Goal: Task Accomplishment & Management: Complete application form

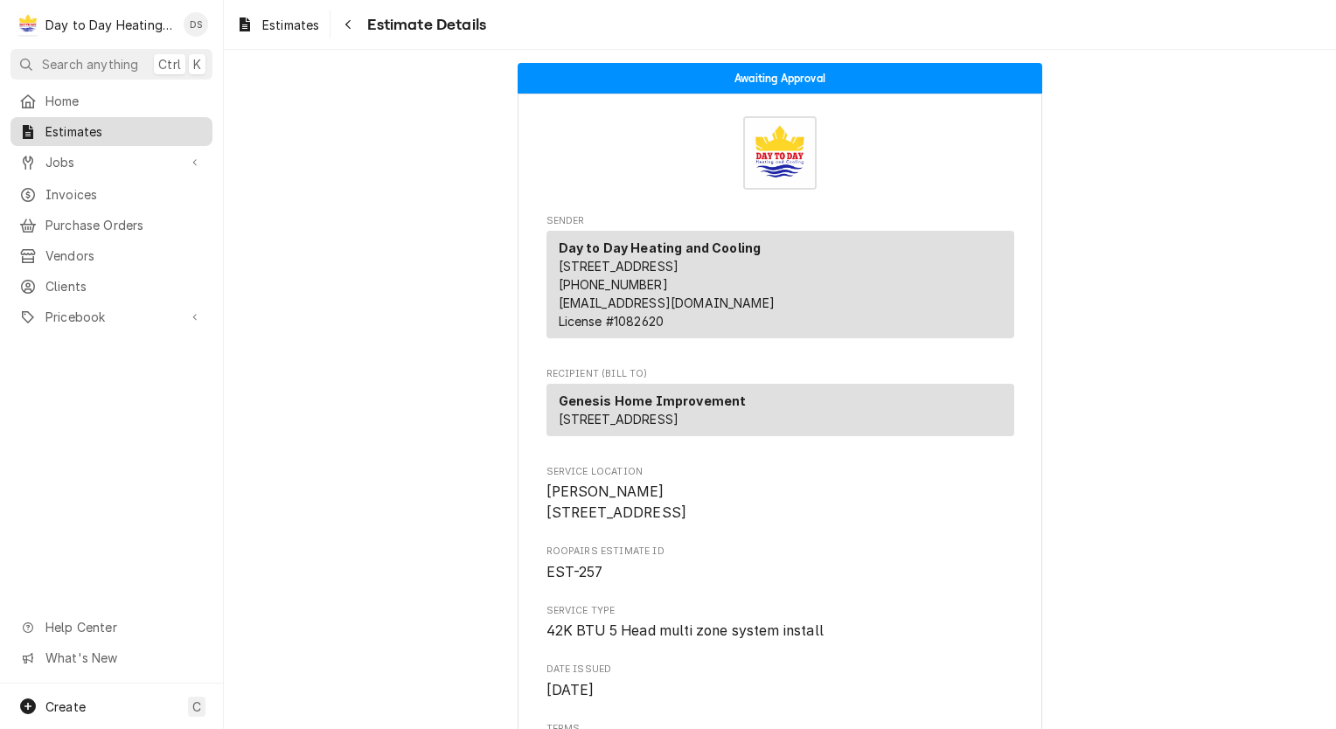
click at [41, 126] on div "Estimates" at bounding box center [111, 131] width 185 height 18
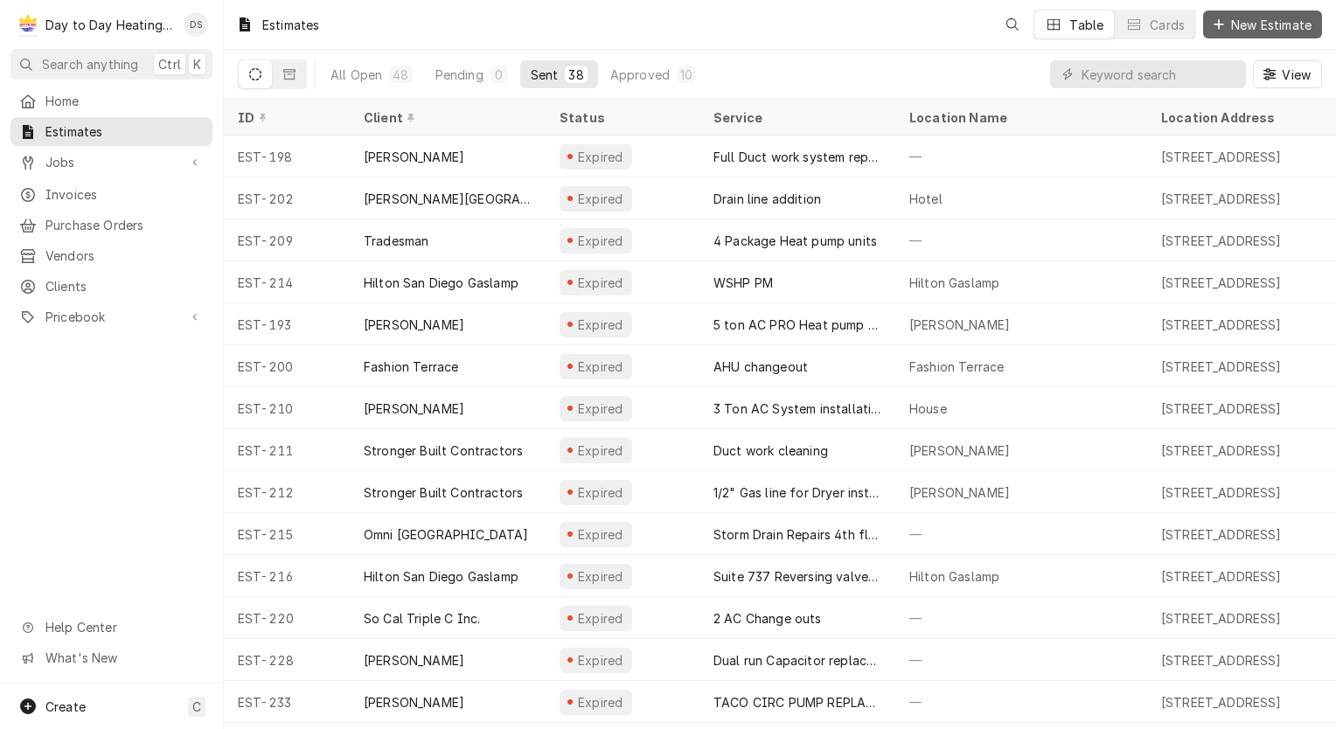
click at [1254, 27] on span "New Estimate" at bounding box center [1271, 25] width 87 height 18
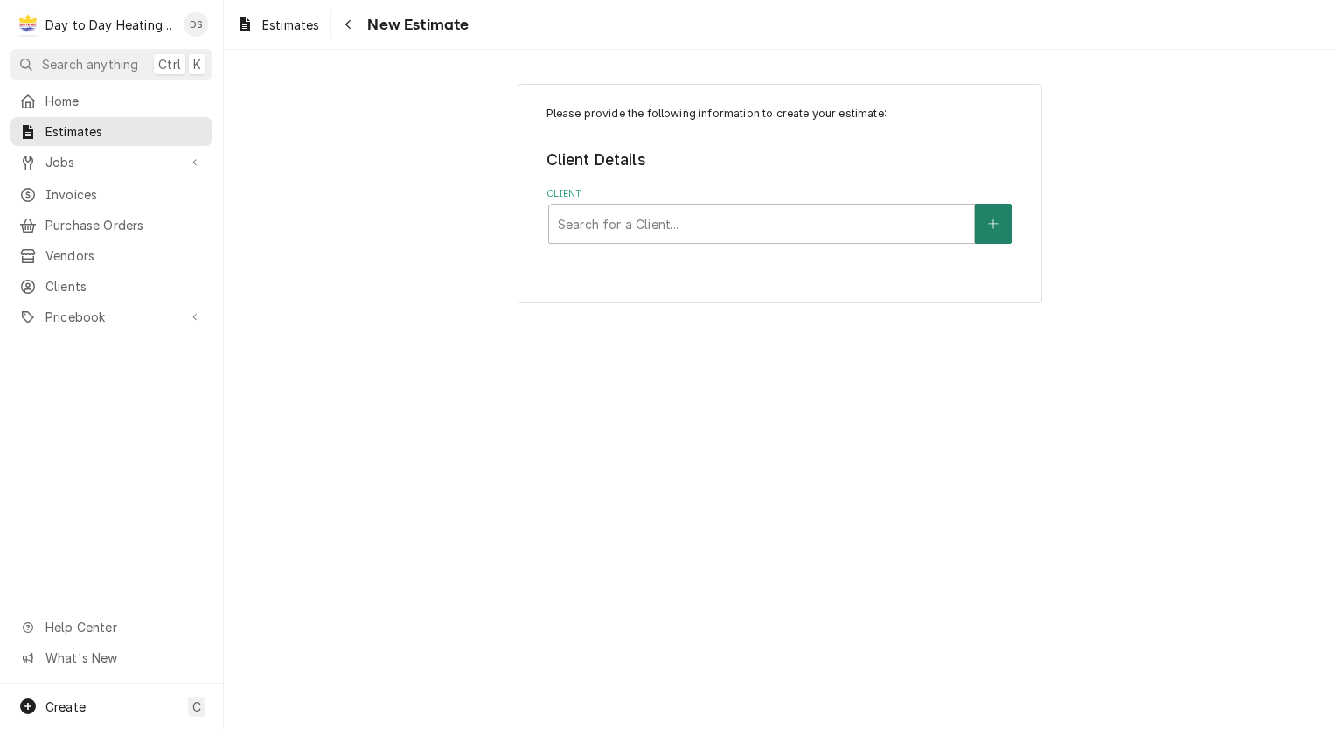
click at [993, 226] on icon "Create New Client" at bounding box center [993, 224] width 10 height 10
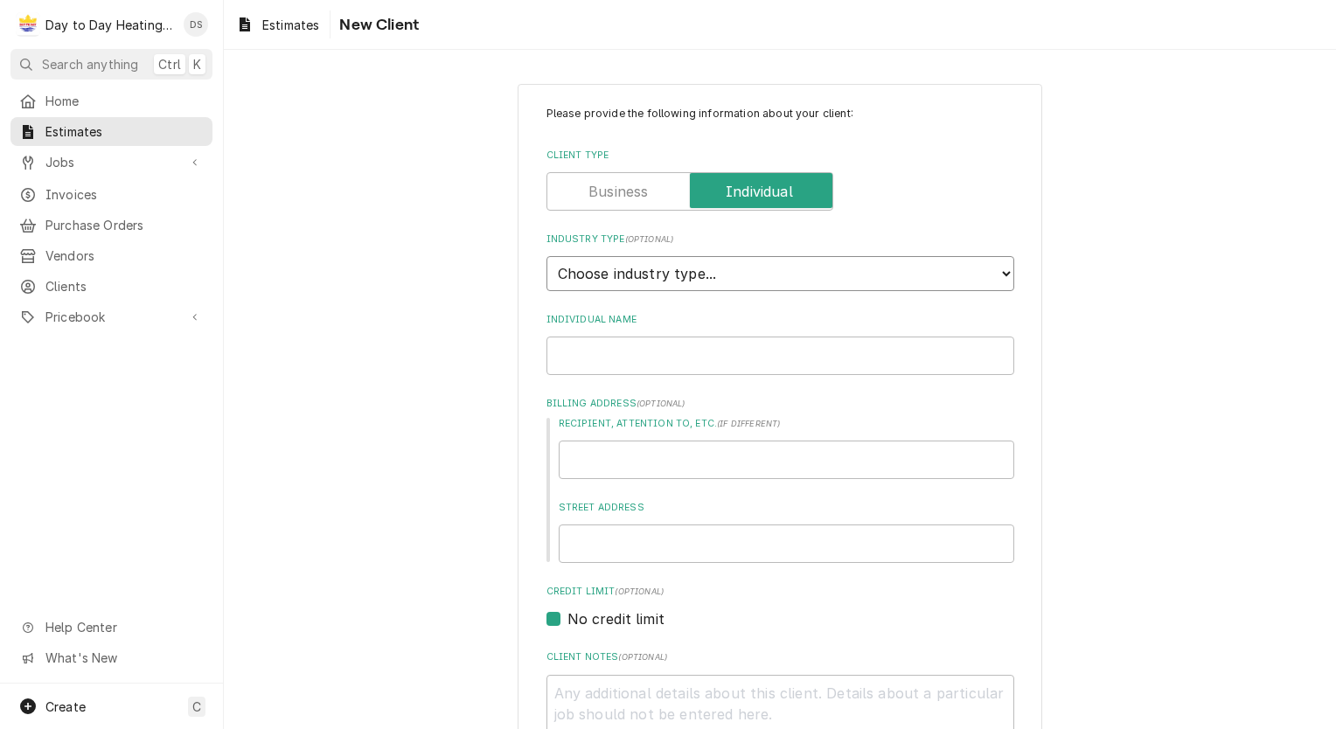
drag, startPoint x: 702, startPoint y: 275, endPoint x: 700, endPoint y: 290, distance: 16.0
click at [702, 275] on select "Choose industry type... Residential Commercial Industrial Government" at bounding box center [781, 273] width 468 height 35
select select "1"
click at [547, 256] on select "Choose industry type... Residential Commercial Industrial Government" at bounding box center [781, 273] width 468 height 35
click at [666, 359] on input "Individual Name" at bounding box center [781, 356] width 468 height 38
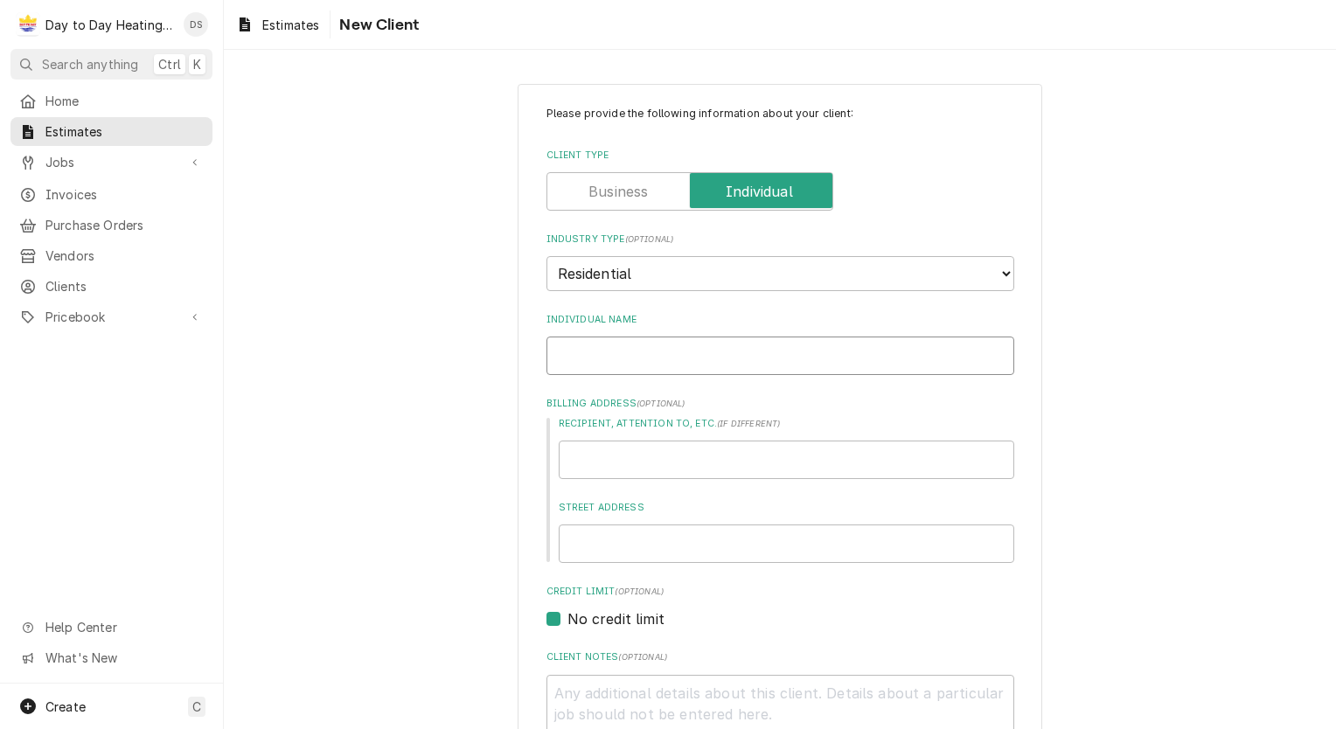
type textarea "x"
type input "D"
type textarea "x"
type input "Da"
type textarea "x"
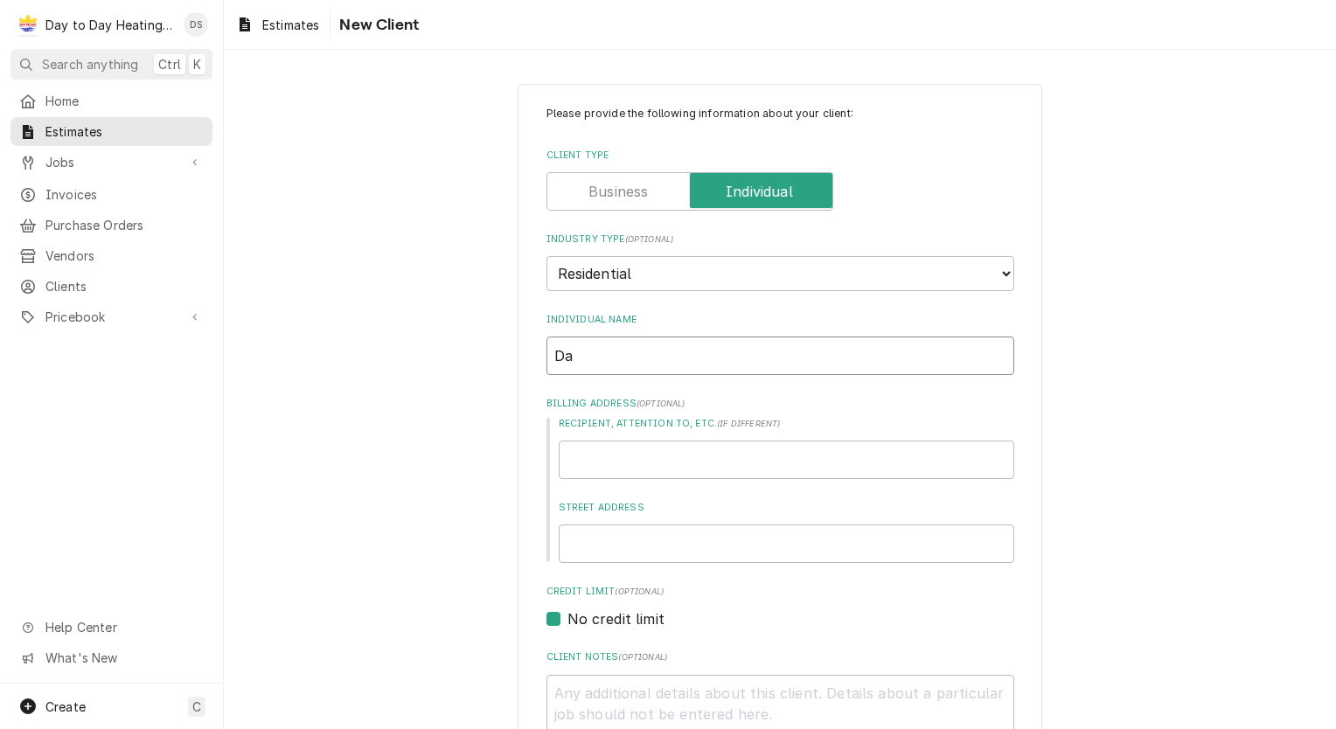
type input "Dav"
type textarea "x"
type input "Davd"
type textarea "x"
type input "Davdi"
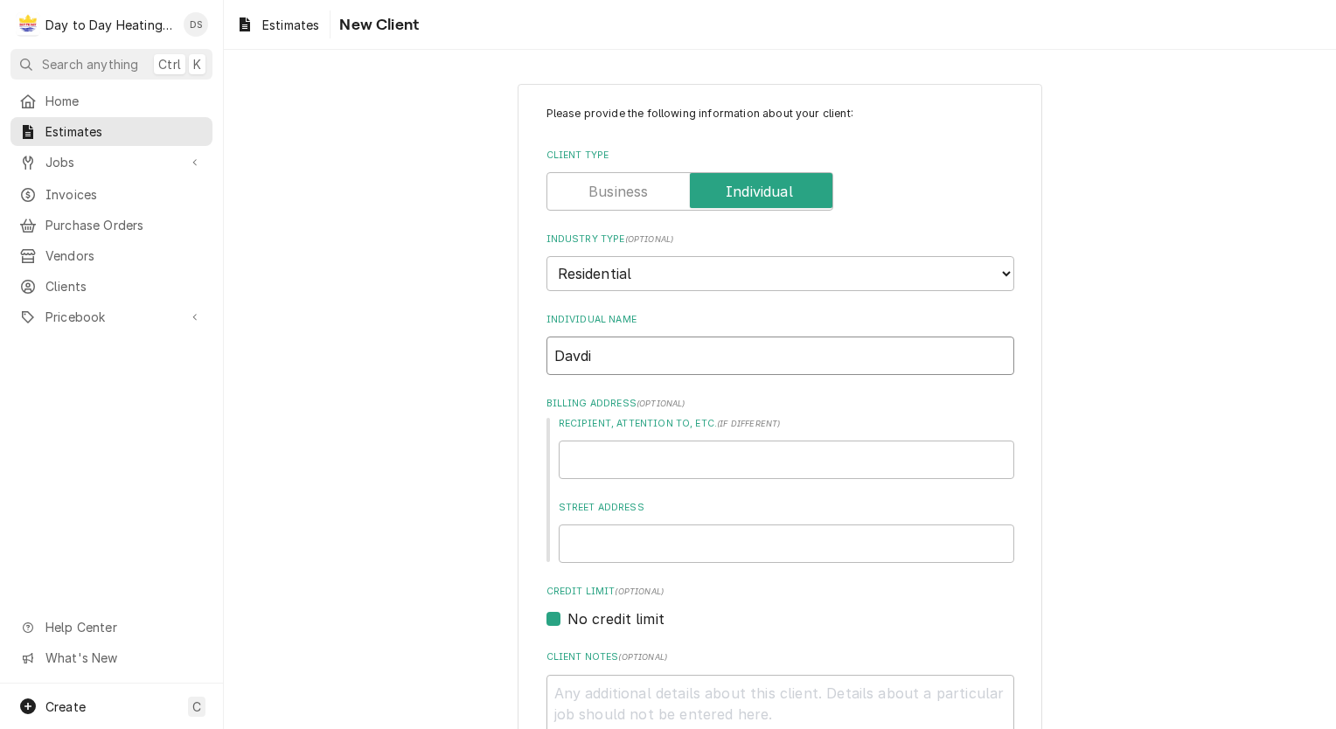
type textarea "x"
type input "Davdi"
type textarea "x"
type input "Davdi"
type textarea "x"
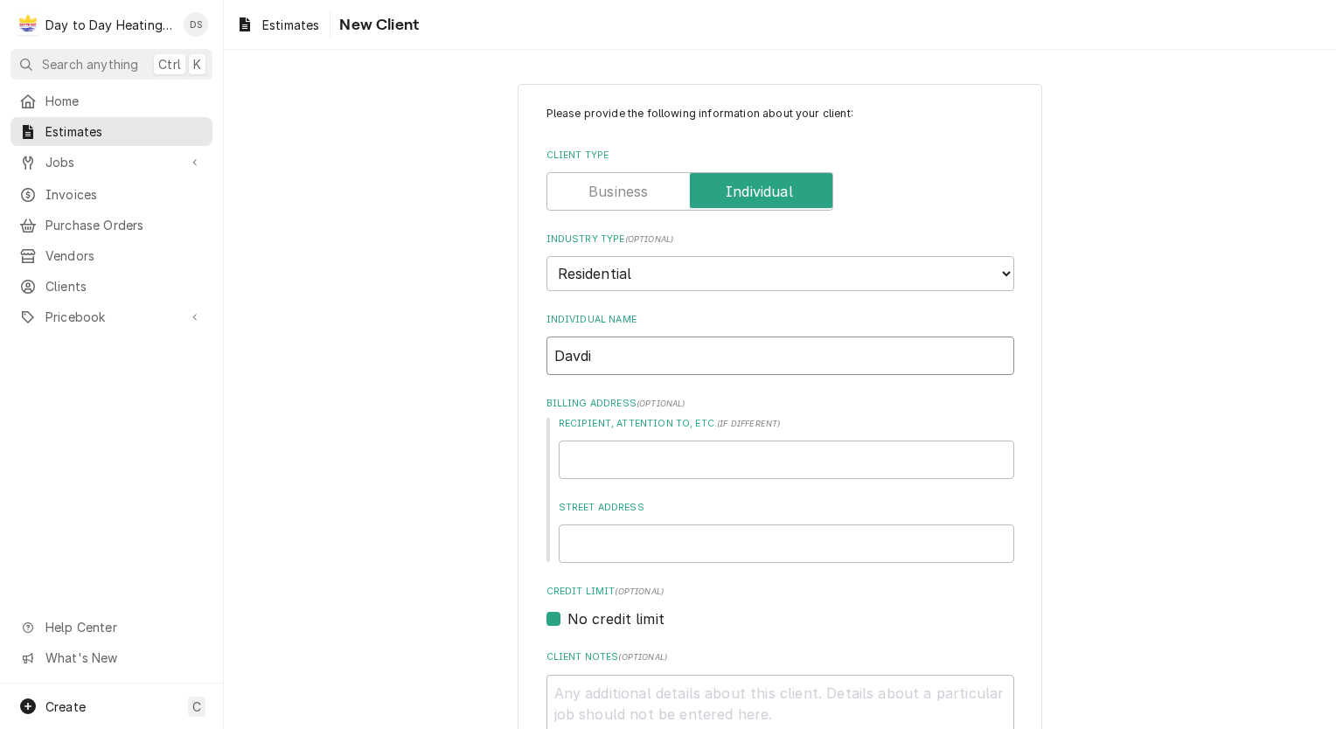
type input "Davd"
type textarea "x"
type input "Dav"
type textarea "x"
type input "Davi"
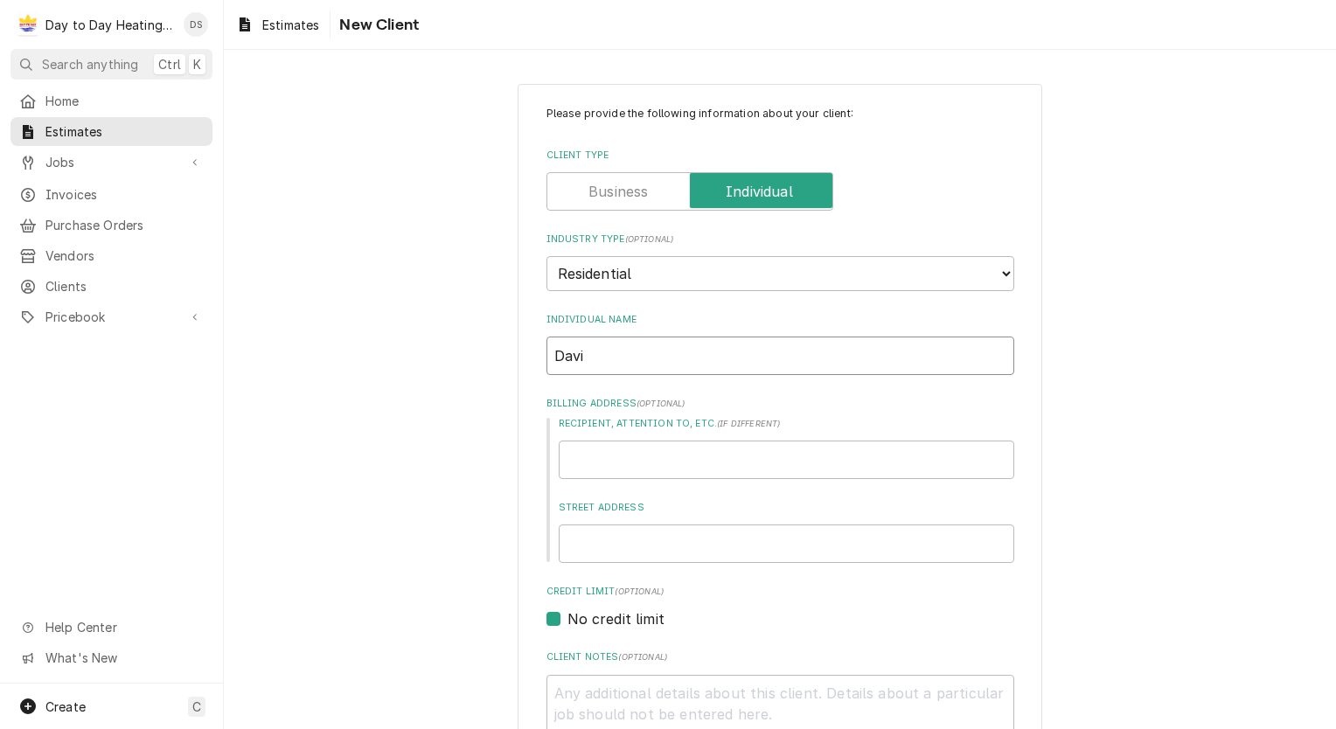
type textarea "x"
type input "David"
type textarea "x"
type input "David"
type textarea "x"
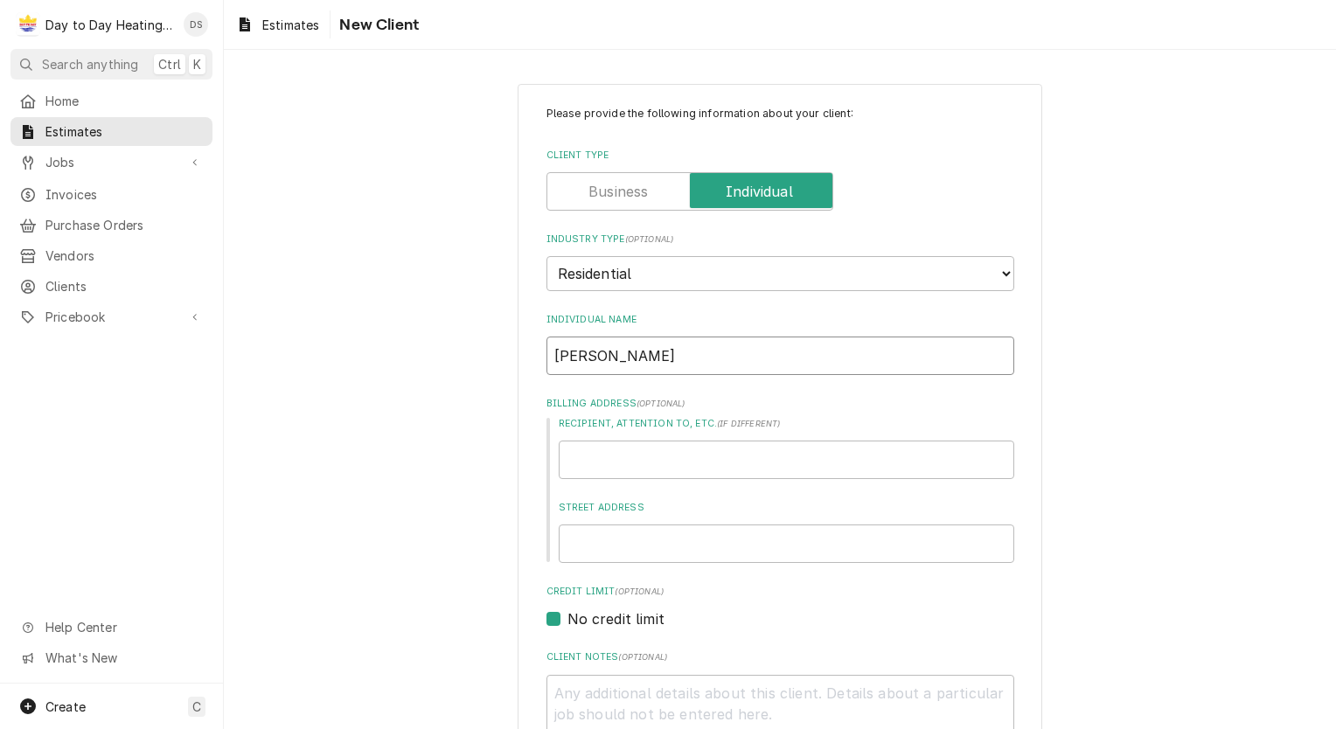
type input "David P"
type textarea "x"
type input "David Pa"
type textarea "x"
type input "David Pay"
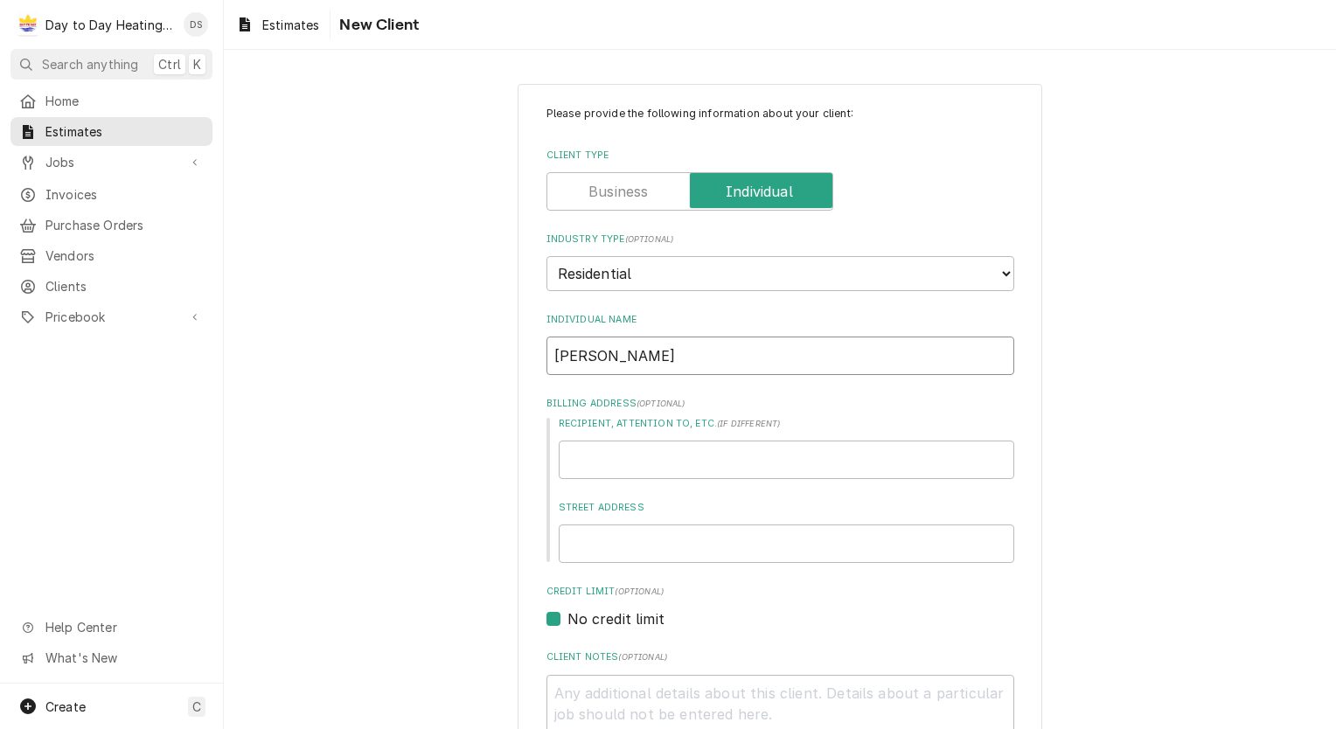
type textarea "x"
type input "David Payn"
type textarea "x"
type input "[PERSON_NAME]"
type textarea "x"
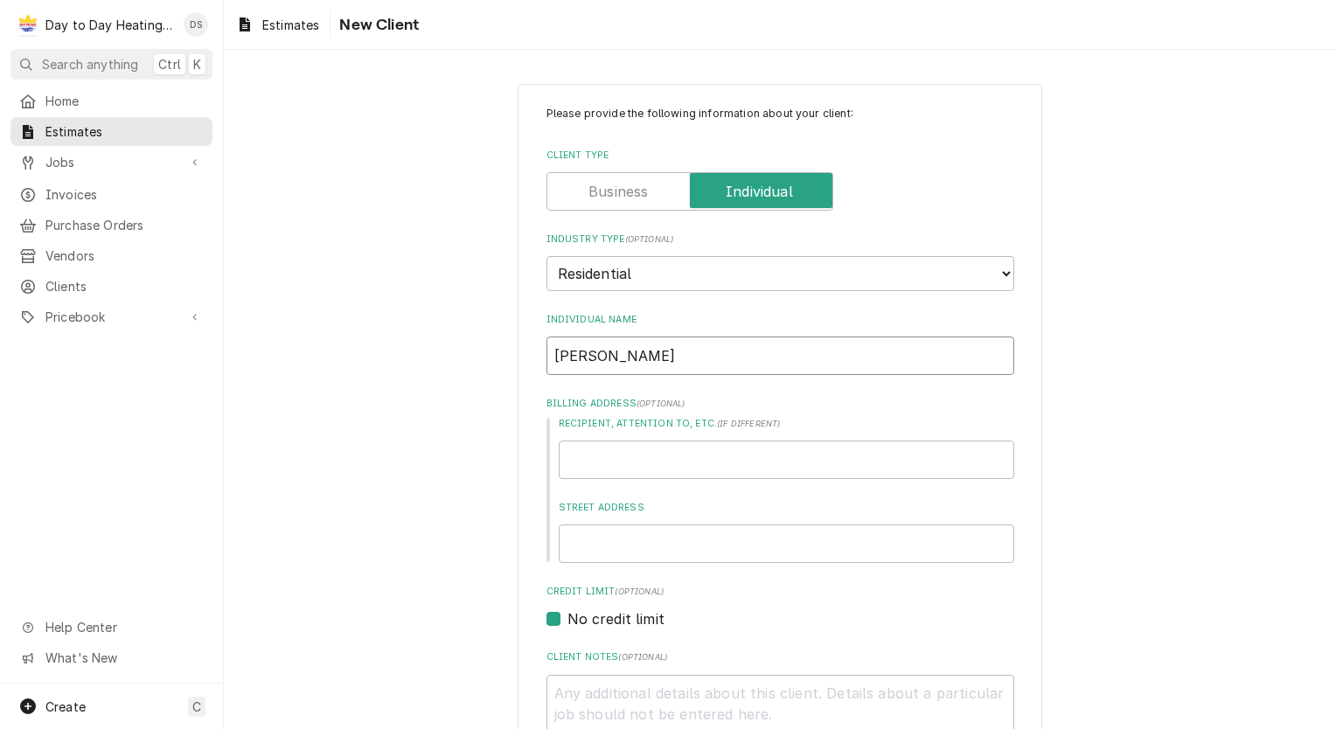
type input "[PERSON_NAME]"
type textarea "x"
type input "[PERSON_NAME]"
click at [493, 398] on div "Please provide the following information about your client: Client Type Industr…" at bounding box center [780, 642] width 1112 height 1149
click at [605, 537] on input "Street Address" at bounding box center [787, 544] width 456 height 38
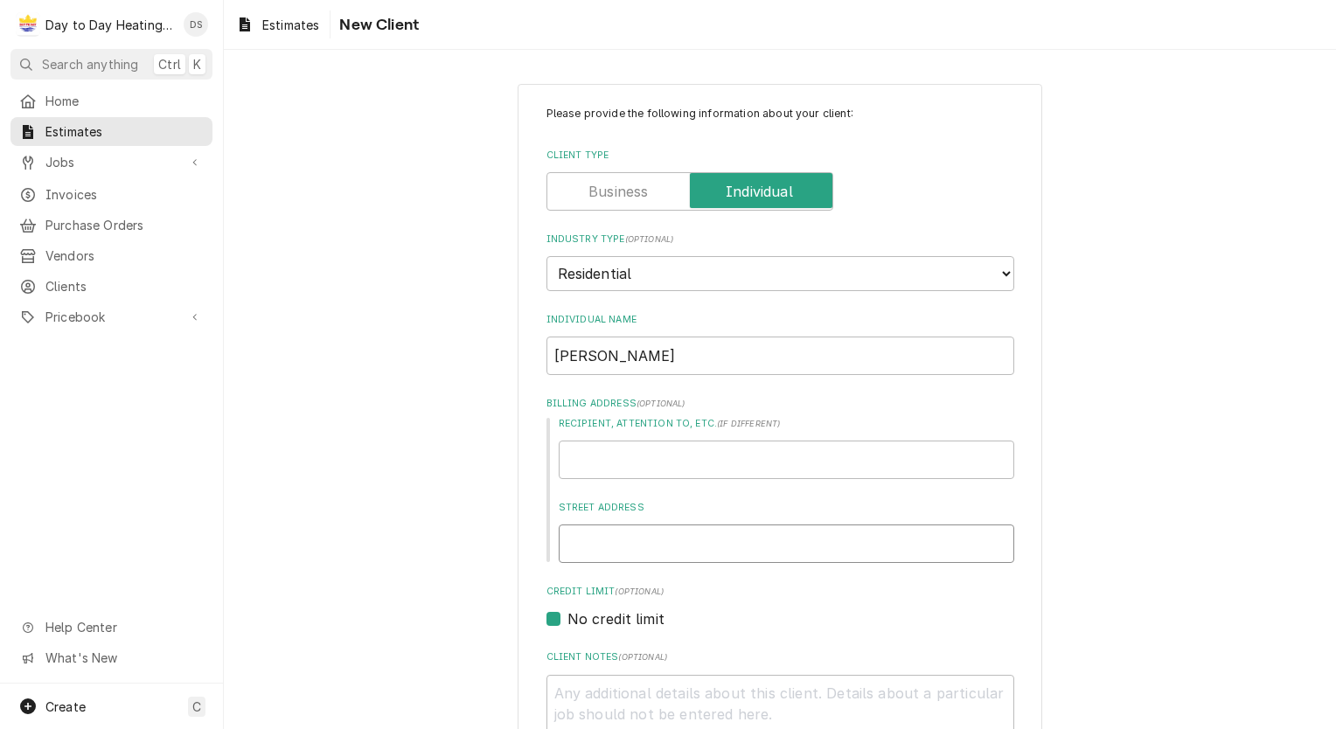
type textarea "x"
type input "4"
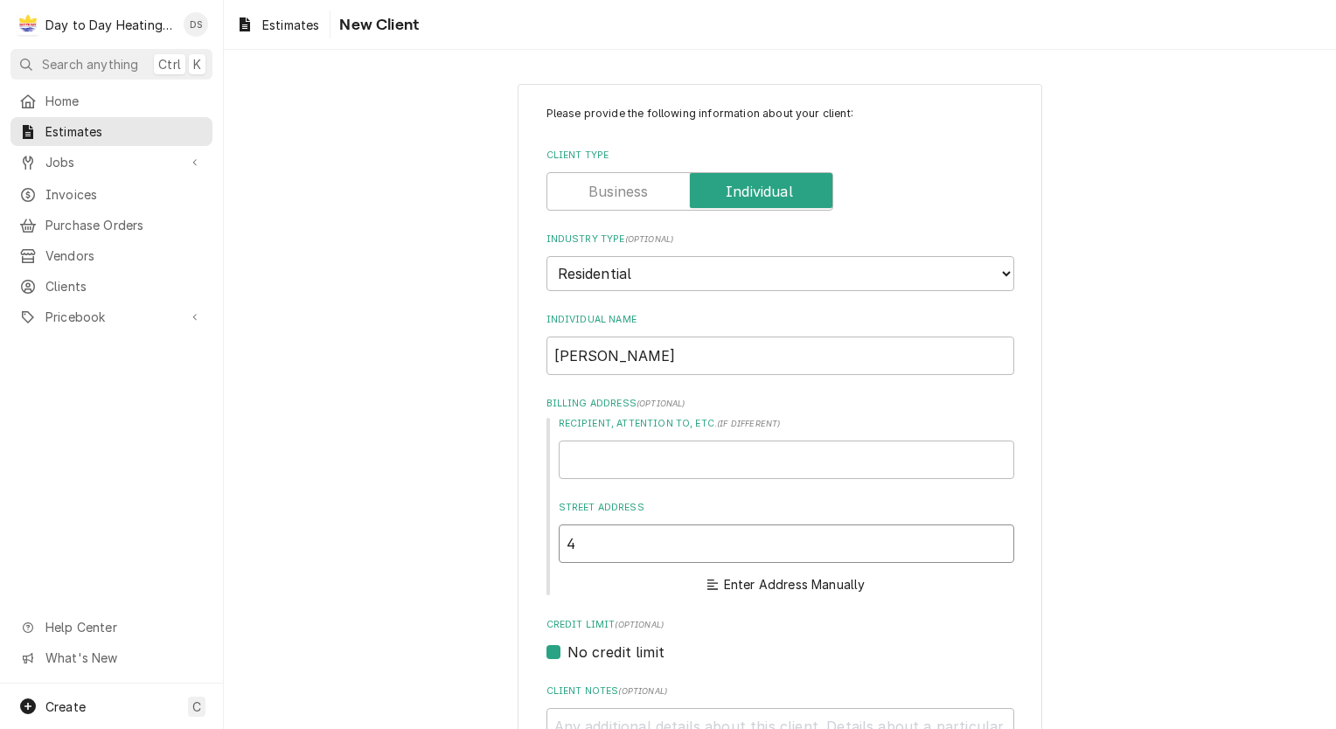
type textarea "x"
type input "42"
type textarea "x"
type input "423"
type textarea "x"
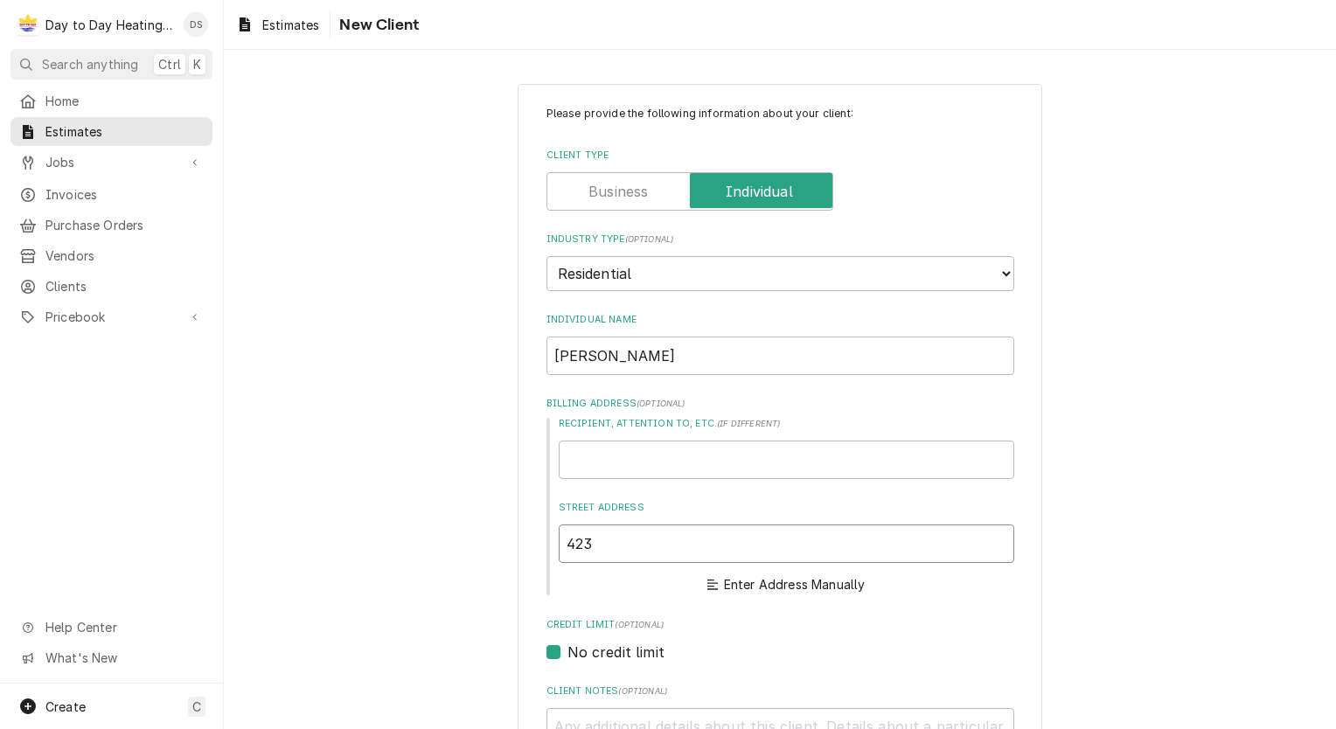
type input "4232"
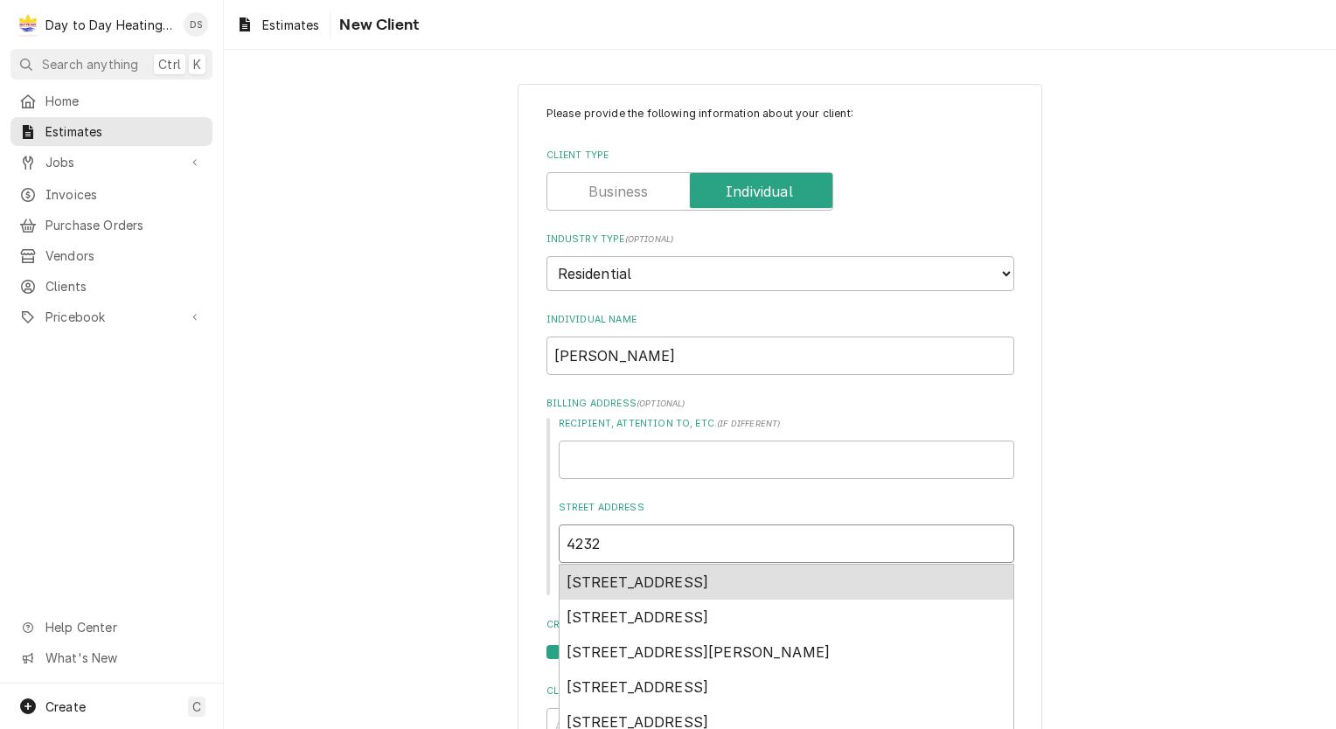
type textarea "x"
type input "4232"
type textarea "x"
type input "4232 m"
type textarea "x"
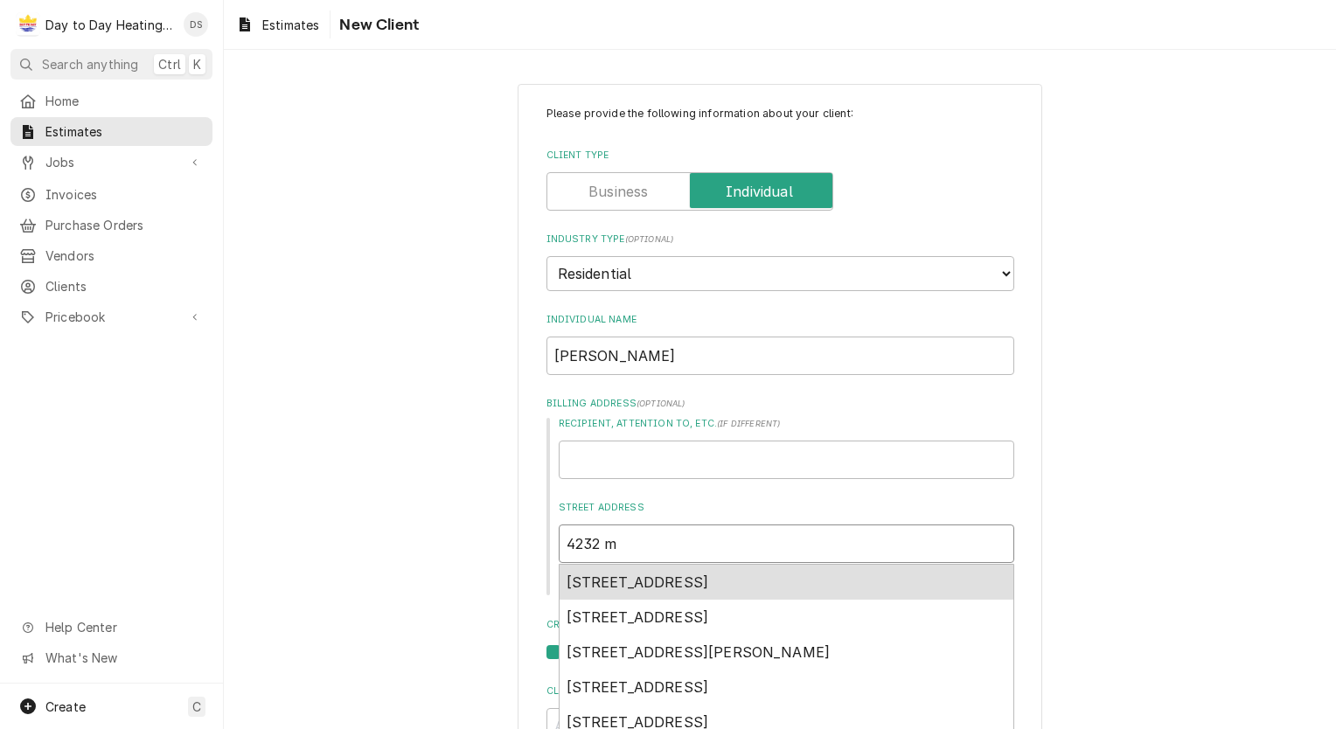
type input "4232 my"
type textarea "x"
type input "4232 my"
type textarea "x"
type input "4232 my h"
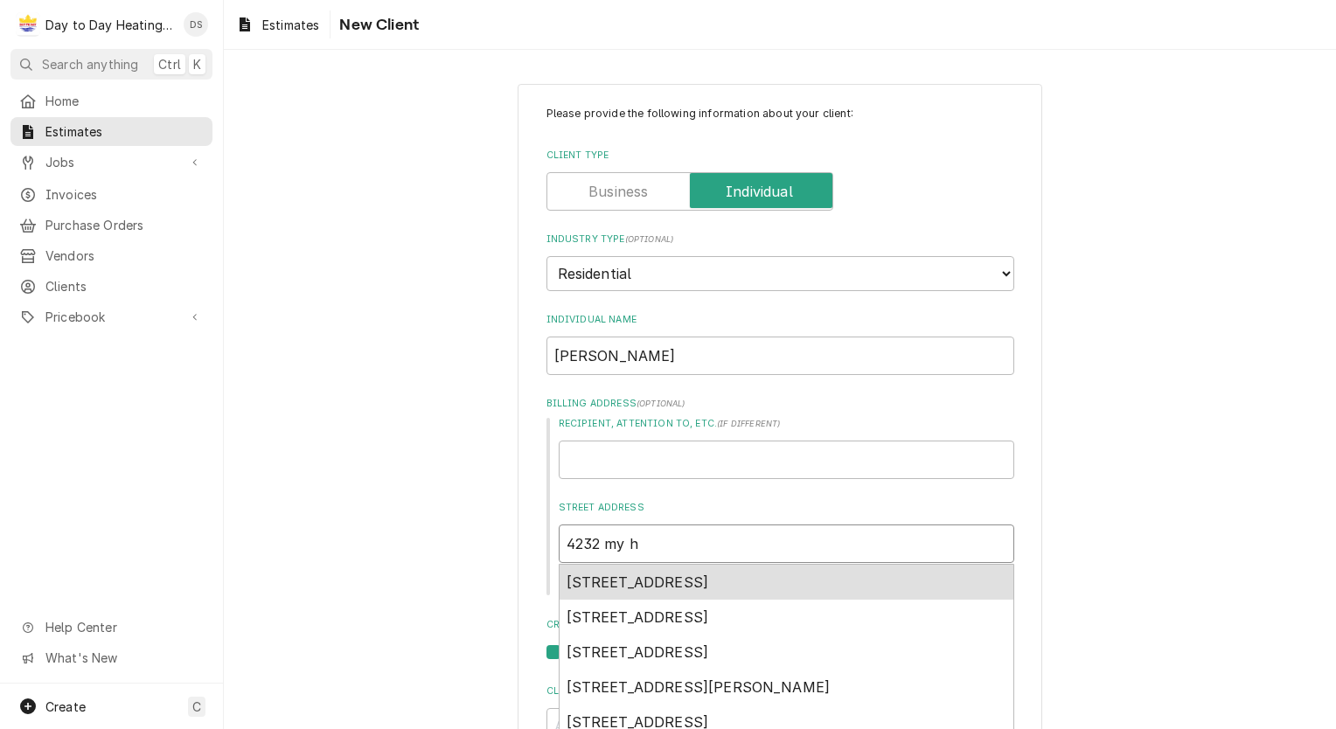
type textarea "x"
type input "4232 my"
type textarea "x"
type input "4232 my"
type textarea "x"
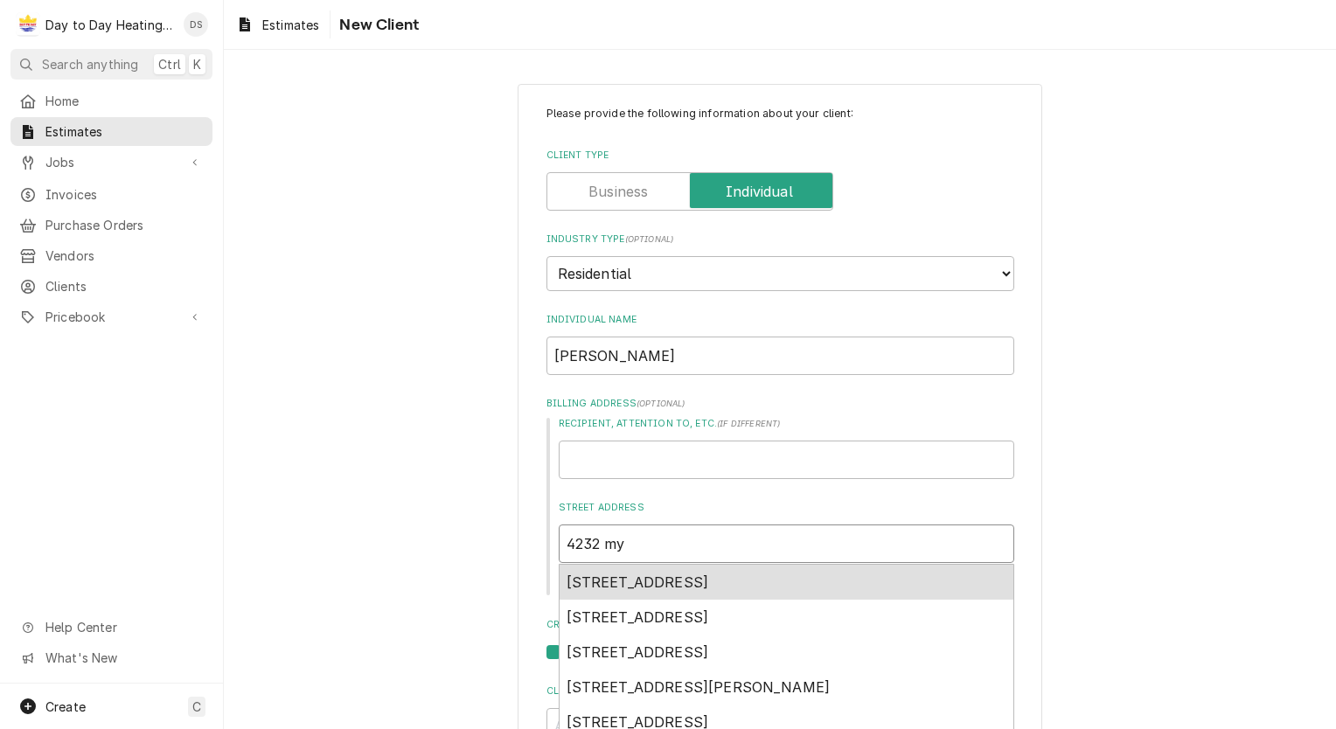
type input "4232 m"
type textarea "x"
type input "4232 mt"
type textarea "x"
type input "4232 mt"
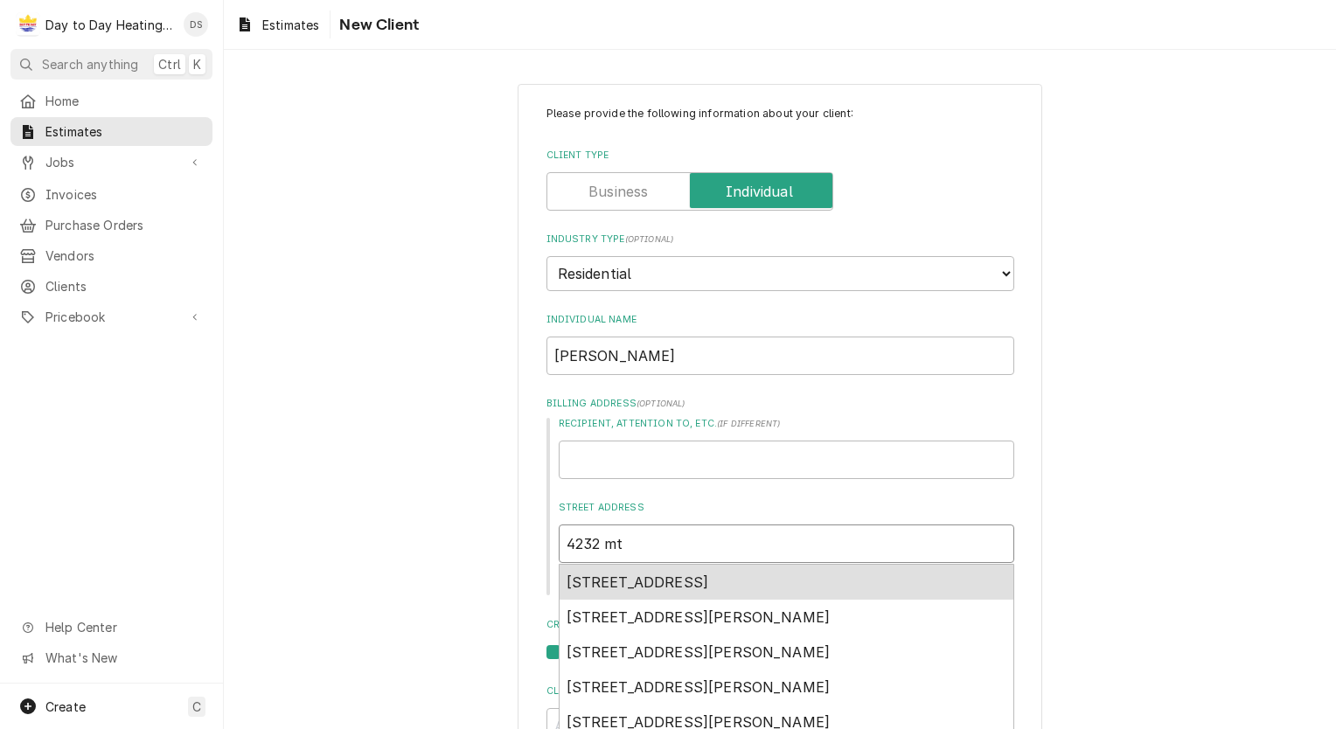
type textarea "x"
type input "4232 mt h"
type textarea "x"
type input "4232 mt hu"
type textarea "x"
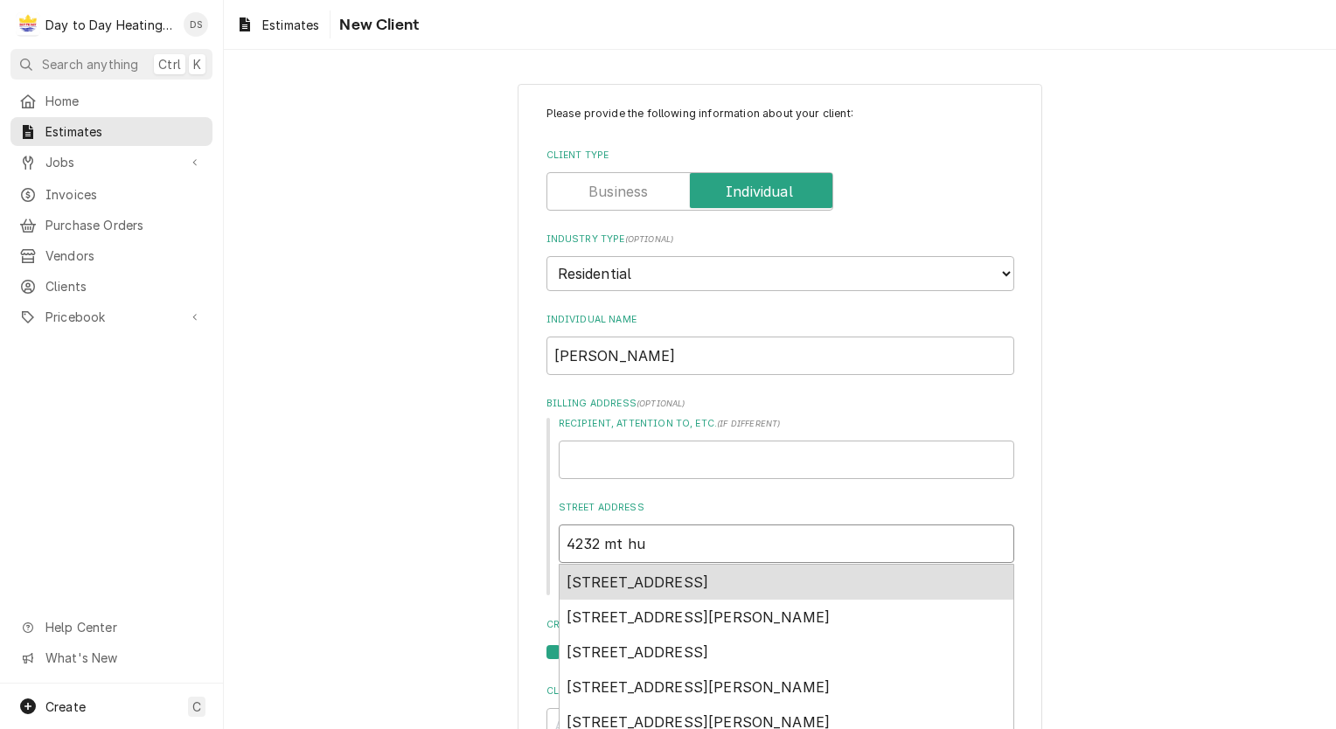
type input "4232 mt huk"
type textarea "x"
type input "4232 mt huke"
type textarea "x"
type input "4232 mt hukee"
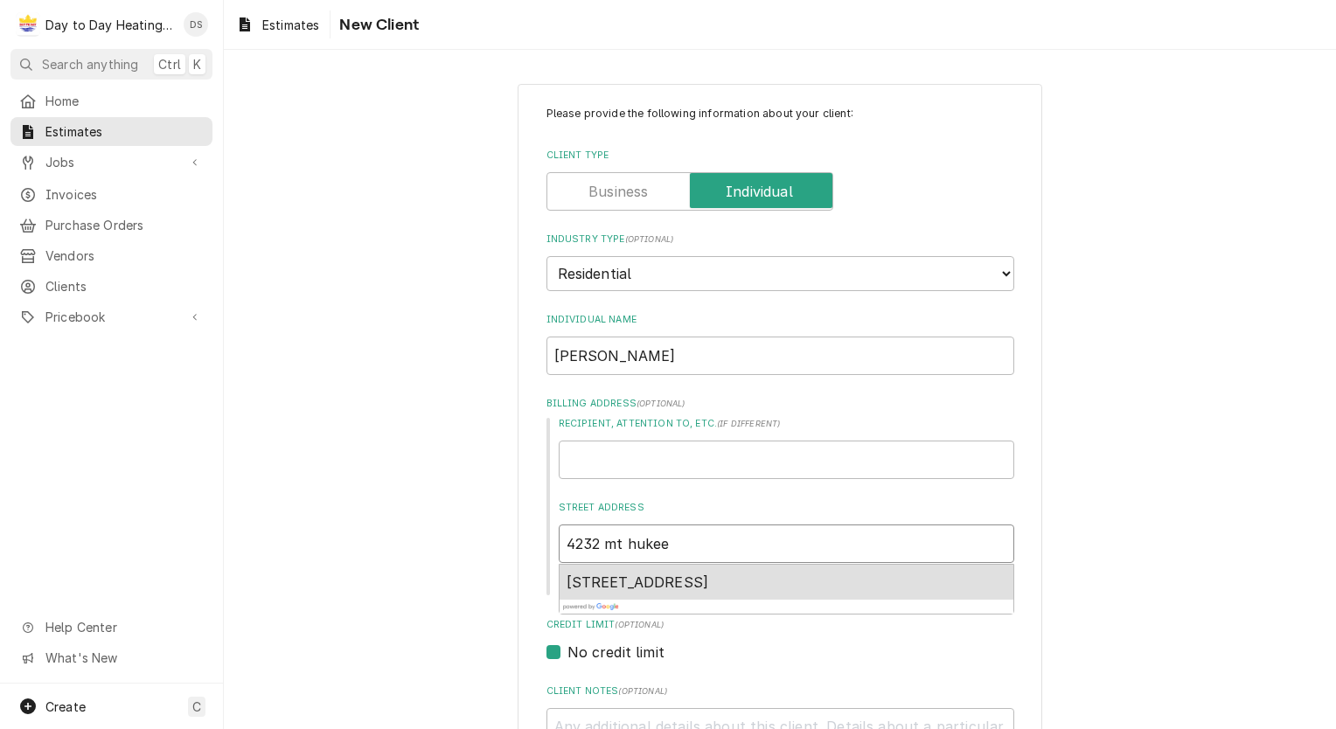
click at [709, 576] on span "4232 Mt Hukee Ave, San Diego, CA, USA" at bounding box center [638, 582] width 143 height 17
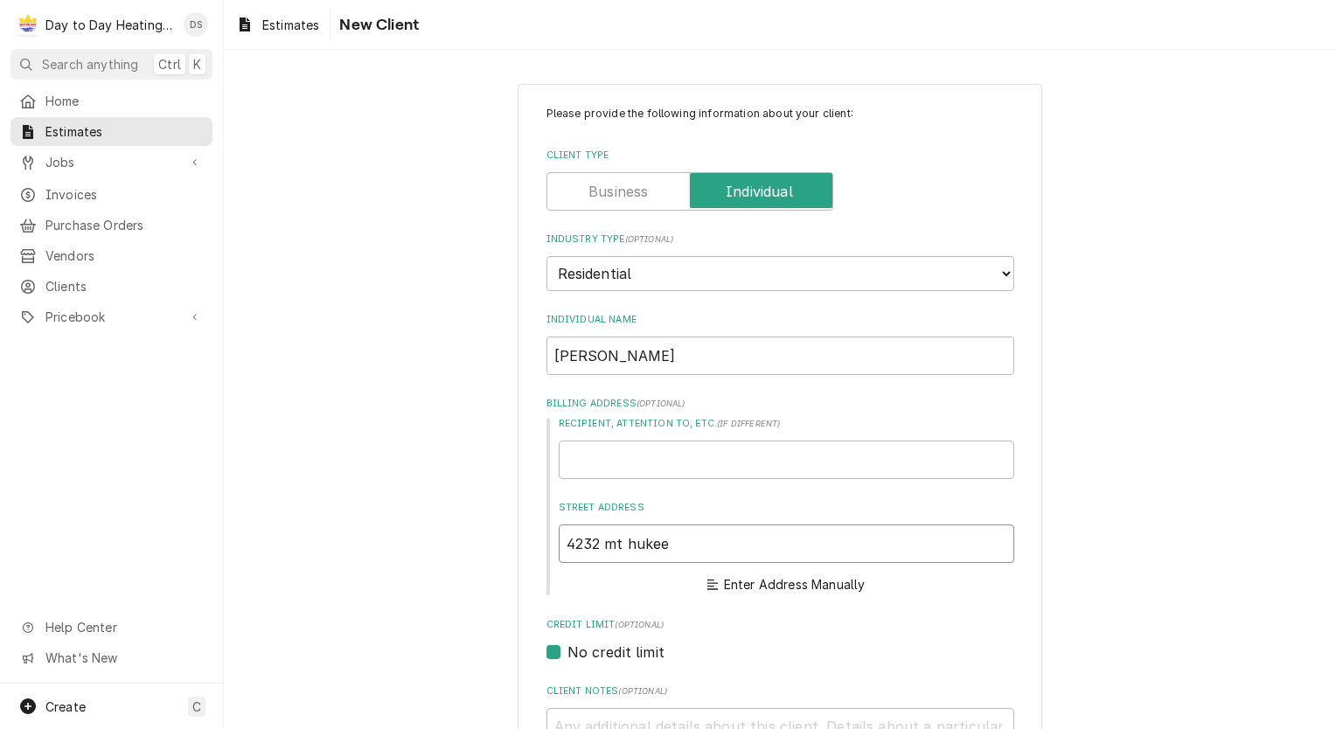
type textarea "x"
type input "[STREET_ADDRESS]"
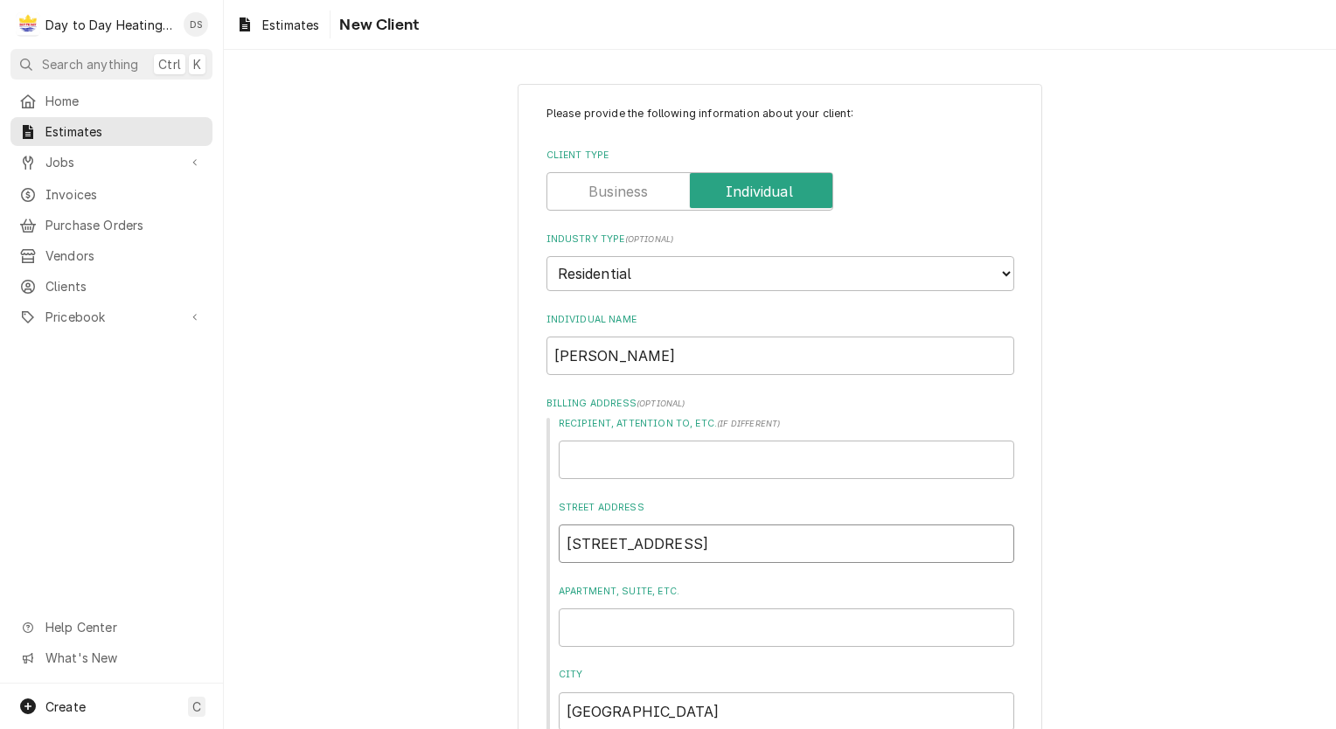
type textarea "x"
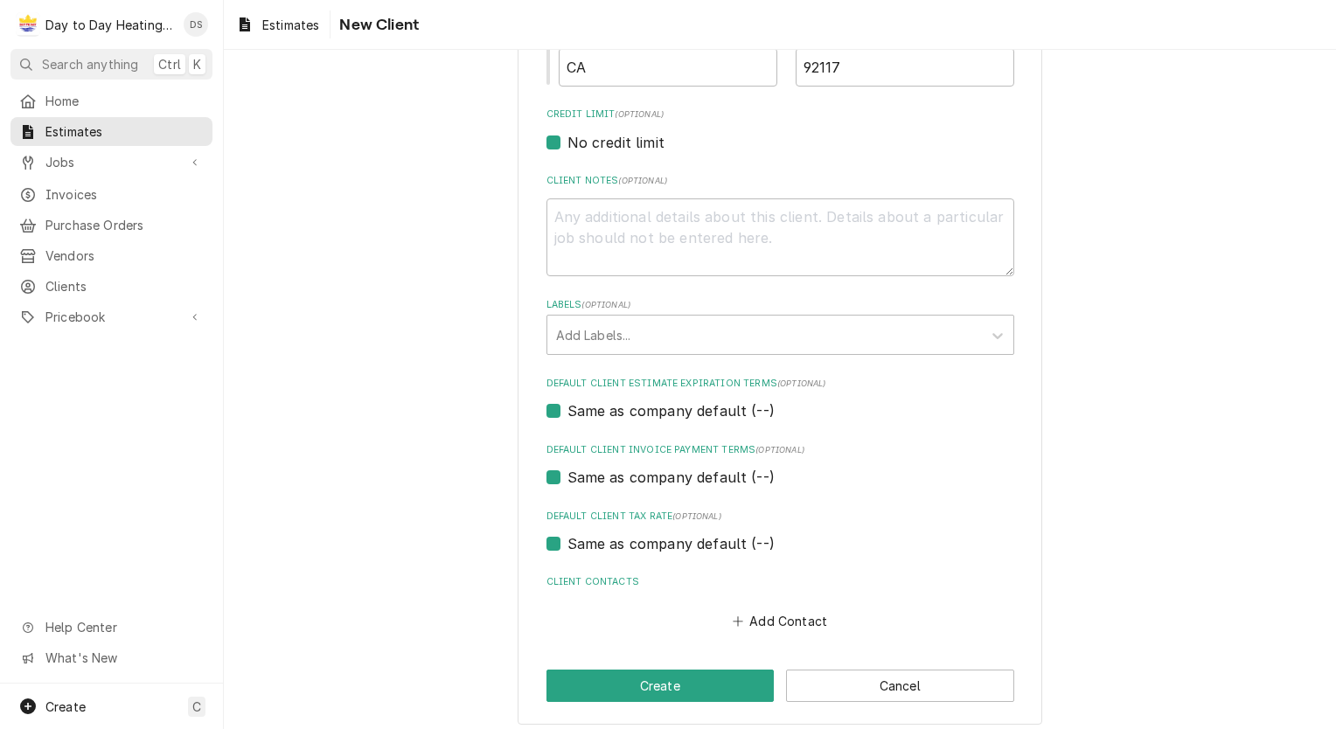
scroll to position [736, 0]
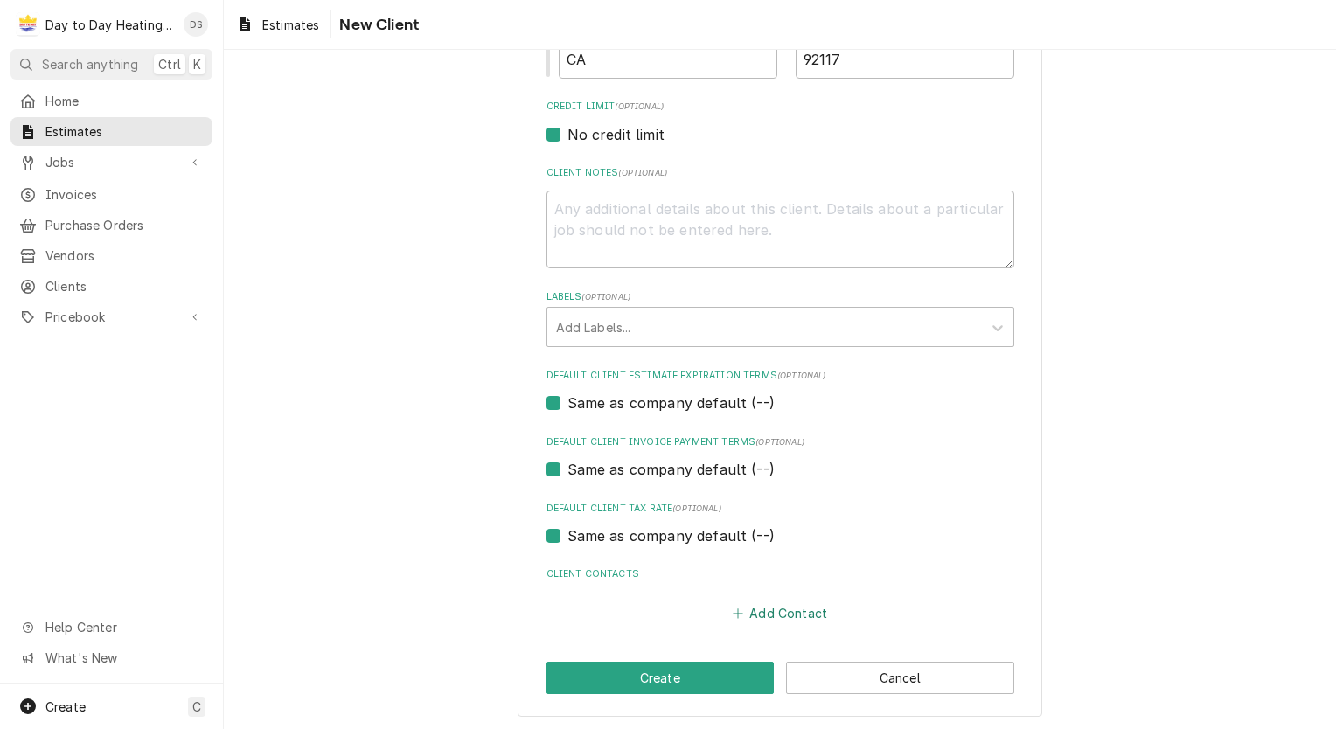
type input "[STREET_ADDRESS]"
click at [749, 609] on button "Add Contact" at bounding box center [779, 613] width 101 height 24
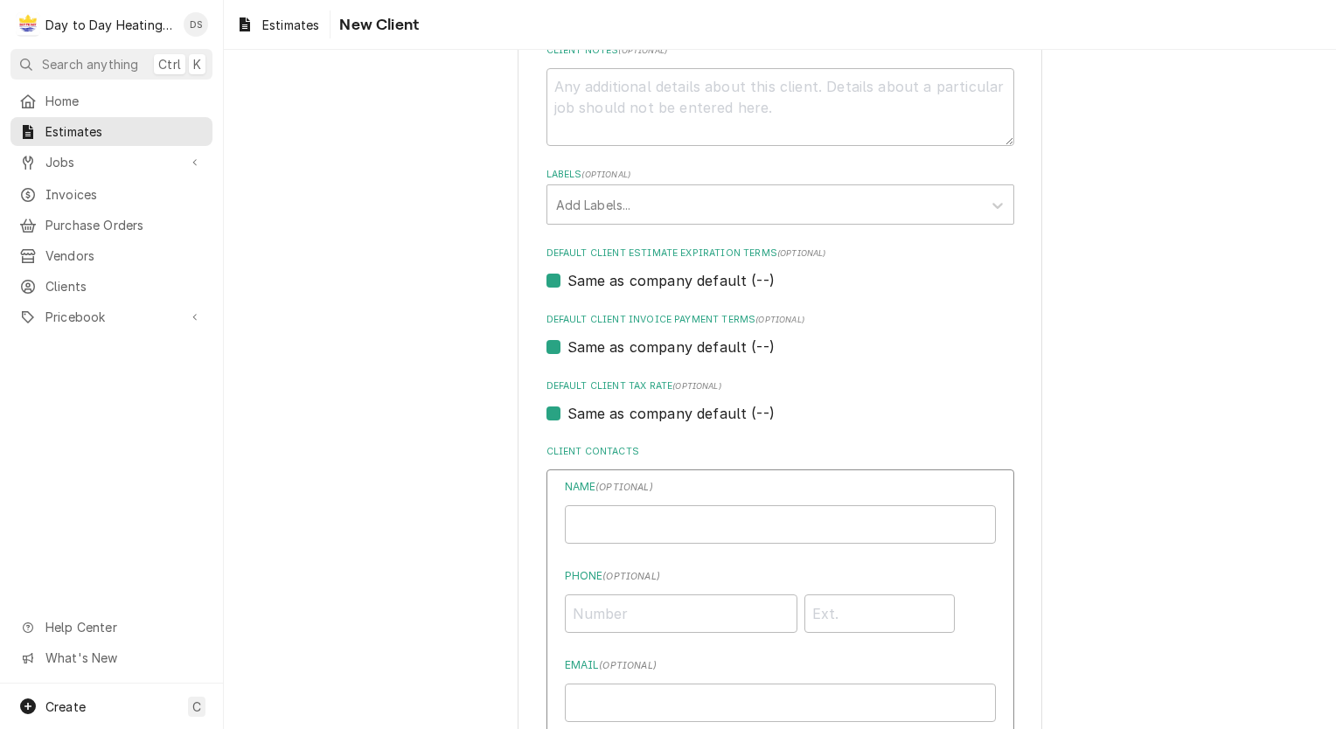
type textarea "x"
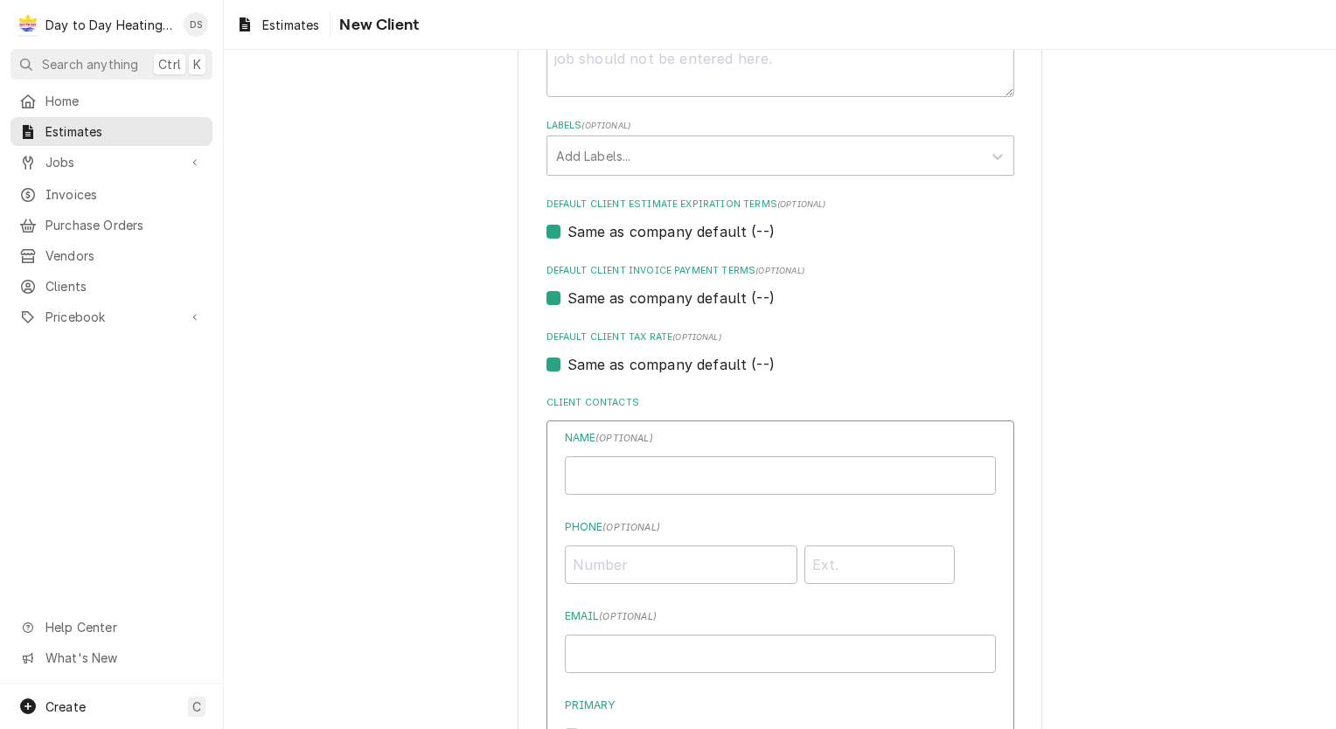
scroll to position [911, 0]
click at [669, 470] on input "Individual Name" at bounding box center [780, 472] width 431 height 38
type input "[PERSON_NAME]"
click at [588, 561] on input "Phone ( optional )" at bounding box center [681, 561] width 233 height 38
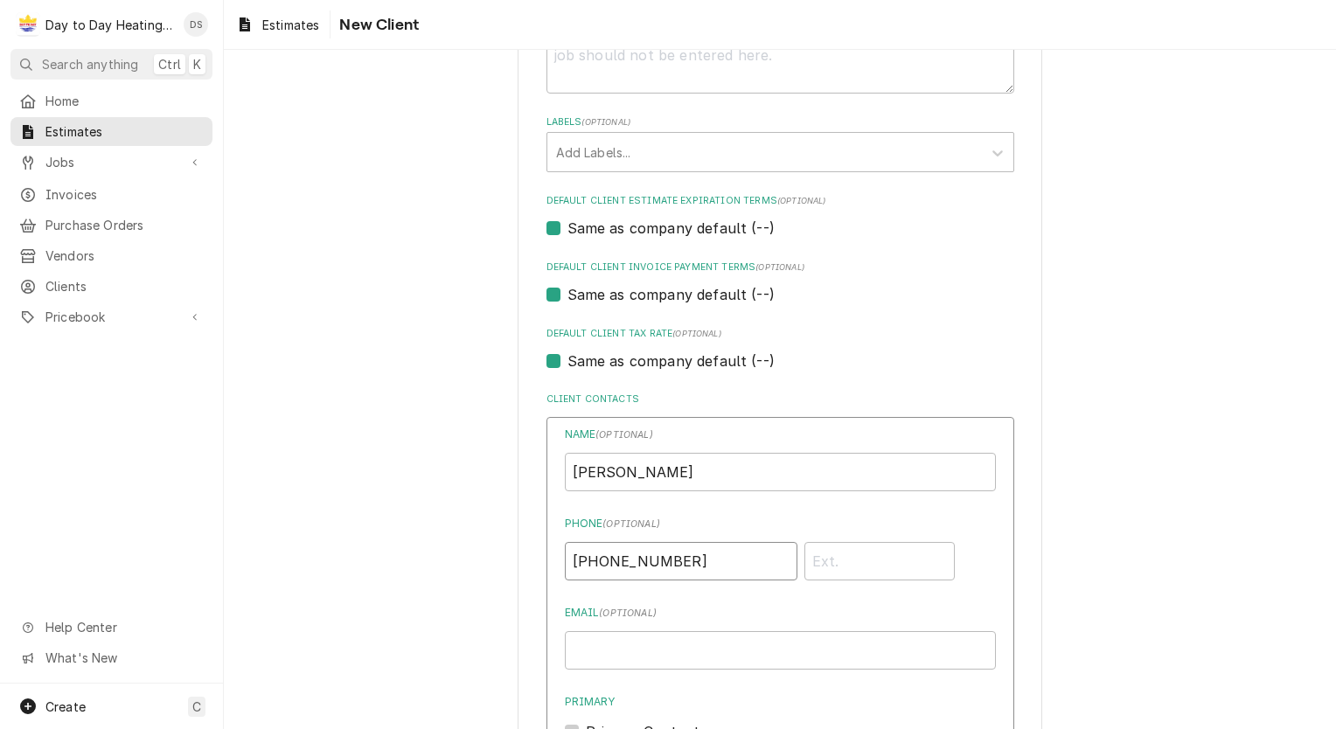
type input "(808) 561-4766"
click at [600, 650] on input "Email ( optional )" at bounding box center [780, 650] width 431 height 38
type input "david.l.payne@hotmail.com"
click at [437, 608] on div "Please provide the following information about your client: Client Type Industr…" at bounding box center [780, 149] width 1112 height 1985
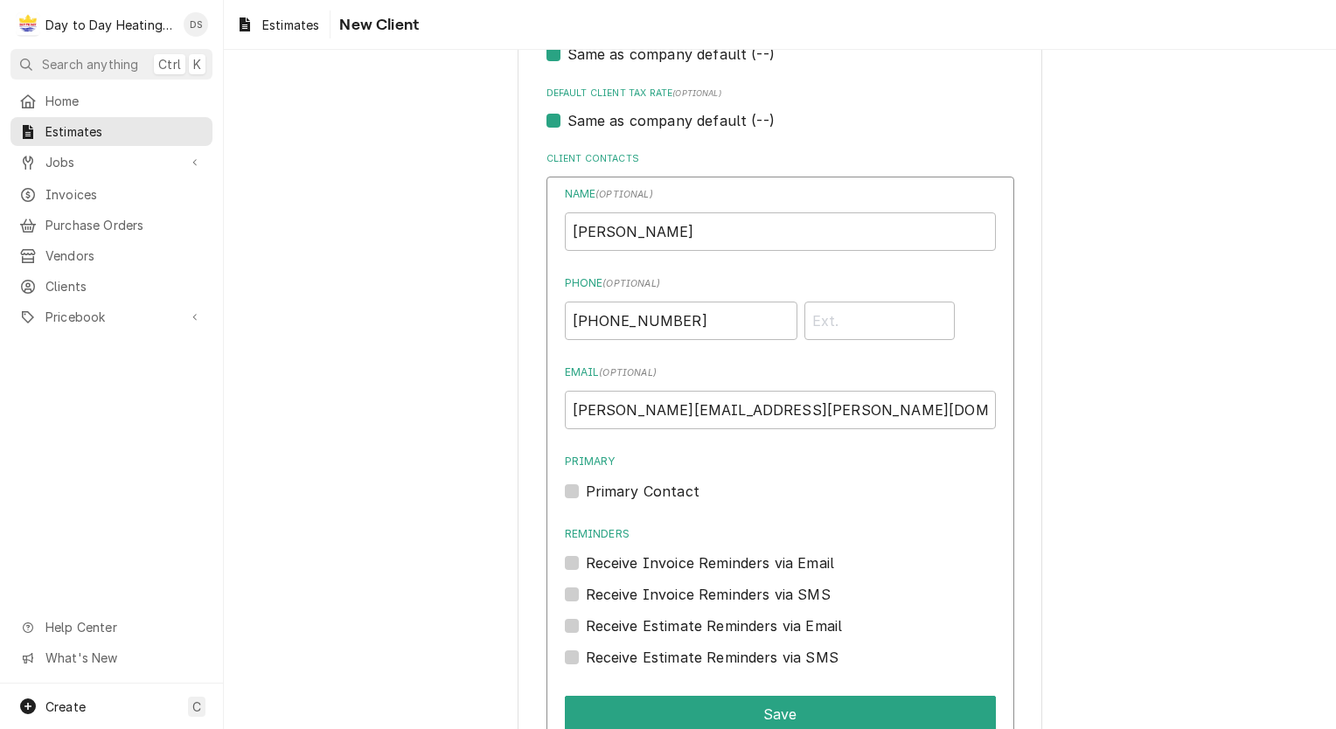
scroll to position [1173, 0]
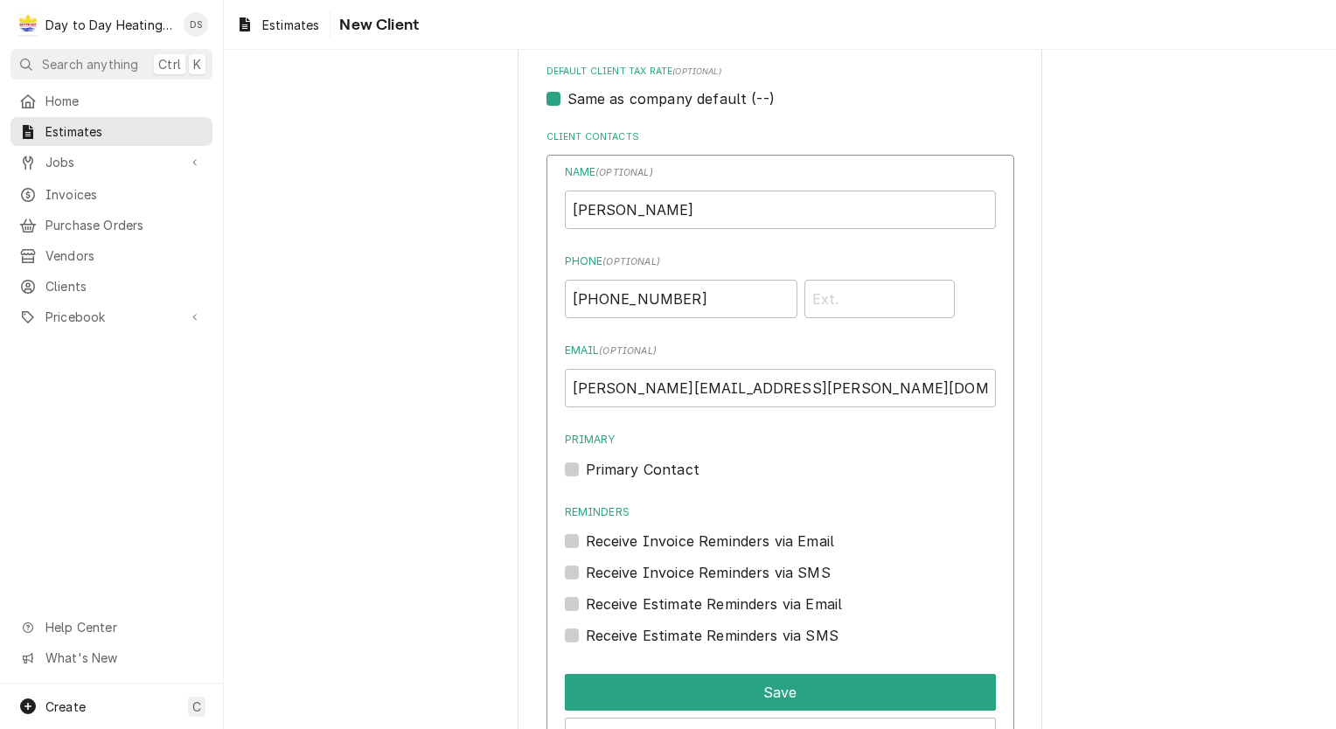
click at [560, 455] on div "Name ( optional ) David Payne Phone ( optional ) (808) 561-4766 Email ( optiona…" at bounding box center [781, 460] width 468 height 610
click at [586, 462] on label "Primary Contact" at bounding box center [643, 469] width 114 height 21
click at [586, 462] on input "Primary" at bounding box center [801, 478] width 431 height 38
checkbox input "true"
click at [565, 546] on div "Receive Invoice Reminders via Email" at bounding box center [780, 541] width 431 height 21
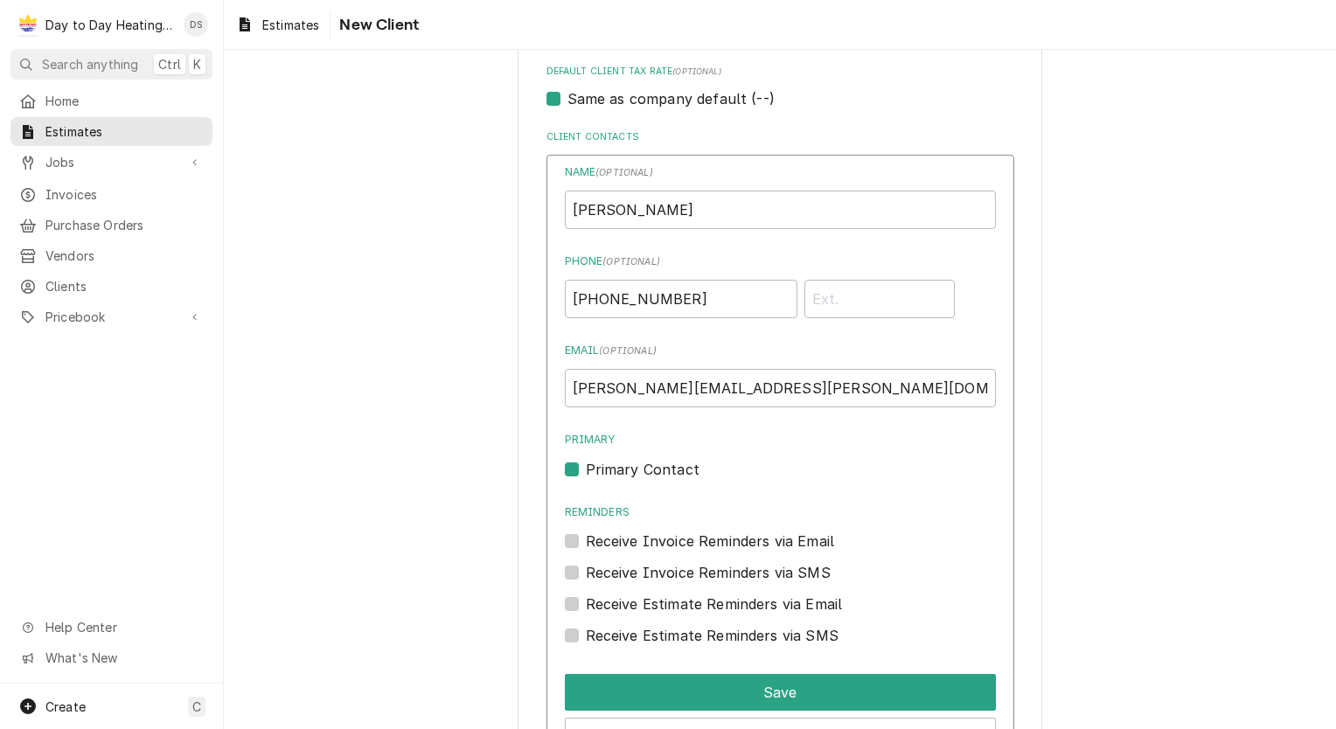
click at [586, 540] on label "Receive Invoice Reminders via Email" at bounding box center [710, 541] width 249 height 21
click at [586, 540] on input "Reminders" at bounding box center [801, 550] width 431 height 38
checkbox input "true"
click at [586, 563] on label "Receive Invoice Reminders via SMS" at bounding box center [708, 572] width 245 height 21
click at [586, 563] on input "Contact Edit Form" at bounding box center [801, 581] width 431 height 38
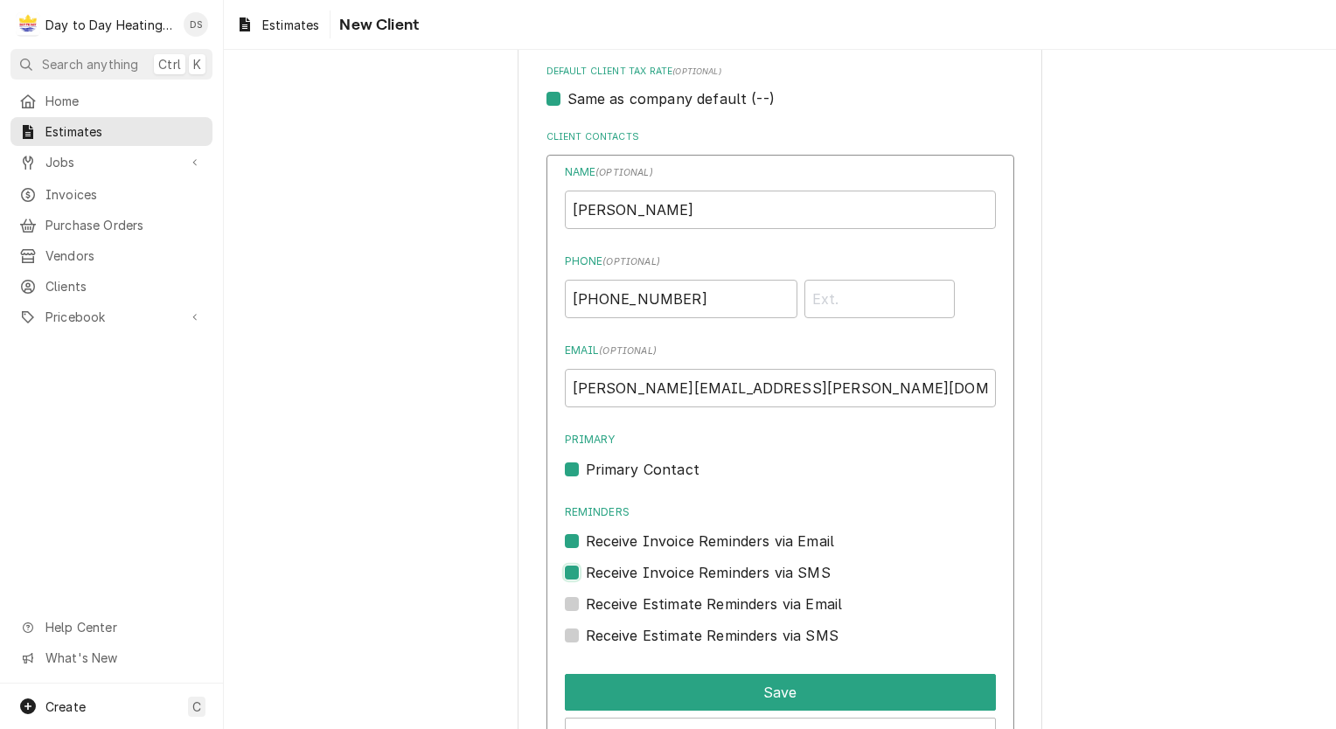
checkbox input "true"
click at [586, 600] on label "Receive Estimate Reminders via Email" at bounding box center [714, 604] width 257 height 21
click at [586, 600] on input "Contact Edit Form" at bounding box center [801, 613] width 431 height 38
checkbox input "true"
click at [586, 631] on label "Receive Estimate Reminders via SMS" at bounding box center [712, 635] width 253 height 21
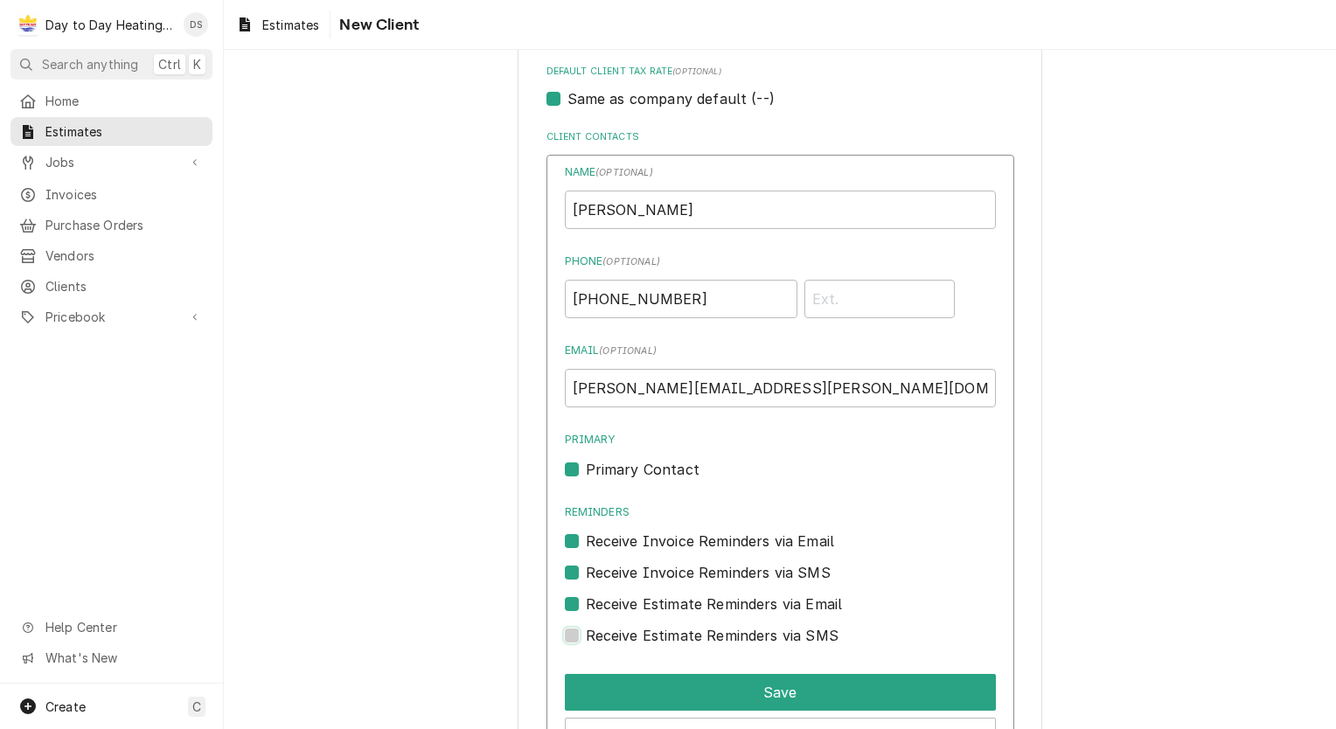
click at [586, 631] on input "Contact Edit Form" at bounding box center [801, 644] width 431 height 38
checkbox input "true"
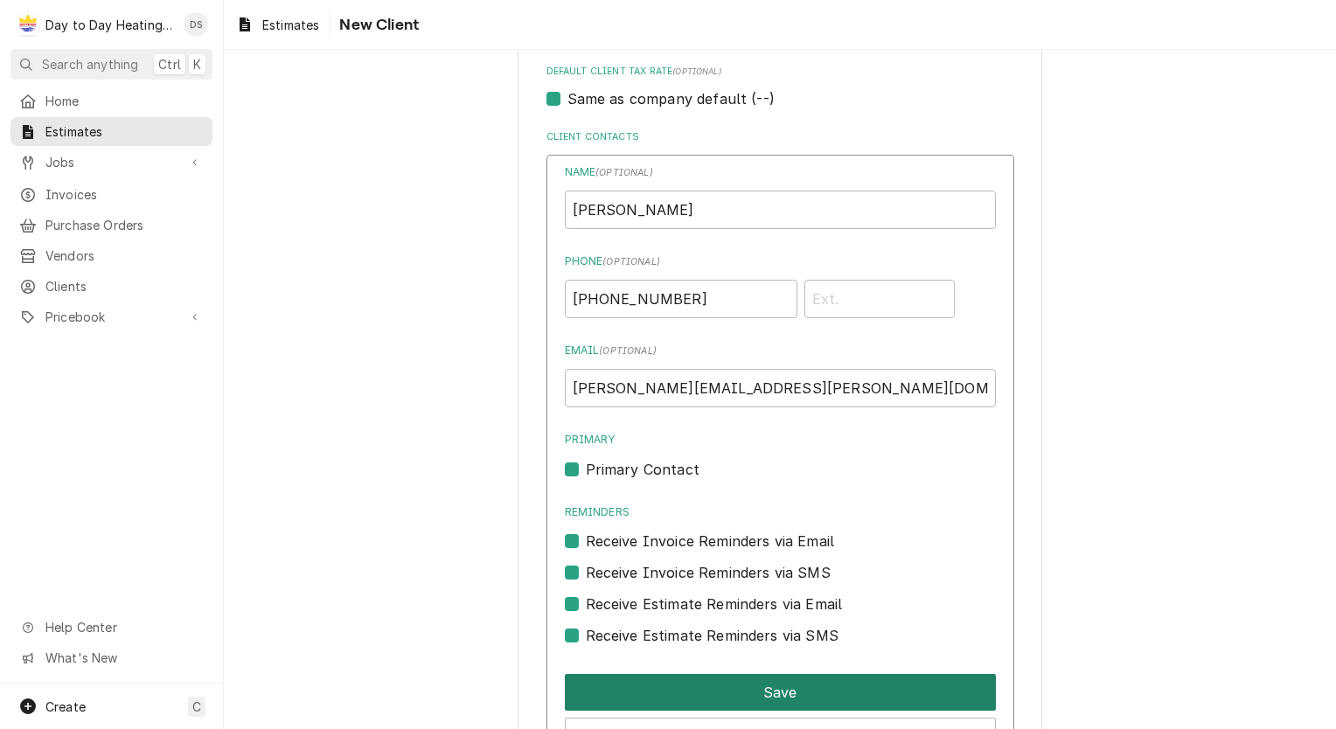
click at [703, 698] on button "Save" at bounding box center [780, 692] width 431 height 37
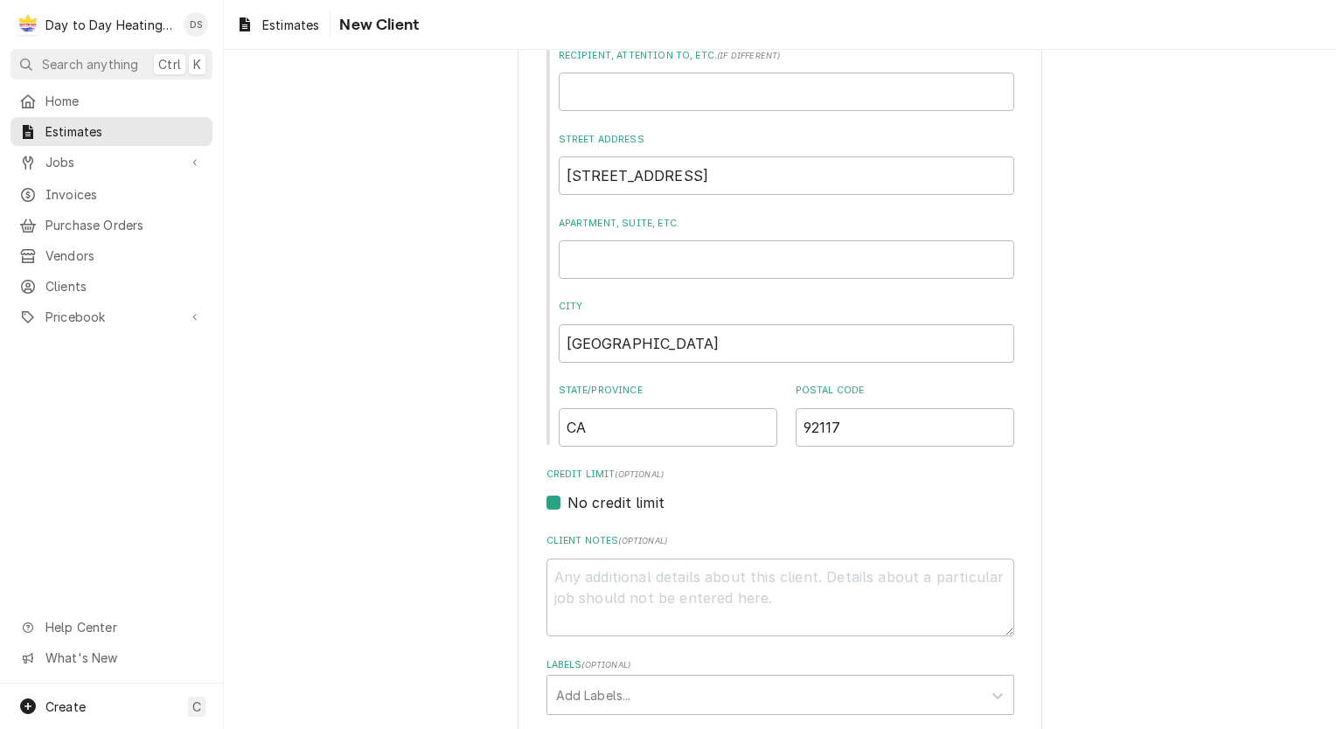
scroll to position [259, 0]
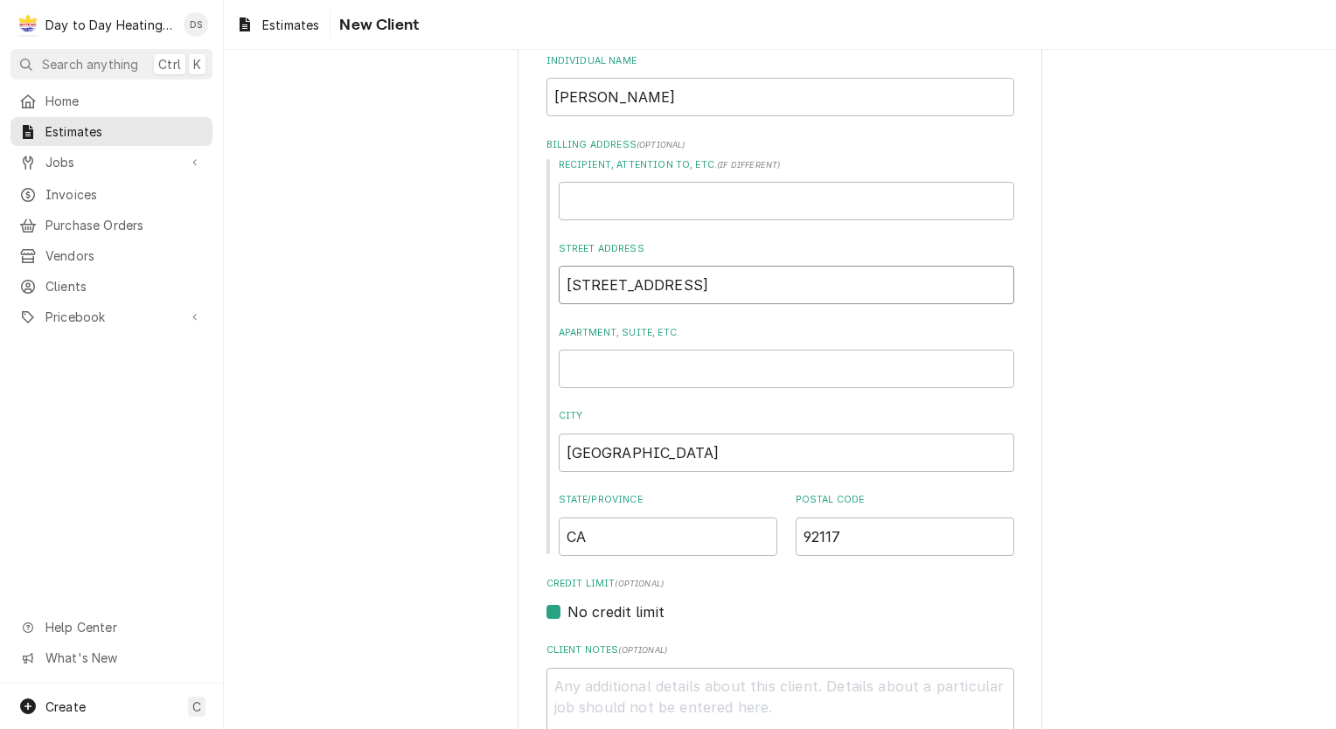
drag, startPoint x: 705, startPoint y: 286, endPoint x: 430, endPoint y: 292, distance: 274.6
click at [428, 292] on div "Please provide the following information about your client: Client Type Industr…" at bounding box center [780, 674] width 1112 height 1731
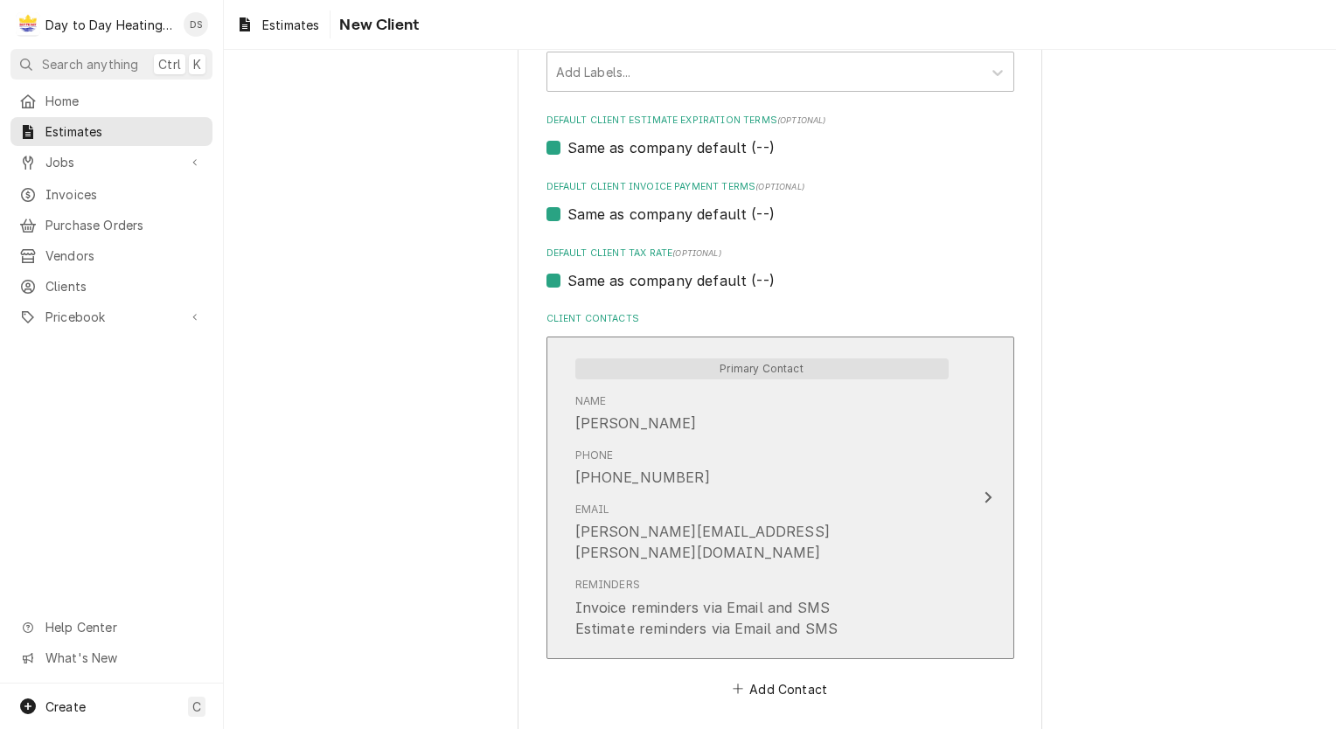
scroll to position [1046, 0]
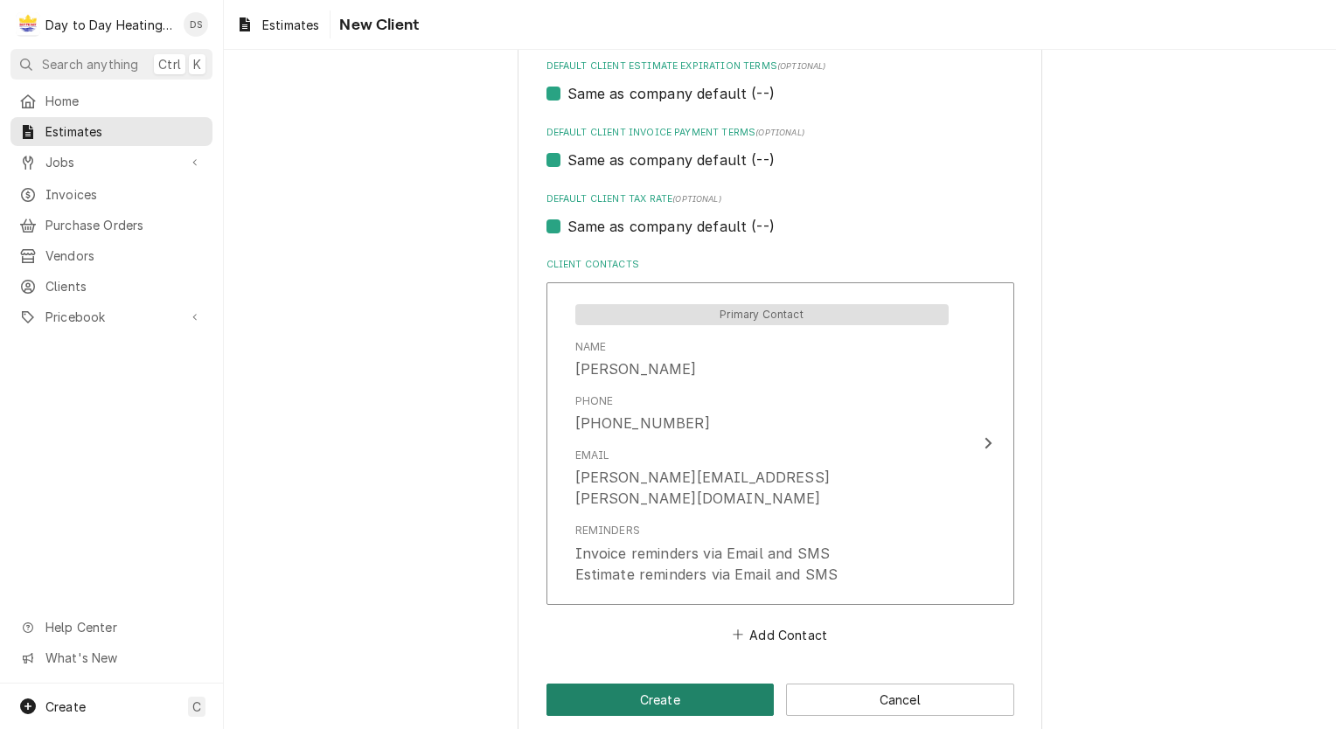
click at [667, 684] on button "Create" at bounding box center [661, 700] width 228 height 32
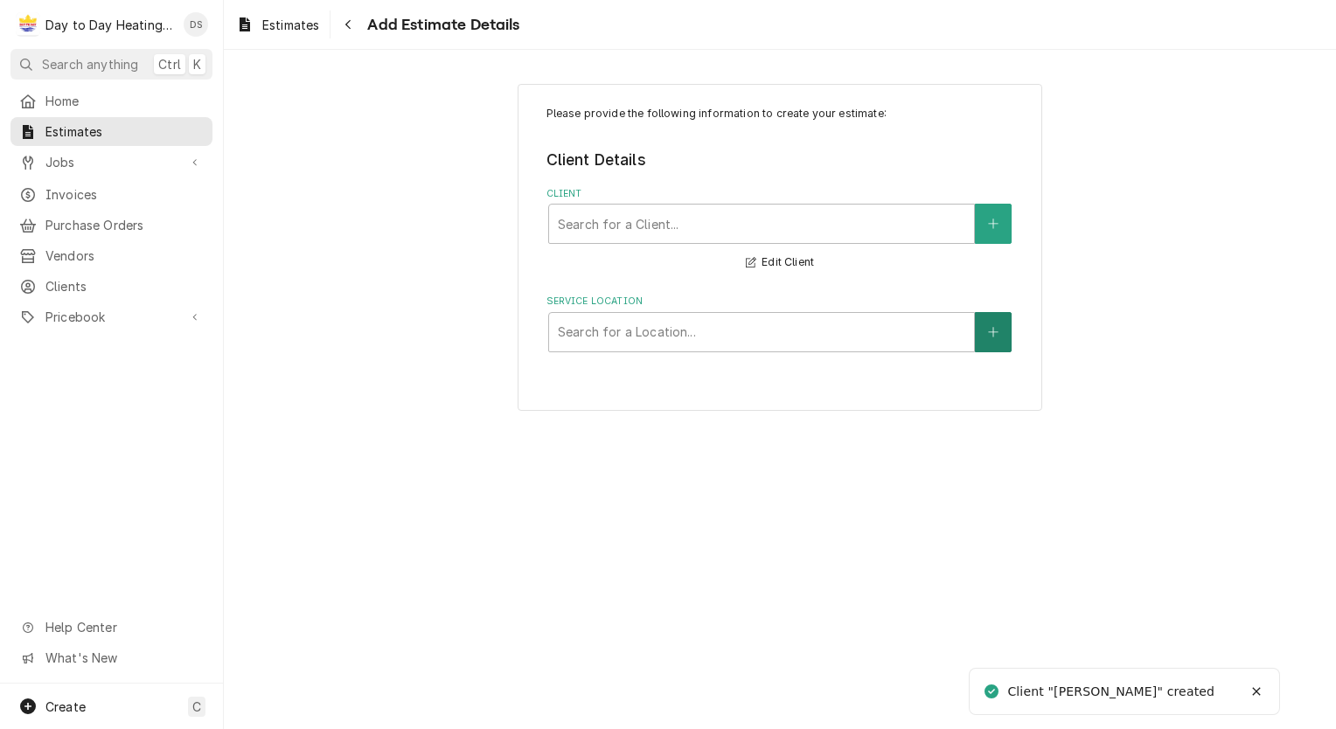
click at [991, 345] on button "Service Location" at bounding box center [993, 332] width 37 height 40
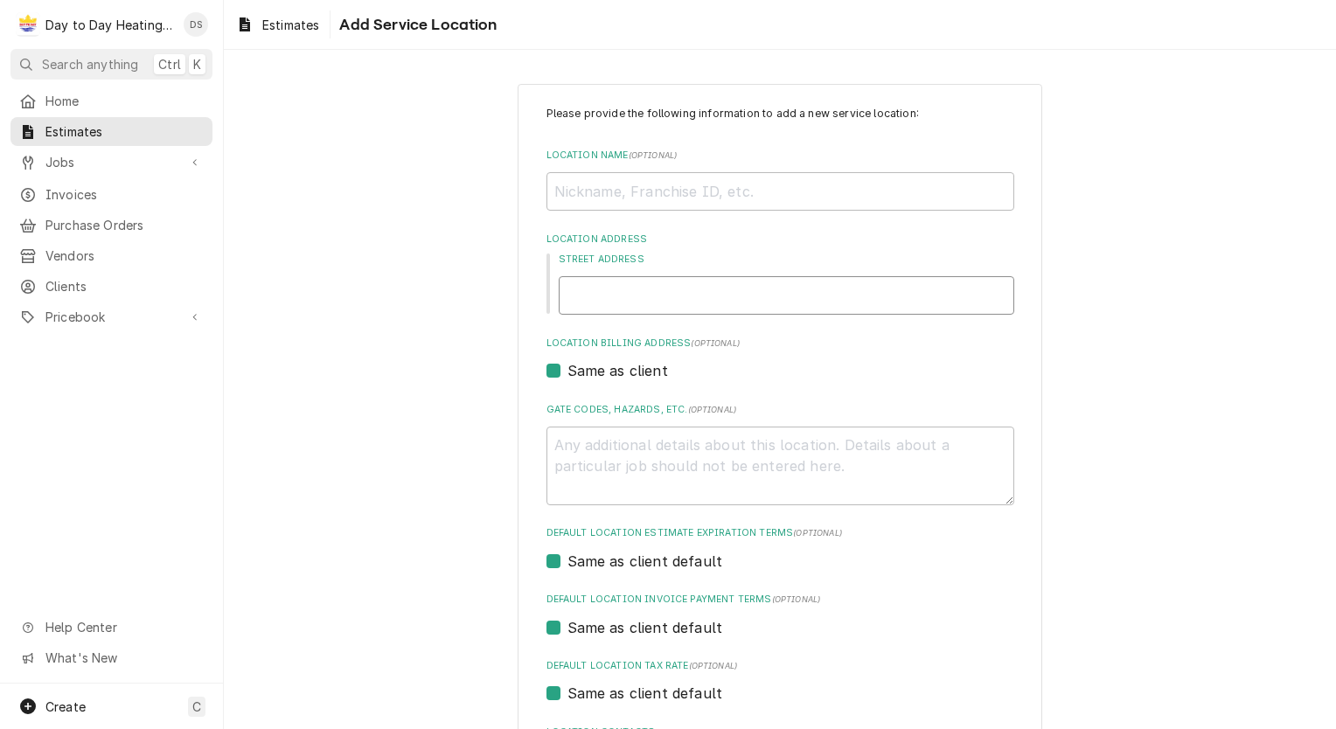
paste input "[STREET_ADDRESS]"
type textarea "x"
type input "[STREET_ADDRESS]"
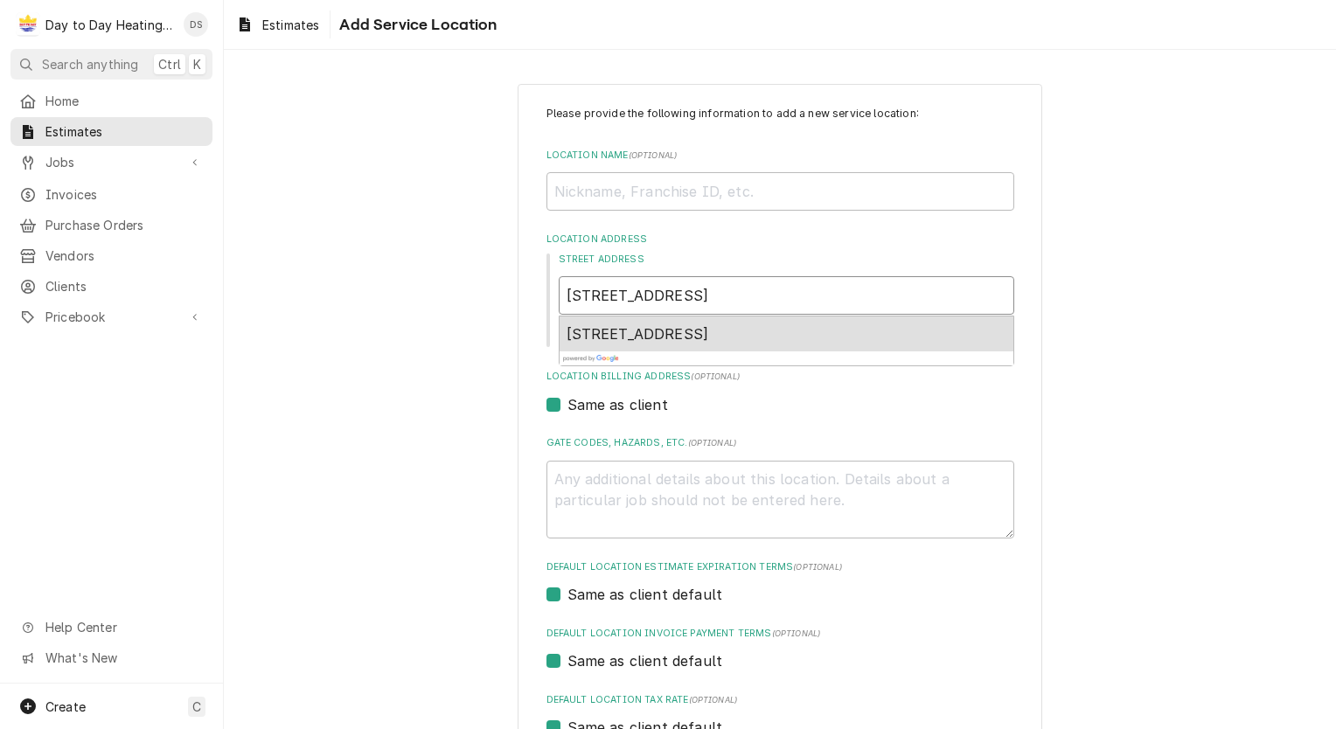
type textarea "x"
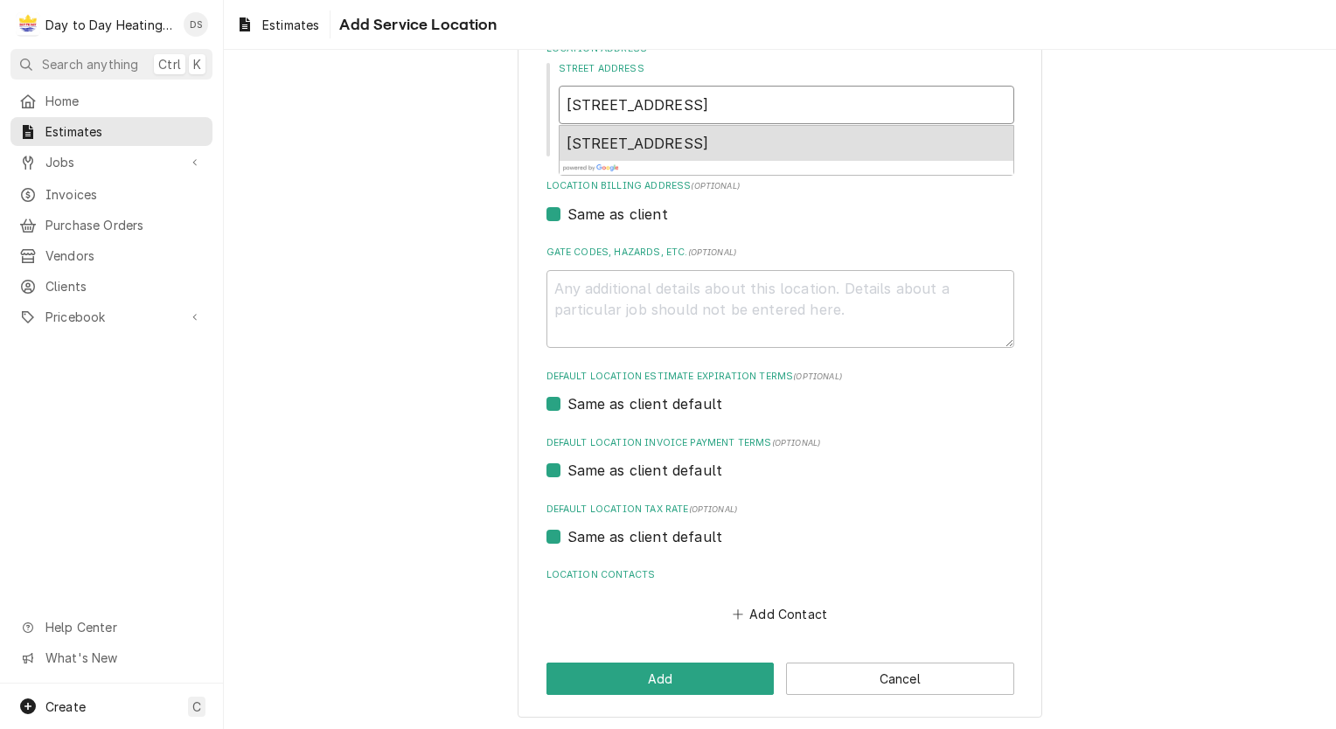
scroll to position [192, 0]
type input "[STREET_ADDRESS]"
click at [652, 672] on button "Add" at bounding box center [661, 677] width 228 height 32
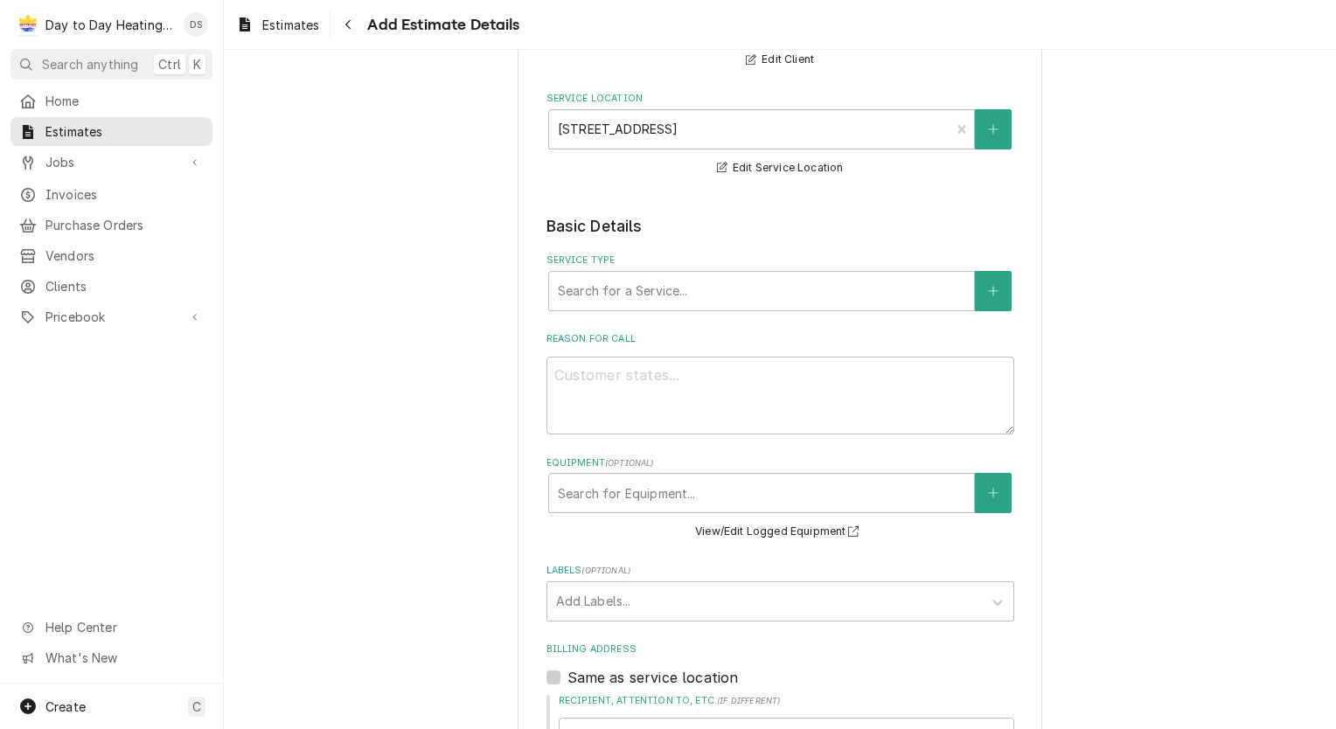
scroll to position [76, 0]
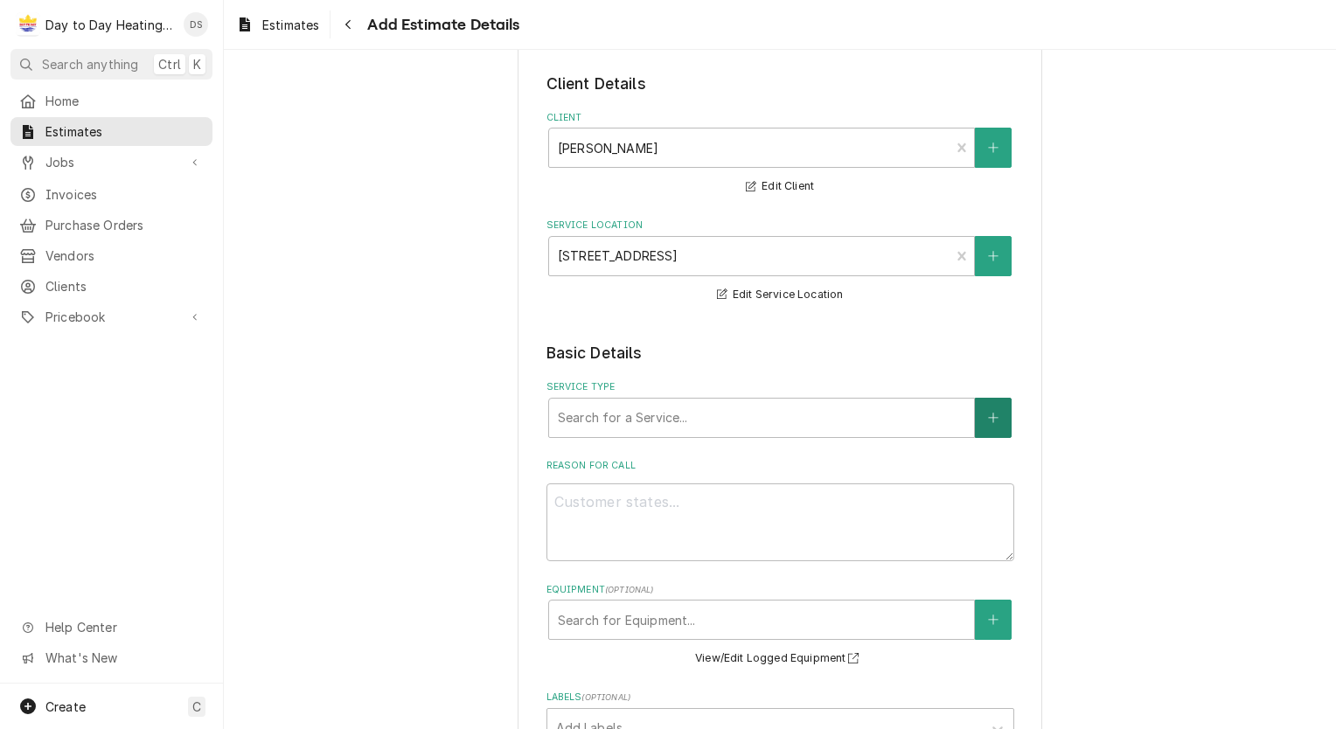
click at [995, 411] on button "Service Type" at bounding box center [993, 418] width 37 height 40
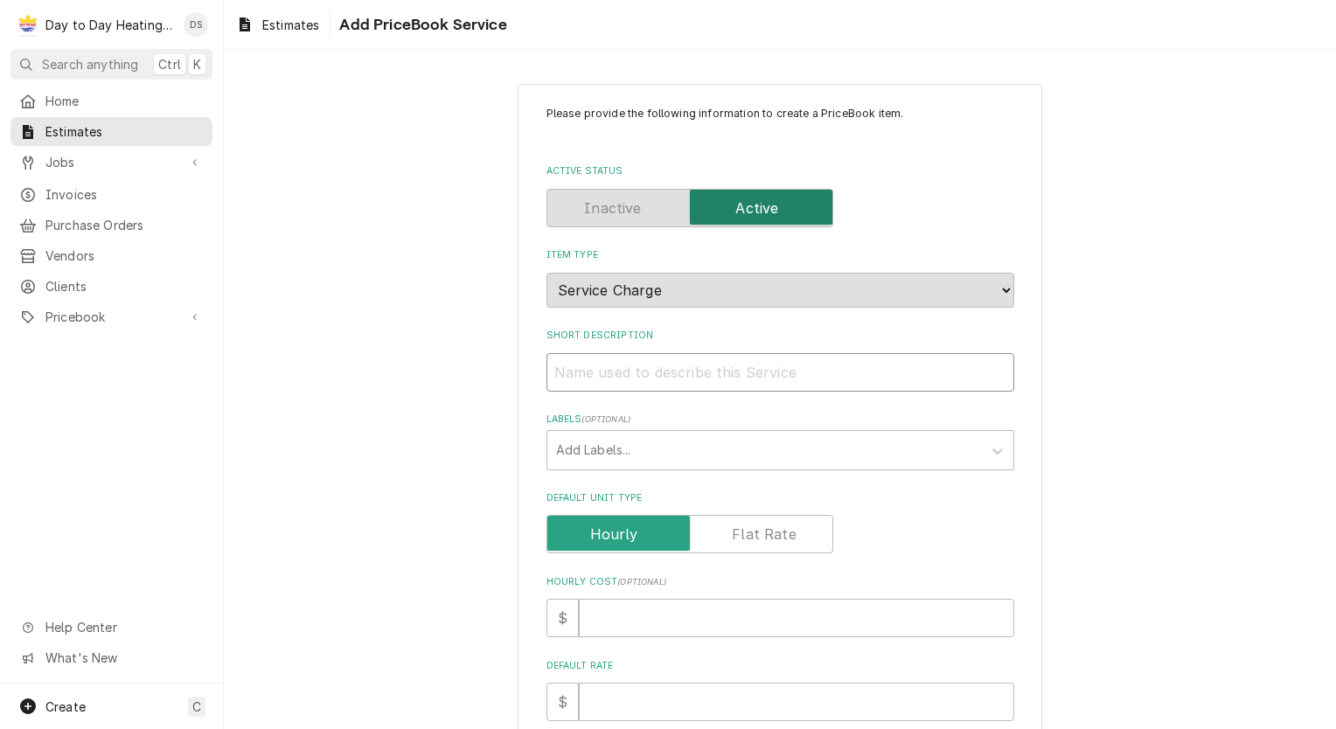
click at [703, 371] on input "Short Description" at bounding box center [781, 372] width 468 height 38
type textarea "x"
type input "C"
type textarea "x"
type input "Co"
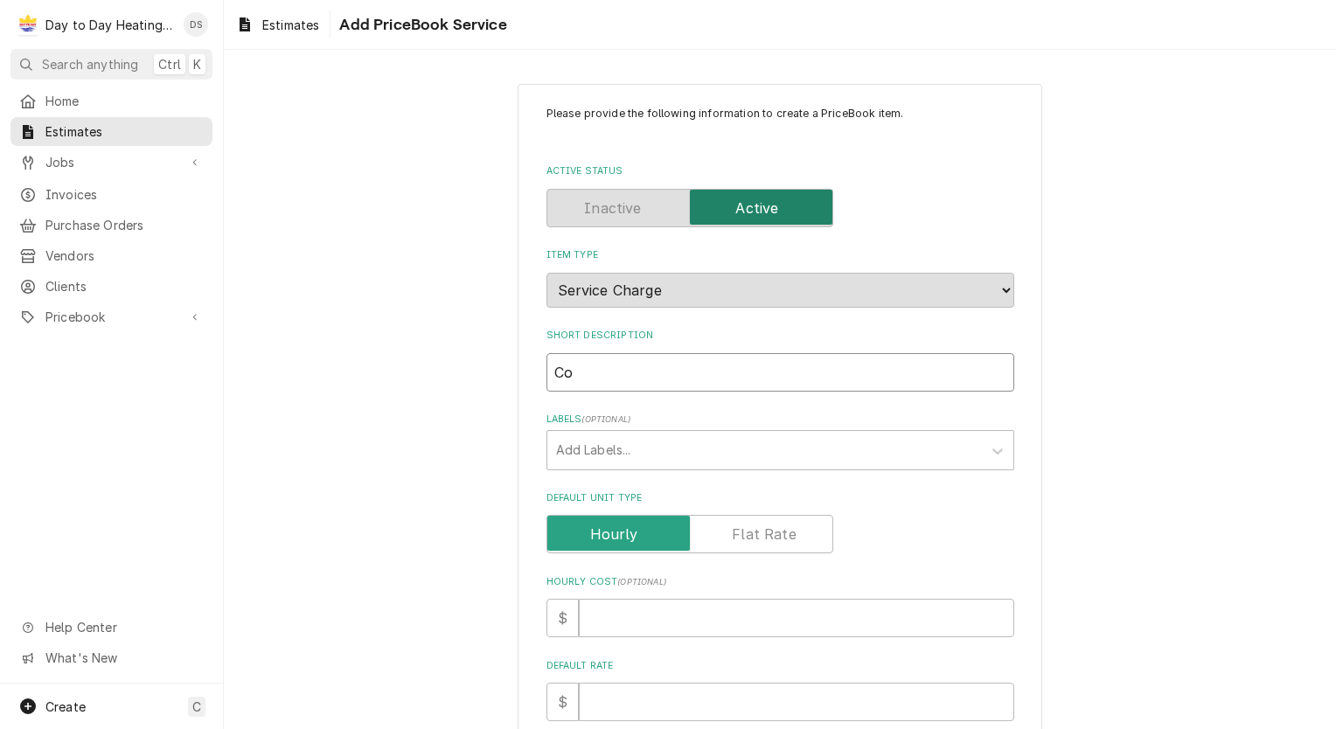
type textarea "x"
type input "Con"
type textarea "x"
type input "Cond"
type textarea "x"
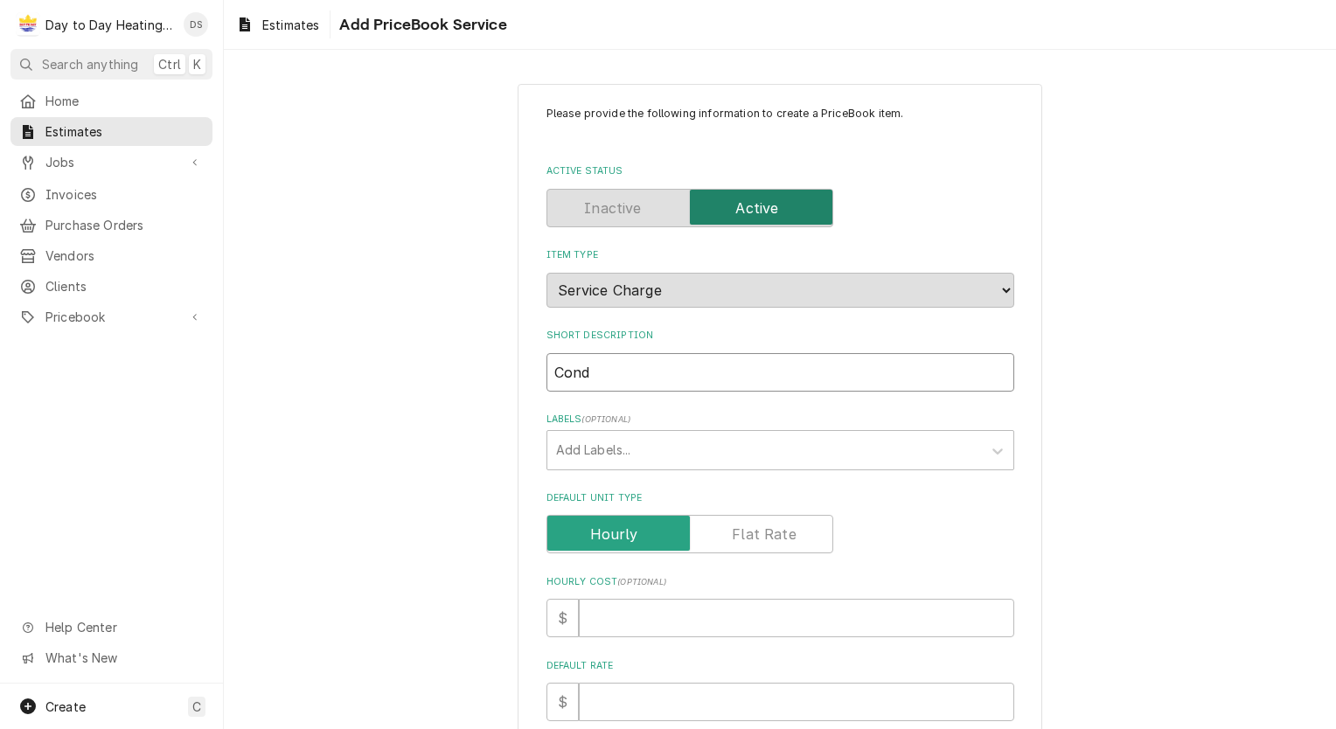
type input "Conde"
type textarea "x"
type input "Conder"
type textarea "x"
type input "Conde"
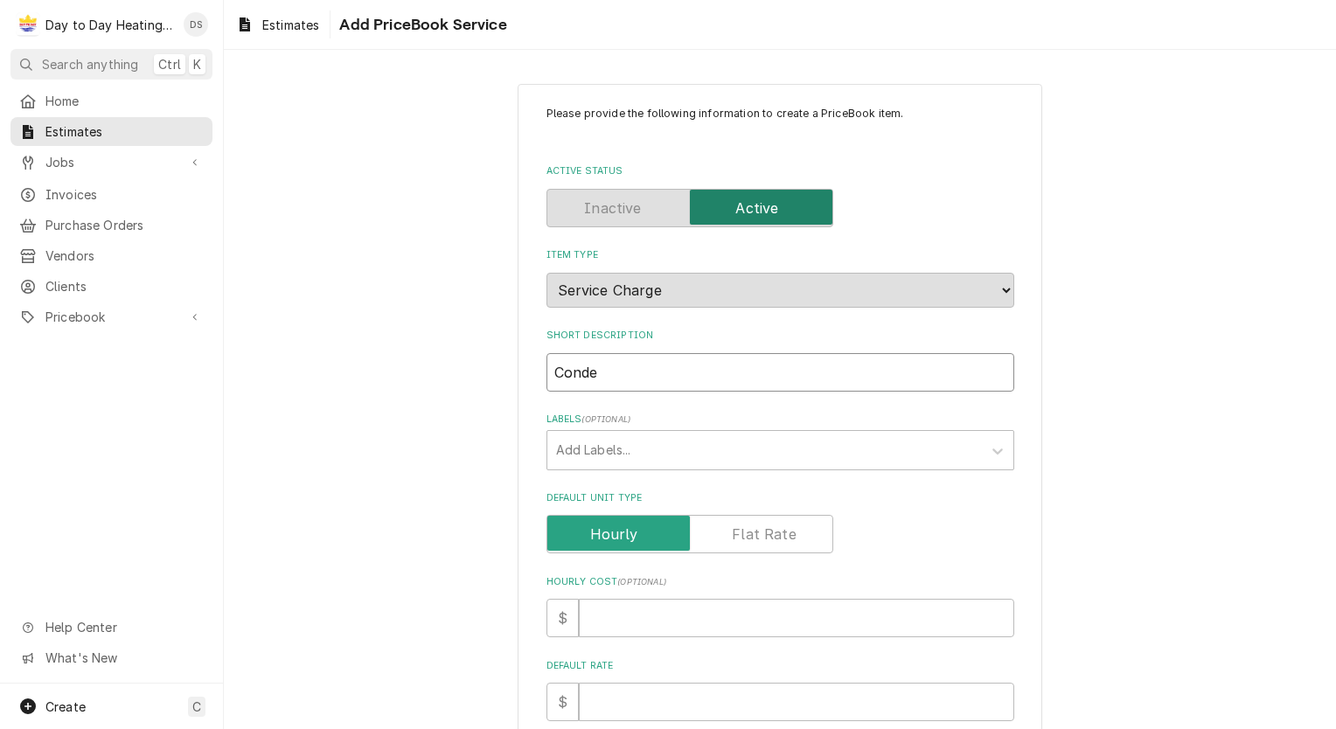
type textarea "x"
type input "Conden"
type textarea "x"
type input "Condens"
type textarea "x"
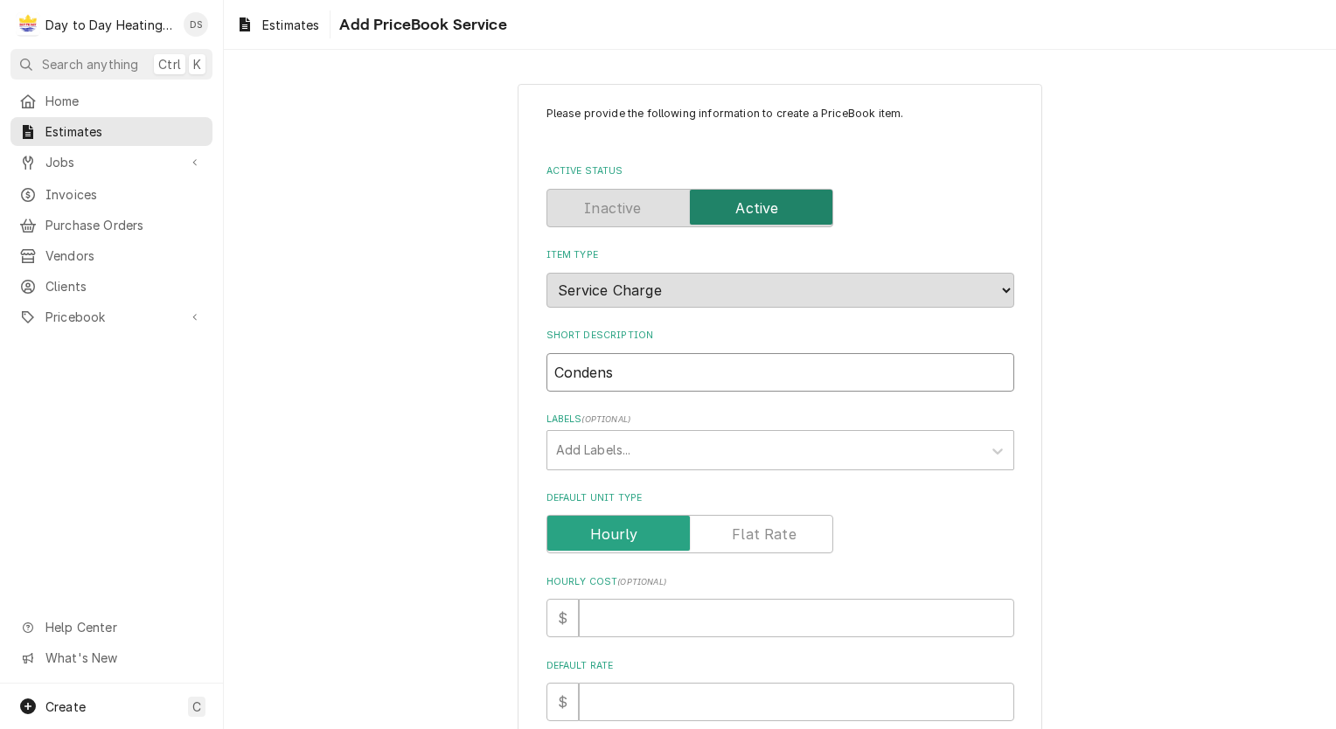
type input "Condense"
type textarea "x"
type input "Condenser"
type textarea "x"
type input "Condenser"
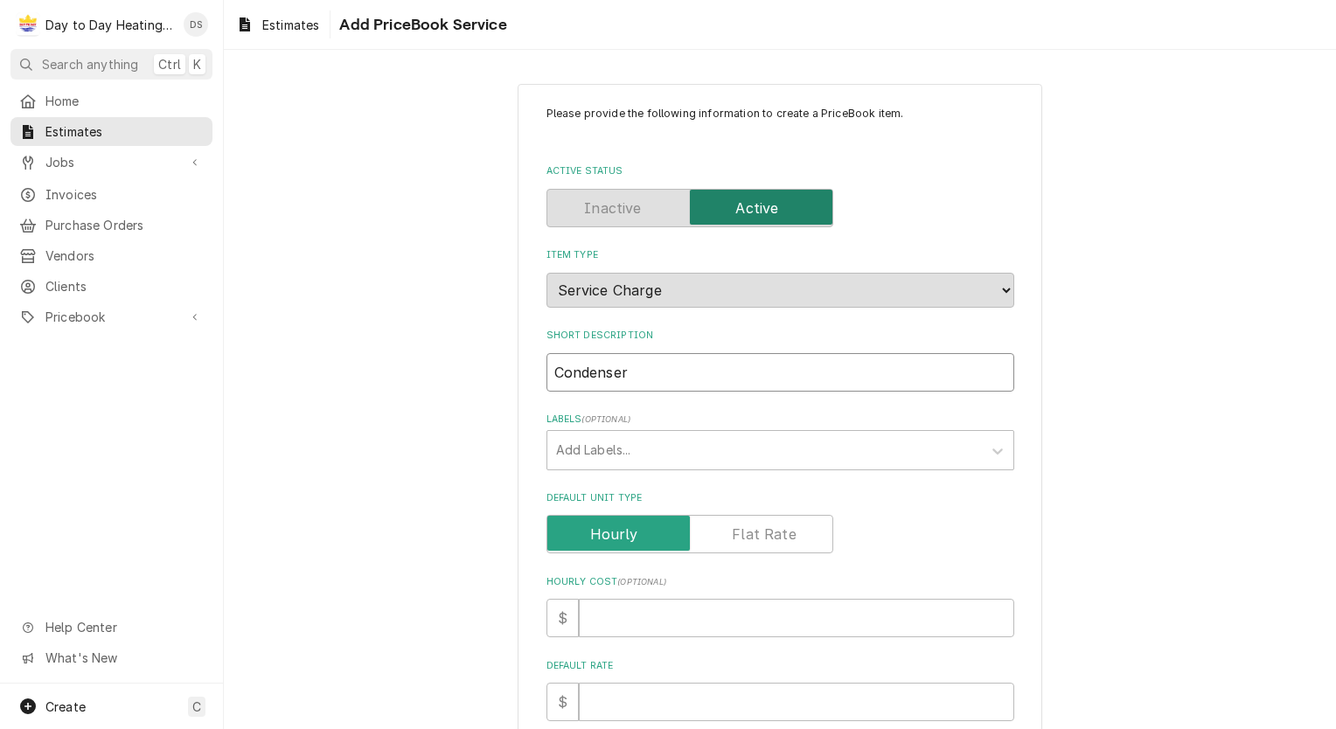
type textarea "x"
type input "Condenser R"
type textarea "x"
type input "Condenser Re"
type textarea "x"
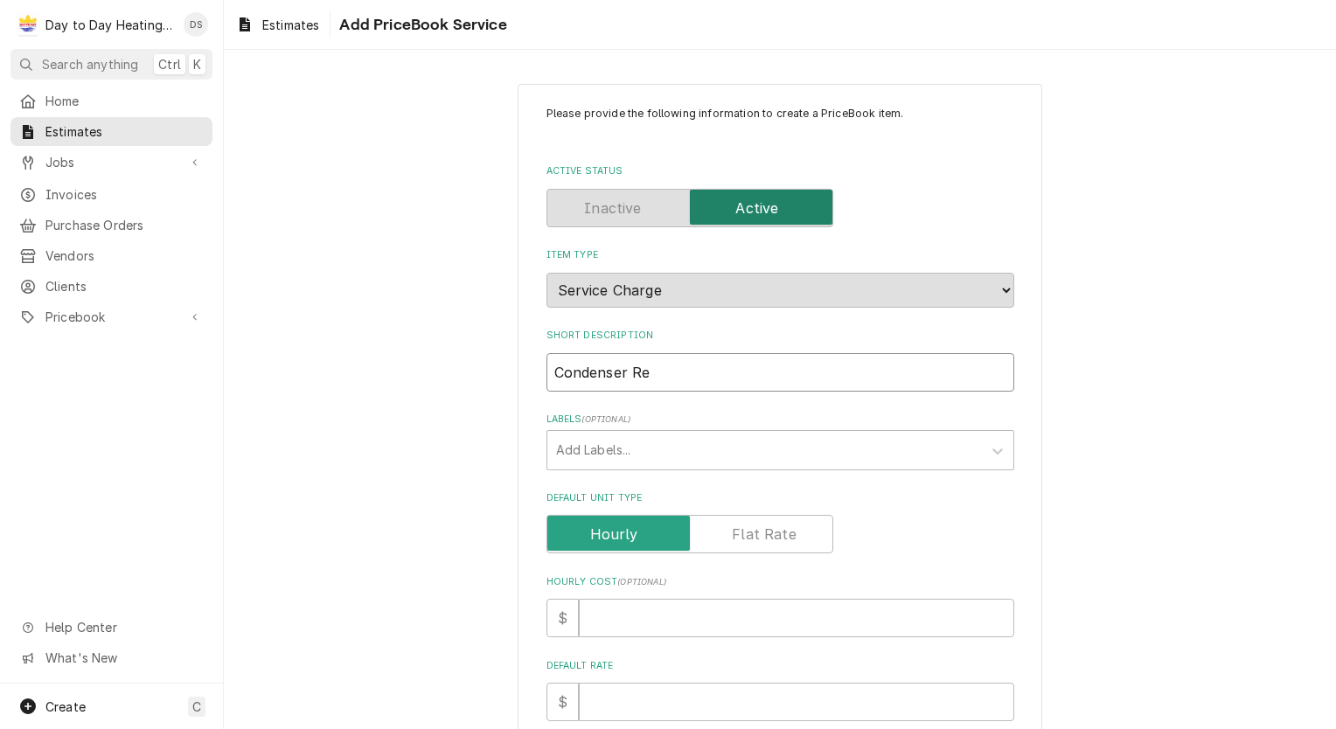
type input "Condenser Rel"
type textarea "x"
type input "Condenser Relo"
type textarea "x"
type input "Condenser Reloc"
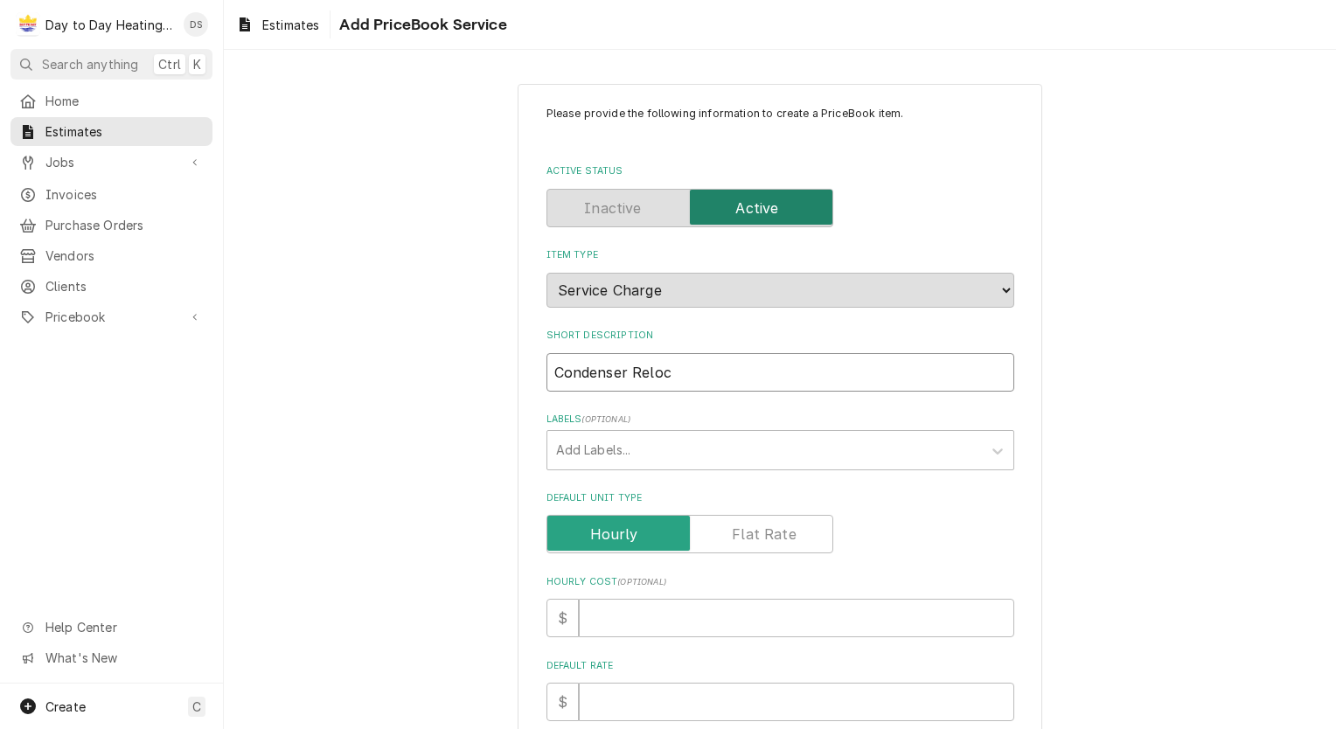
type textarea "x"
type input "Condenser Reloca"
type textarea "x"
type input "Condenser Relocat"
type textarea "x"
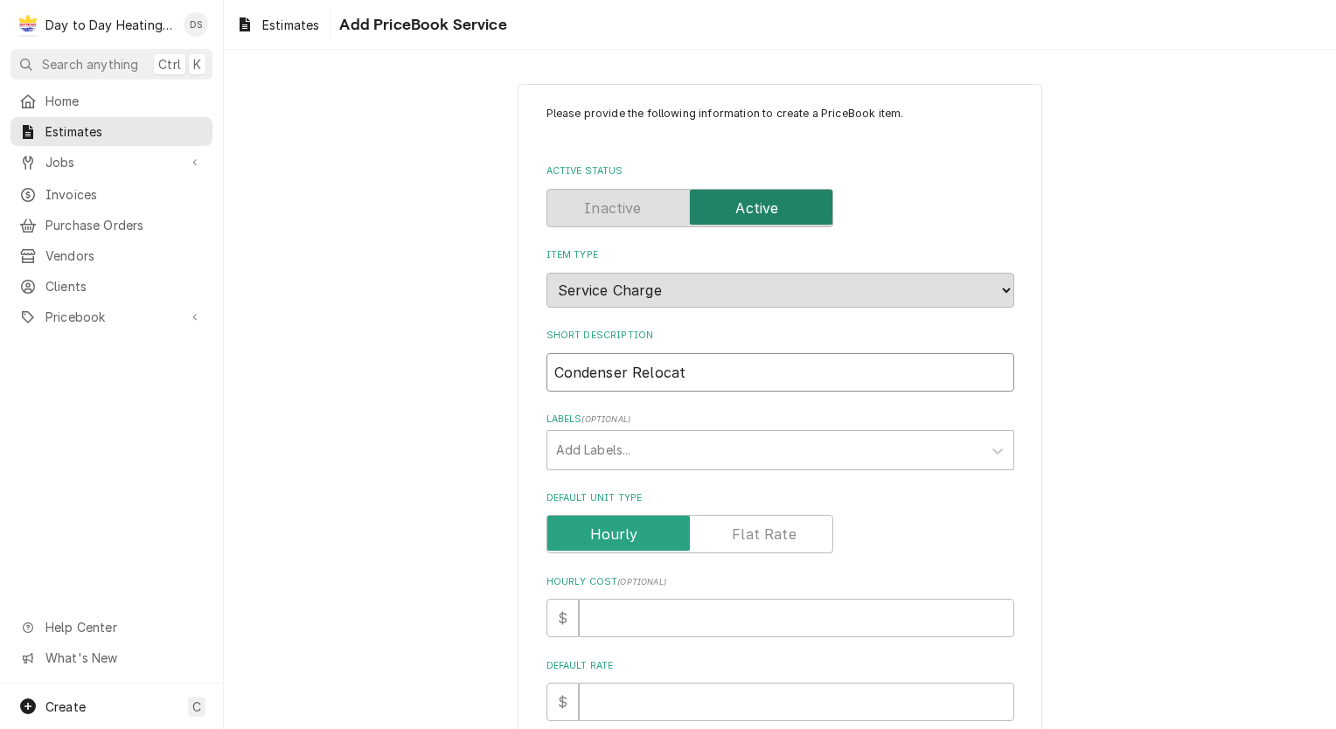
type input "Condenser Relocati"
type textarea "x"
type input "Condenser Relocatio"
type textarea "x"
type input "Condenser Relocation"
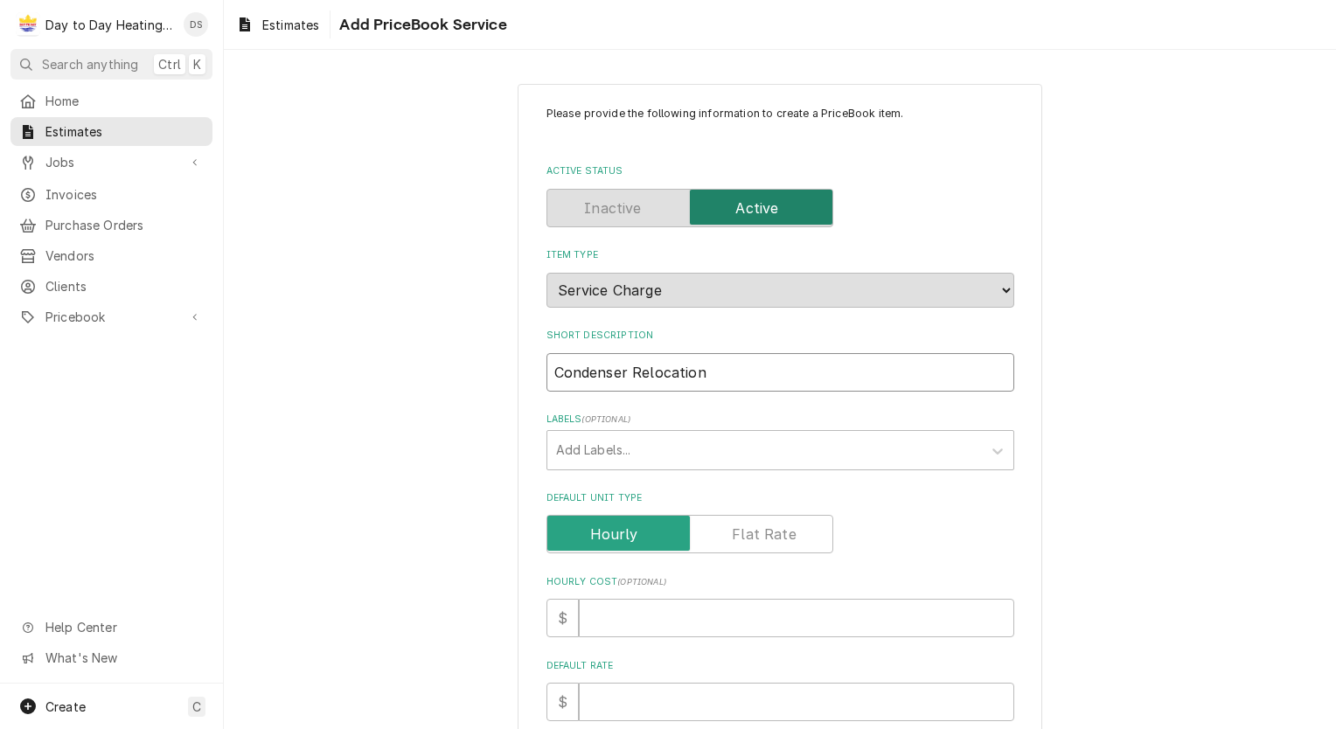
type textarea "x"
type input "Condenser Relocation"
type textarea "x"
type input "Condenser Relocation"
click at [776, 520] on input "Default Unit Type" at bounding box center [689, 534] width 271 height 38
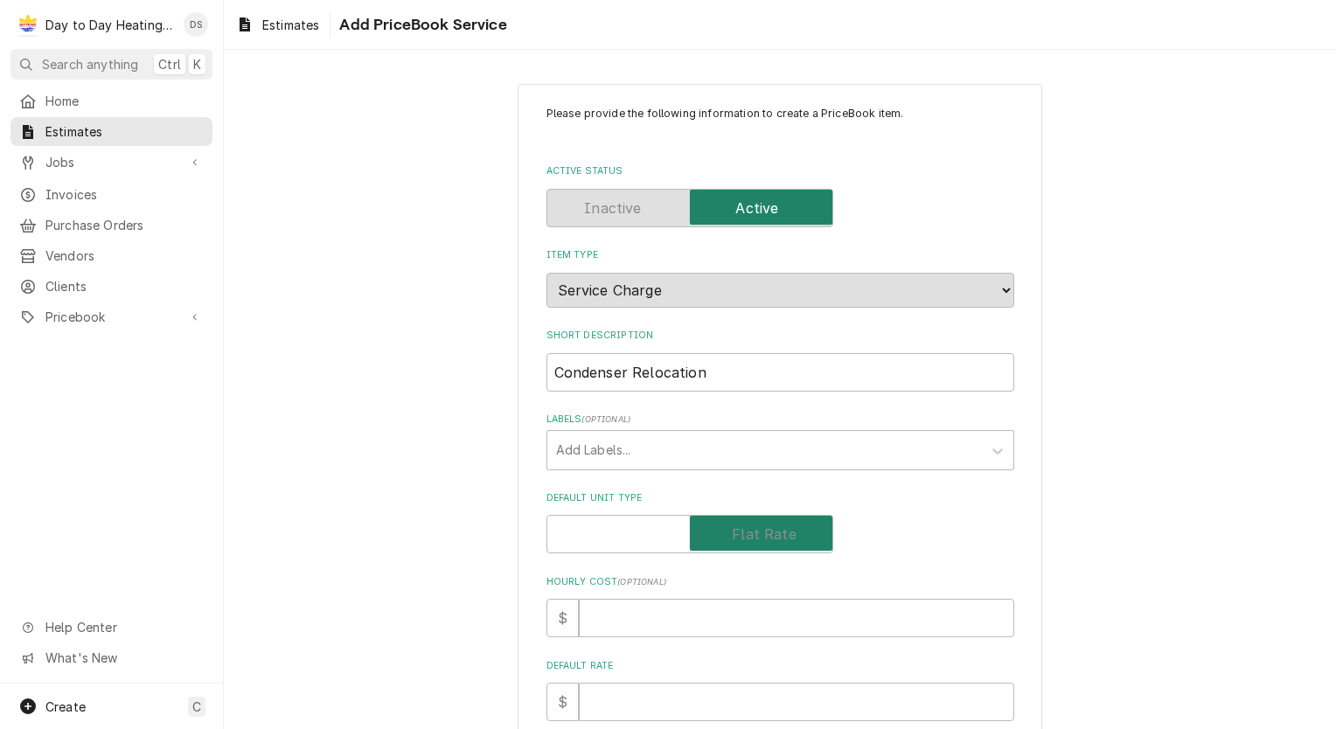
checkbox input "true"
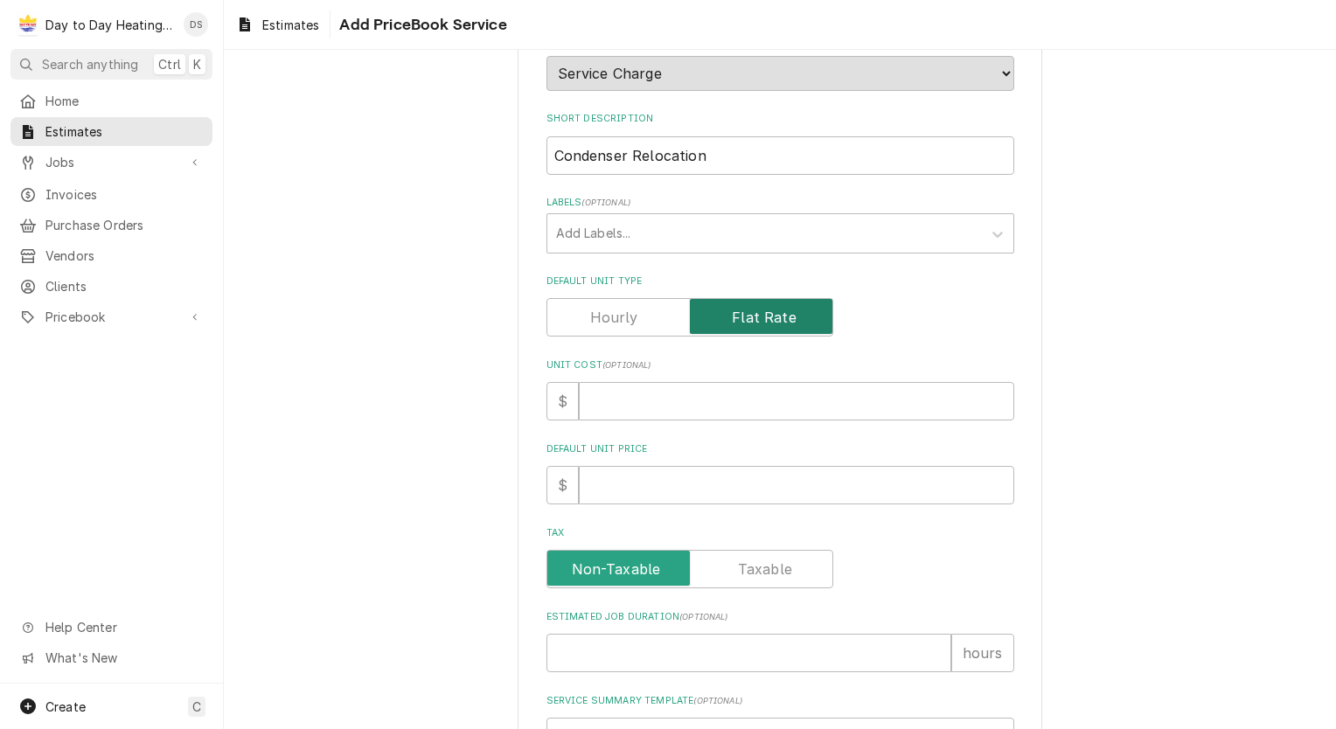
scroll to position [262, 0]
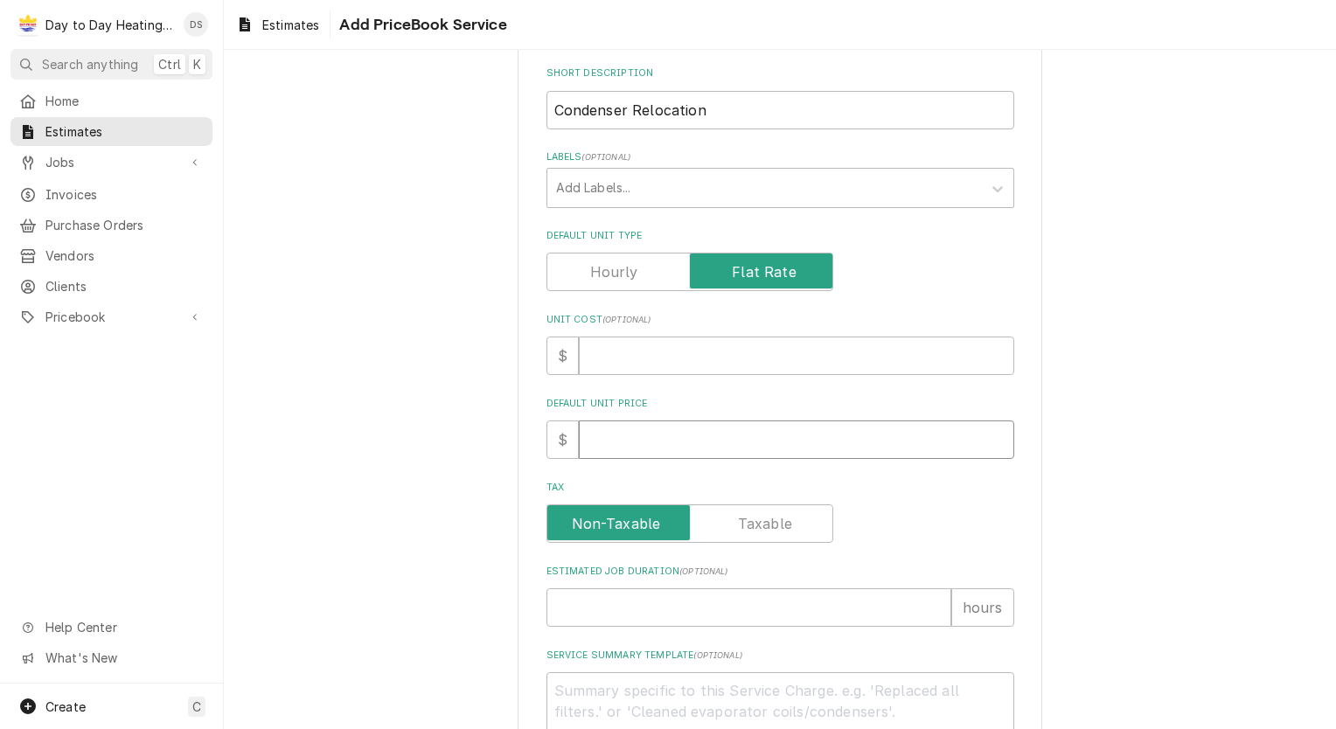
click at [696, 450] on input "Default Unit Price" at bounding box center [796, 440] width 435 height 38
type textarea "x"
type input "1"
type textarea "x"
type input "15"
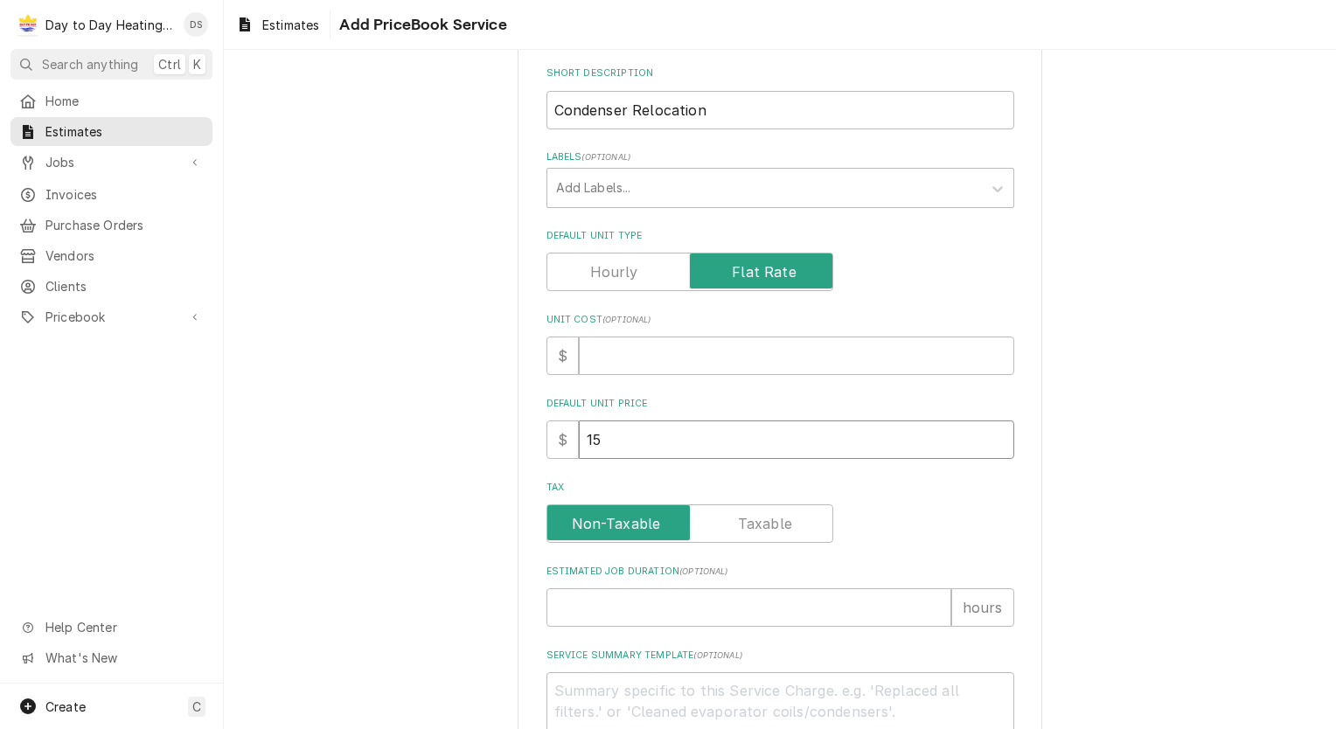
type textarea "x"
type input "150"
type textarea "x"
type input "1500"
type textarea "x"
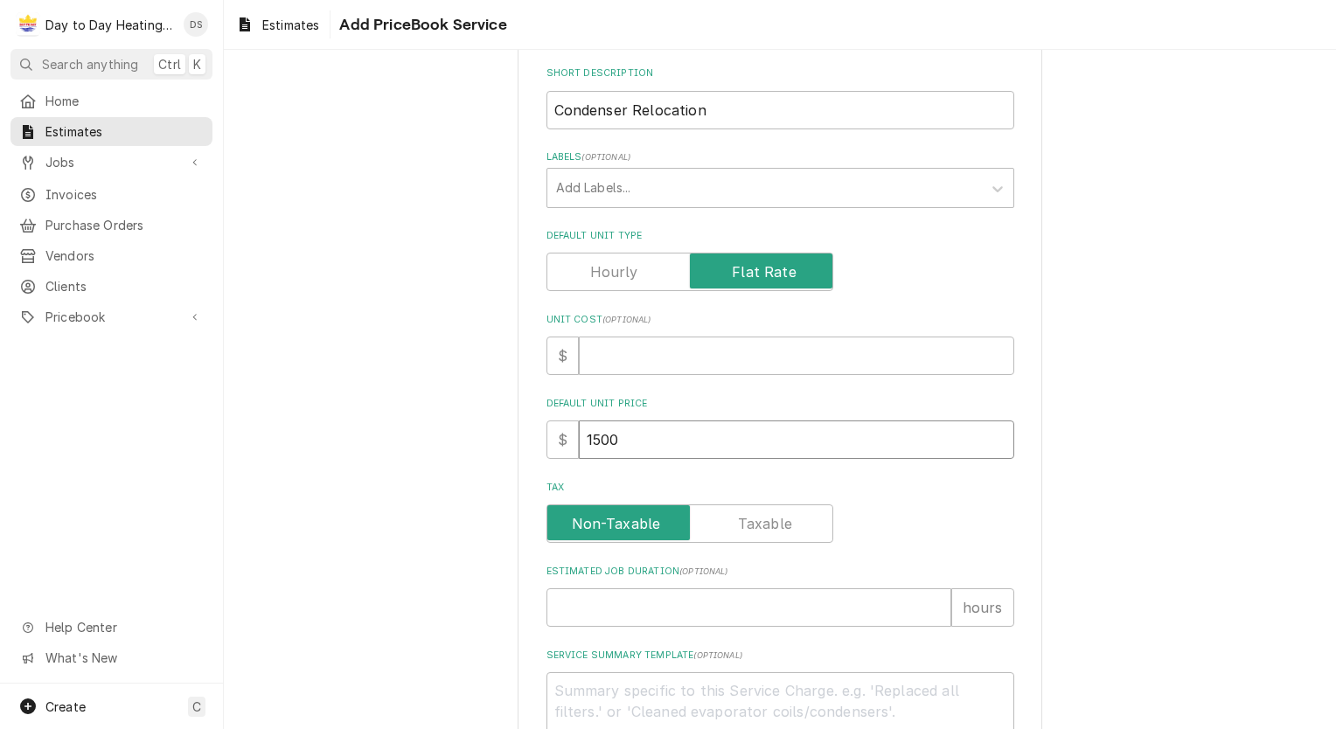
type input "1500"
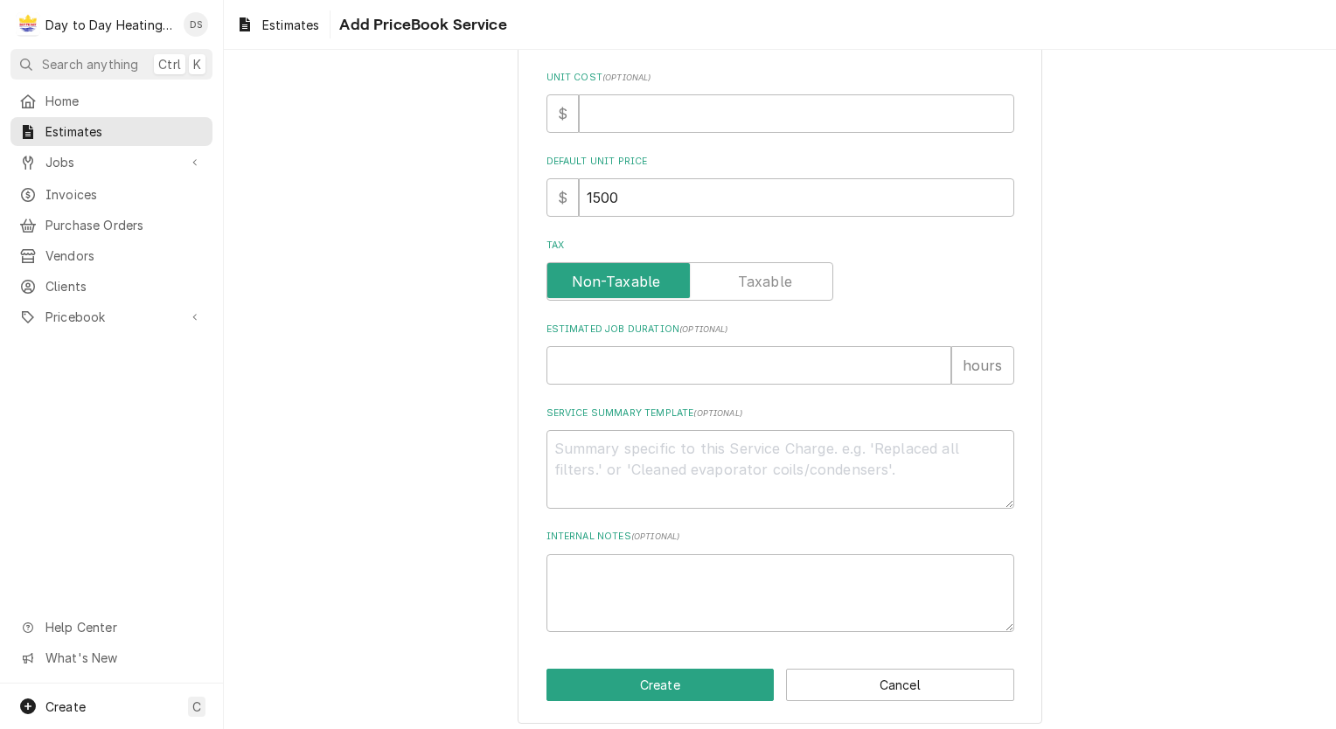
scroll to position [511, 0]
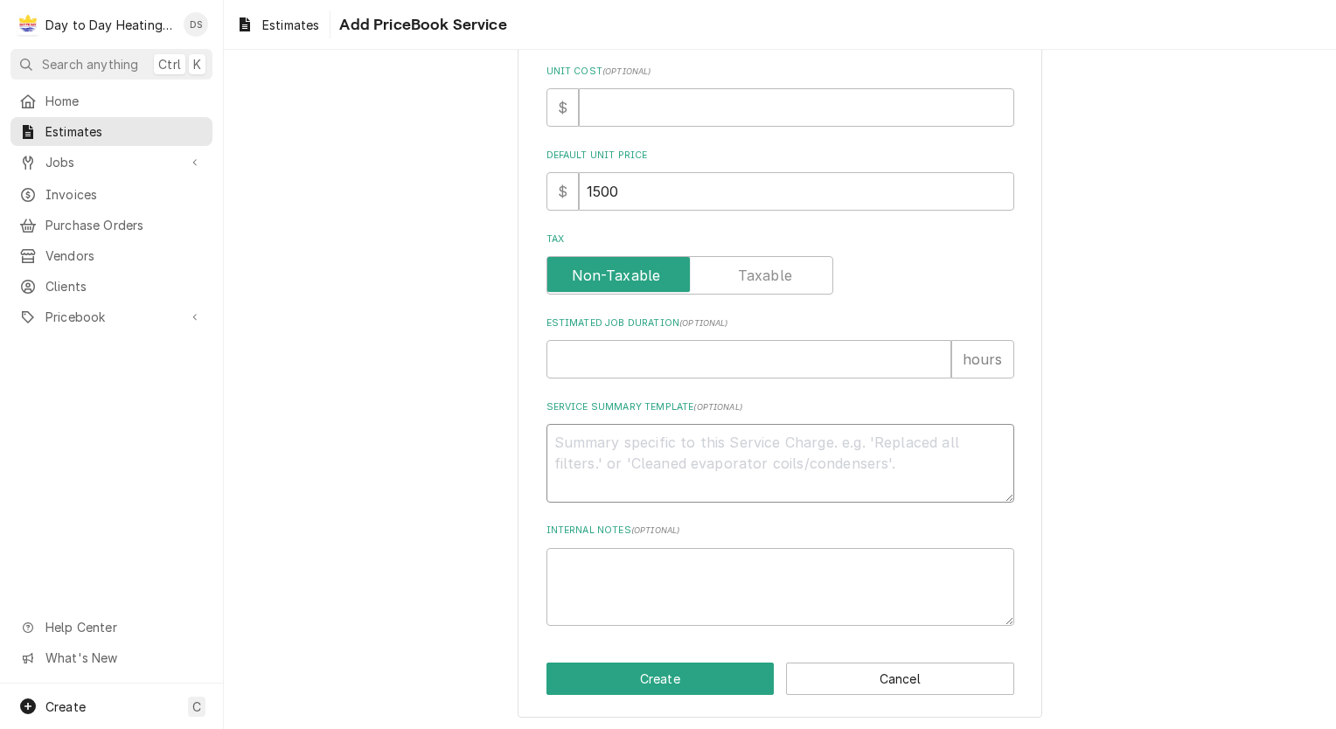
click at [577, 446] on textarea "Service Summary Template ( optional )" at bounding box center [781, 463] width 468 height 79
type textarea "x"
type textarea "S"
type textarea "x"
type textarea "Sc"
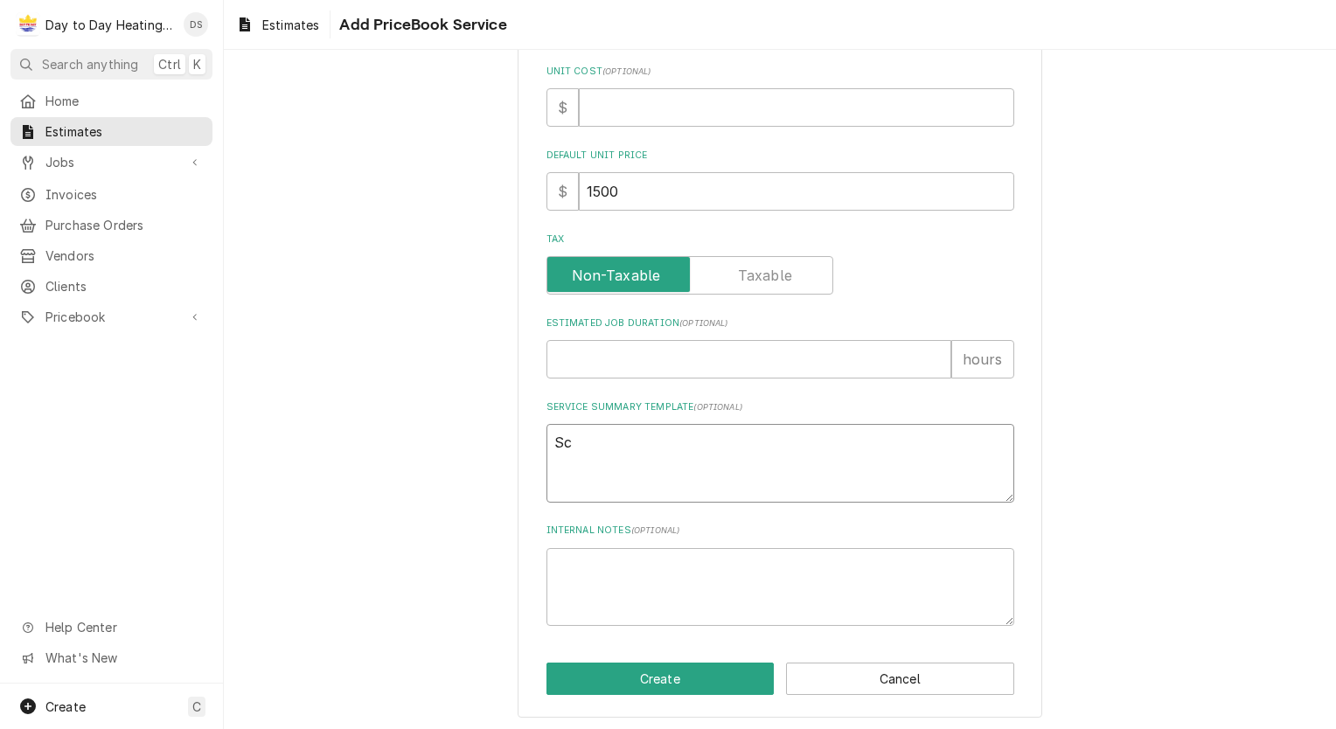
type textarea "x"
type textarea "Sco"
type textarea "x"
type textarea "Scop"
type textarea "x"
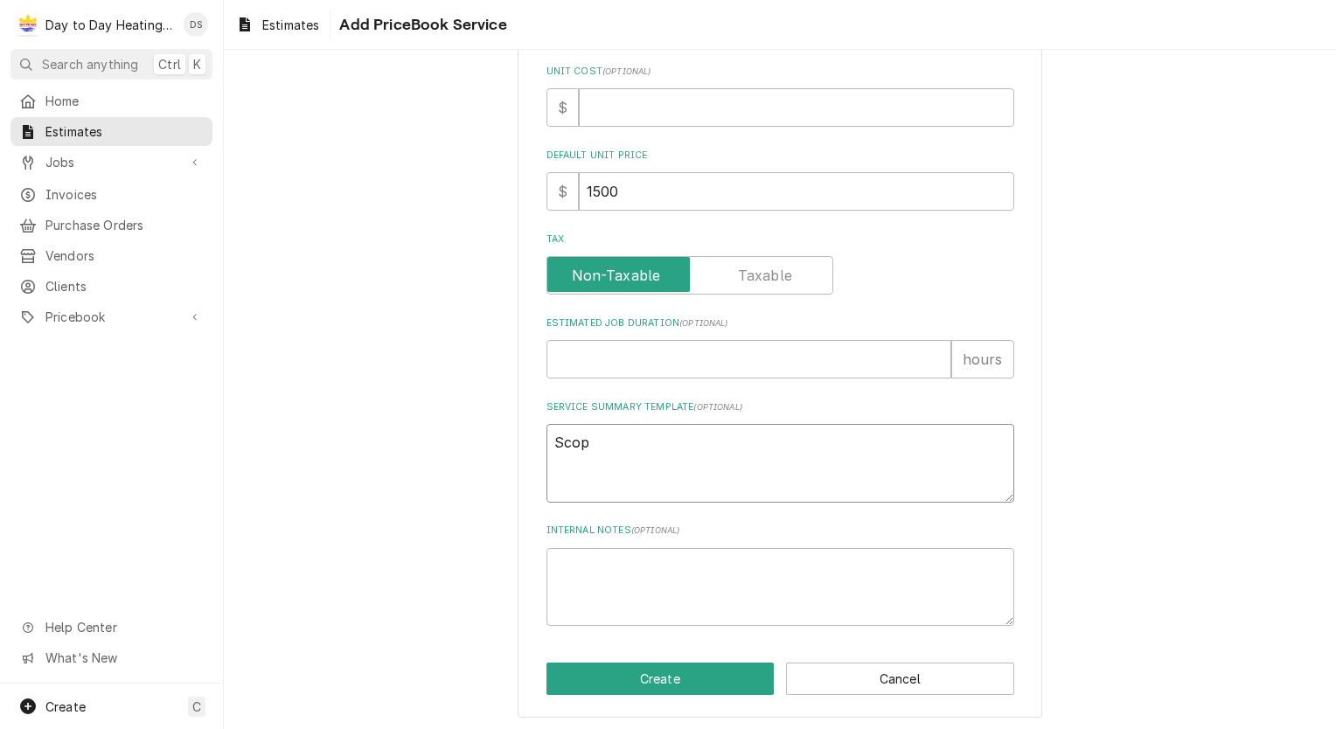
type textarea "Scope"
type textarea "x"
type textarea "Scope"
type textarea "x"
type textarea "Scope o"
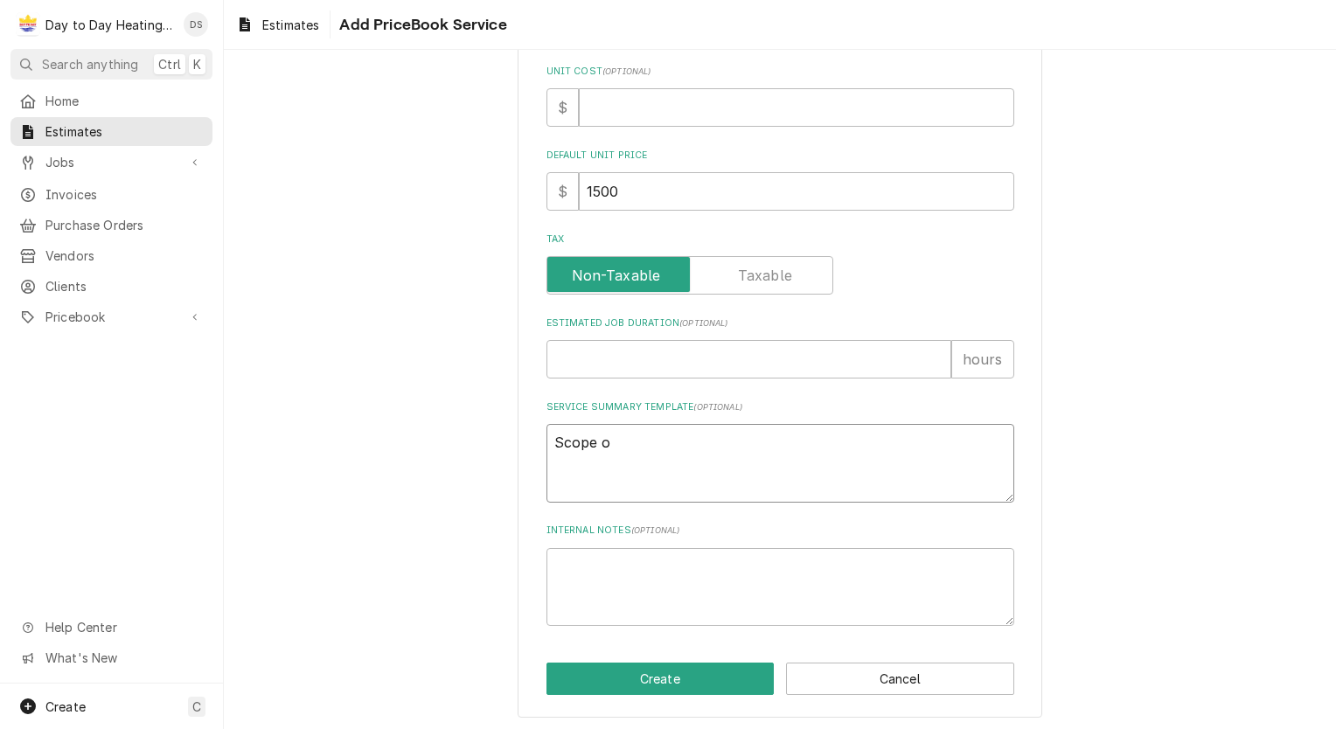
type textarea "x"
type textarea "Scope of"
type textarea "x"
type textarea "Scope of"
type textarea "x"
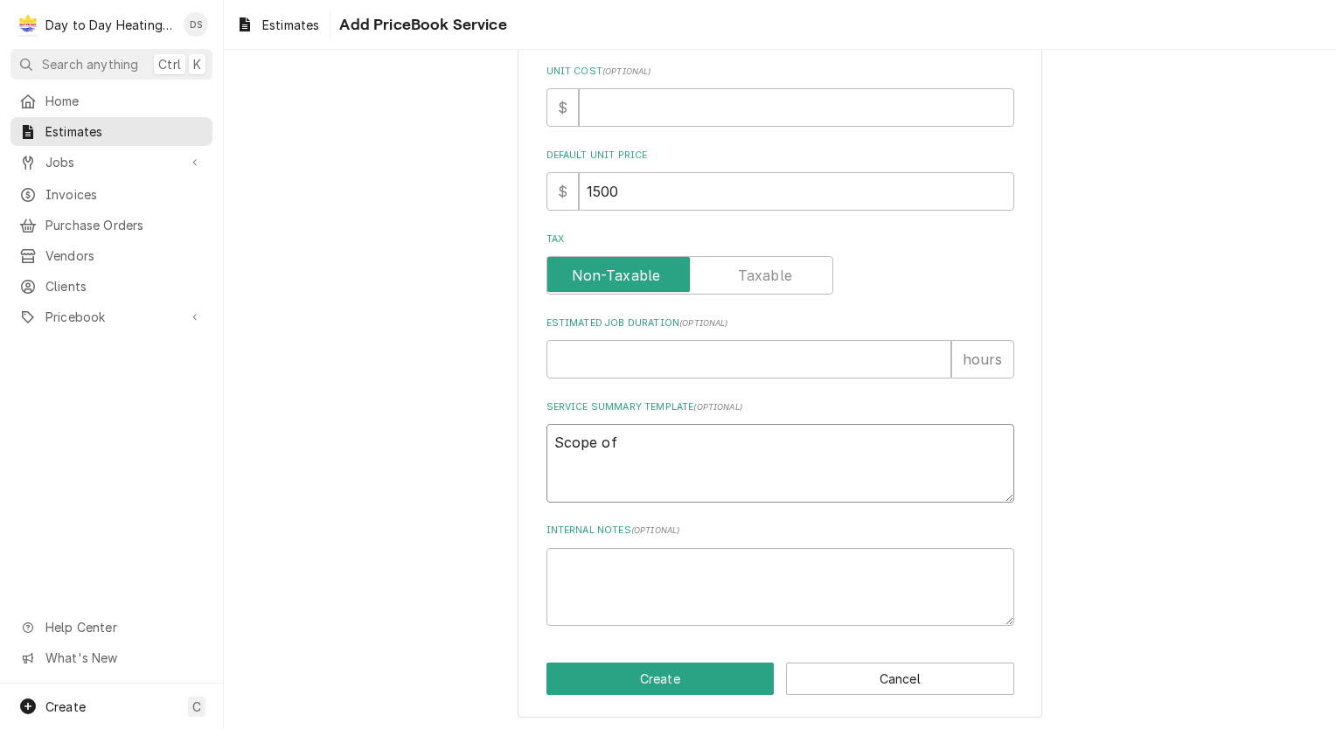
type textarea "Scope of w"
type textarea "x"
type textarea "Scope of wo"
type textarea "x"
type textarea "Scope of wor"
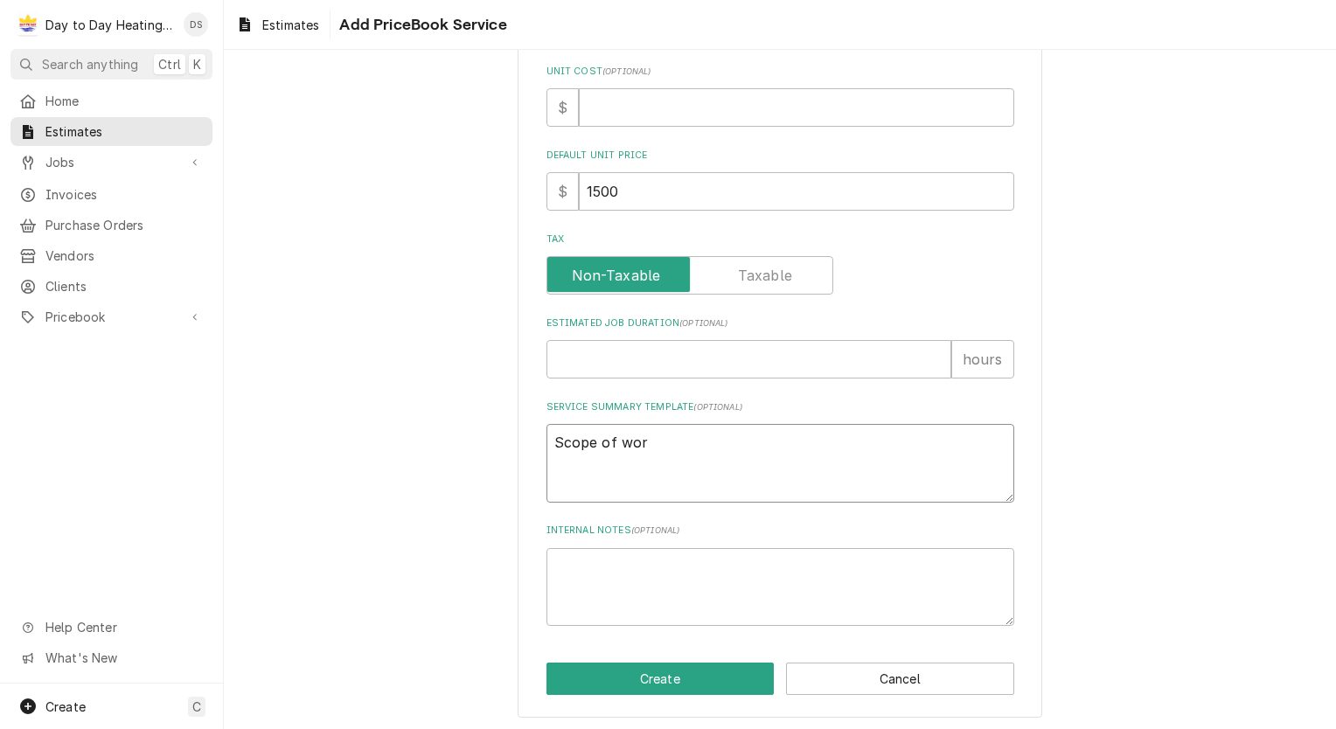
type textarea "x"
type textarea "Scope of work"
type textarea "x"
type textarea "Scope of work"
type textarea "x"
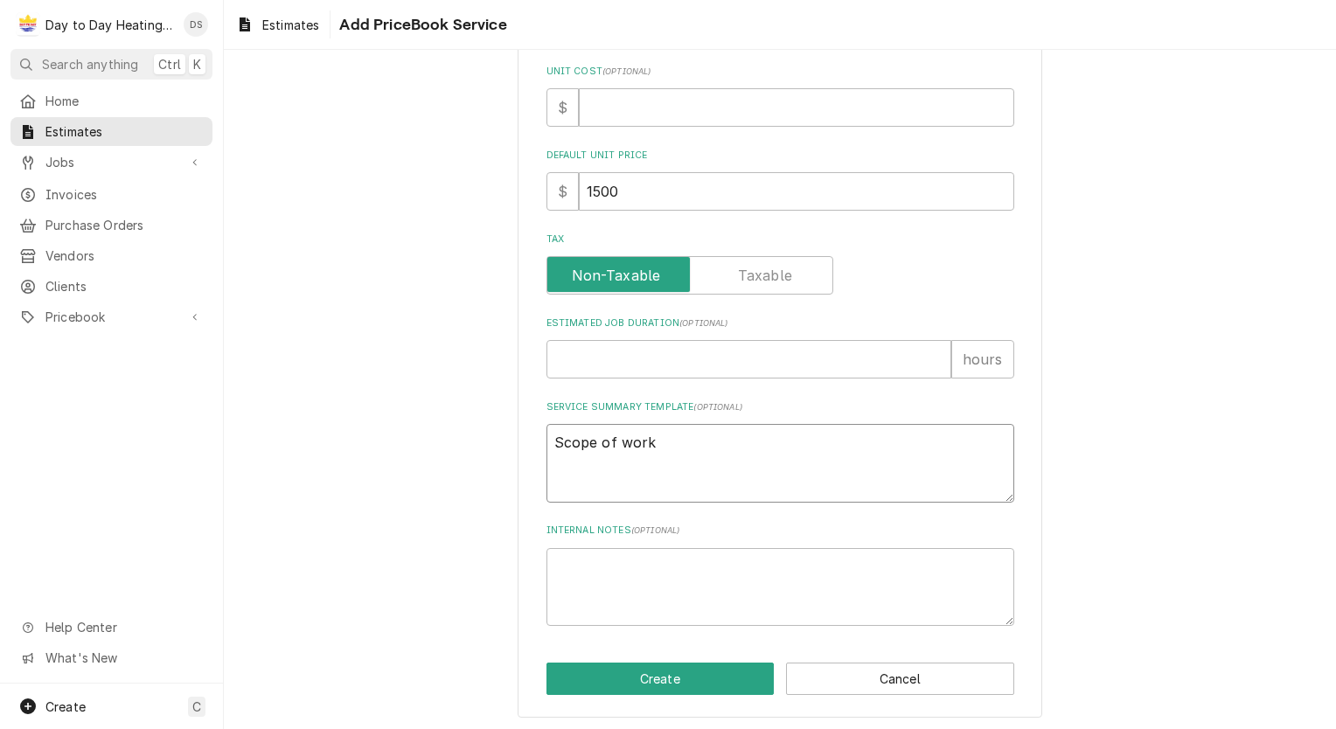
type textarea "Scope of work"
type textarea "x"
type textarea "Scope of work:"
type textarea "x"
type textarea "Scope of work:"
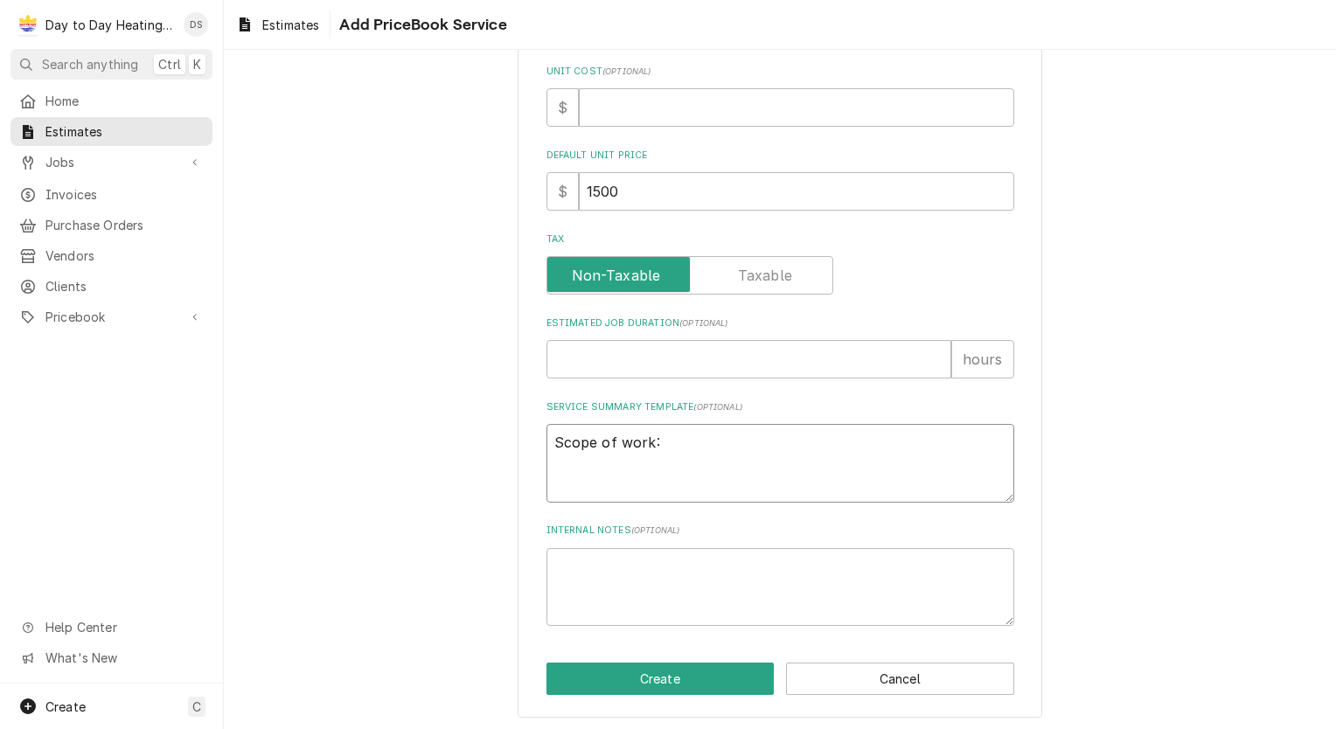
type textarea "x"
type textarea "Scope of work:"
type textarea "x"
type textarea "Scope of work:"
type textarea "x"
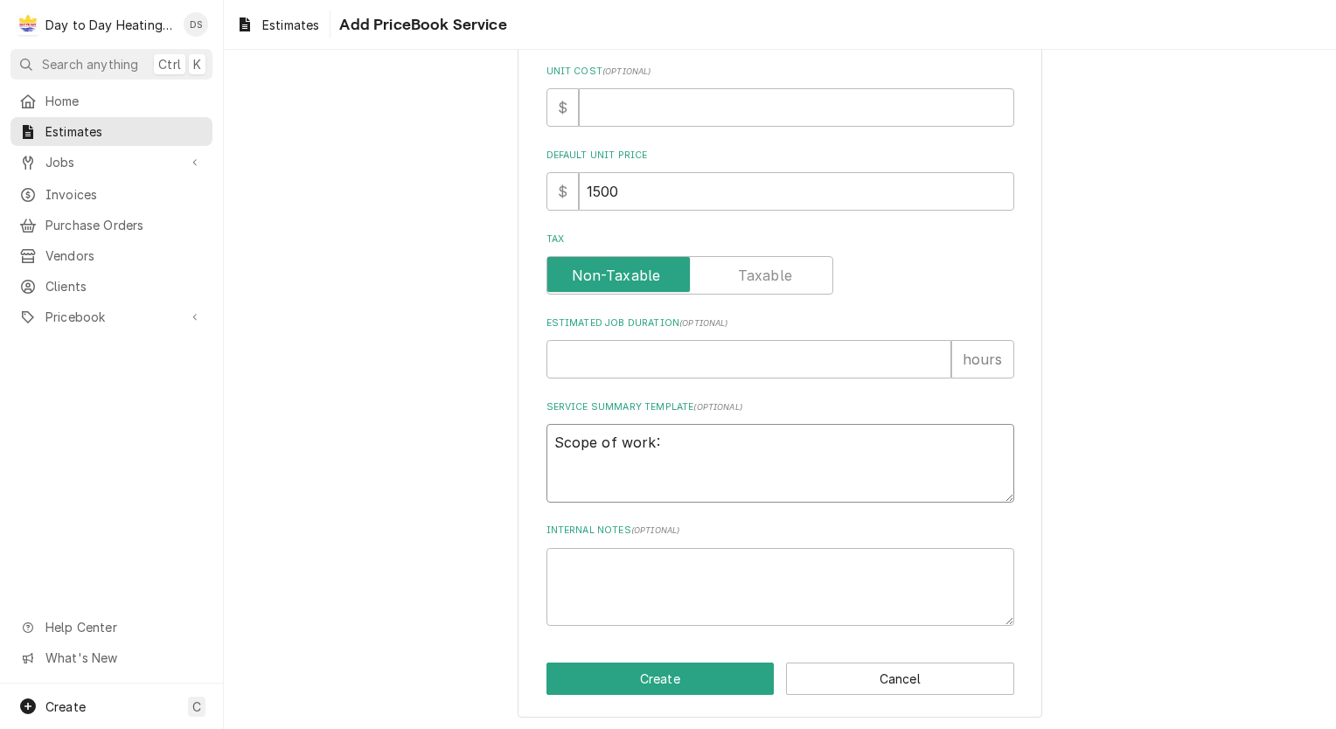
type textarea "Scope of work: P"
type textarea "x"
type textarea "Scope of work: Pu"
type textarea "x"
type textarea "Scope of work: Pum"
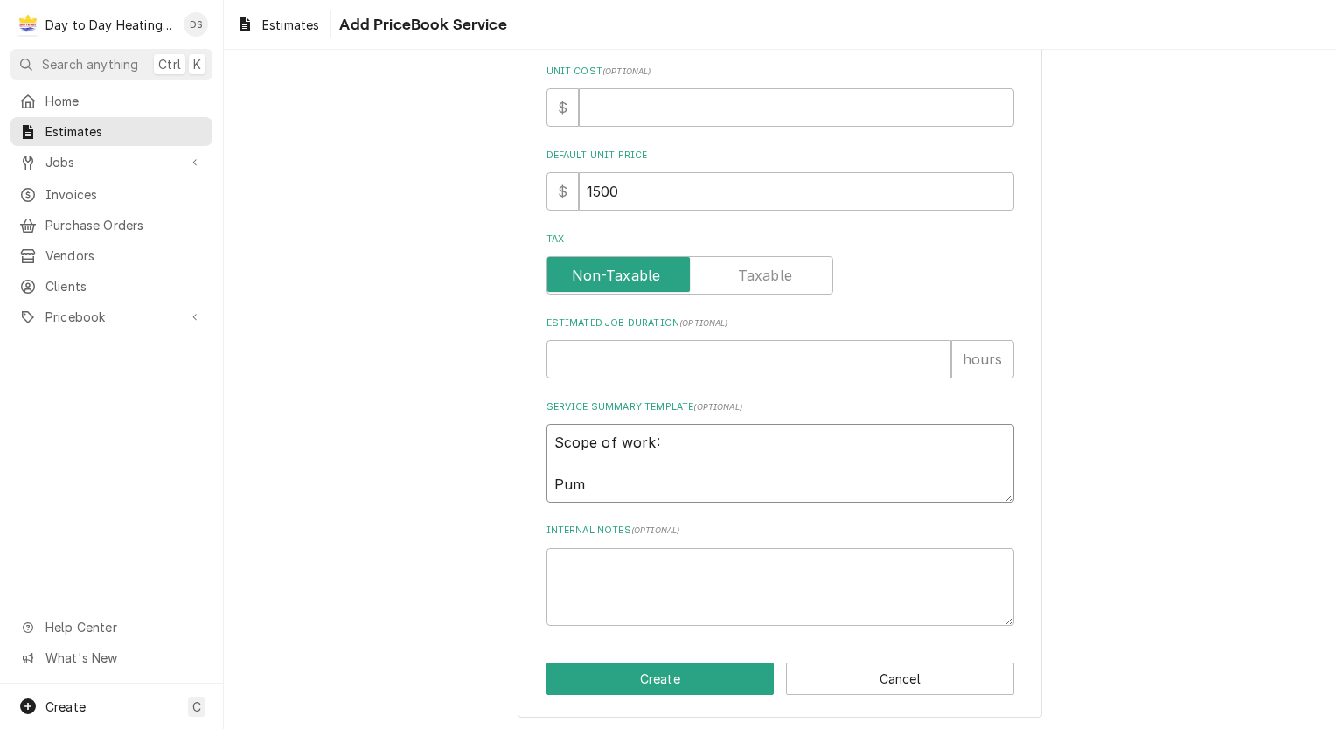
type textarea "x"
type textarea "Scope of work: Pump"
type textarea "x"
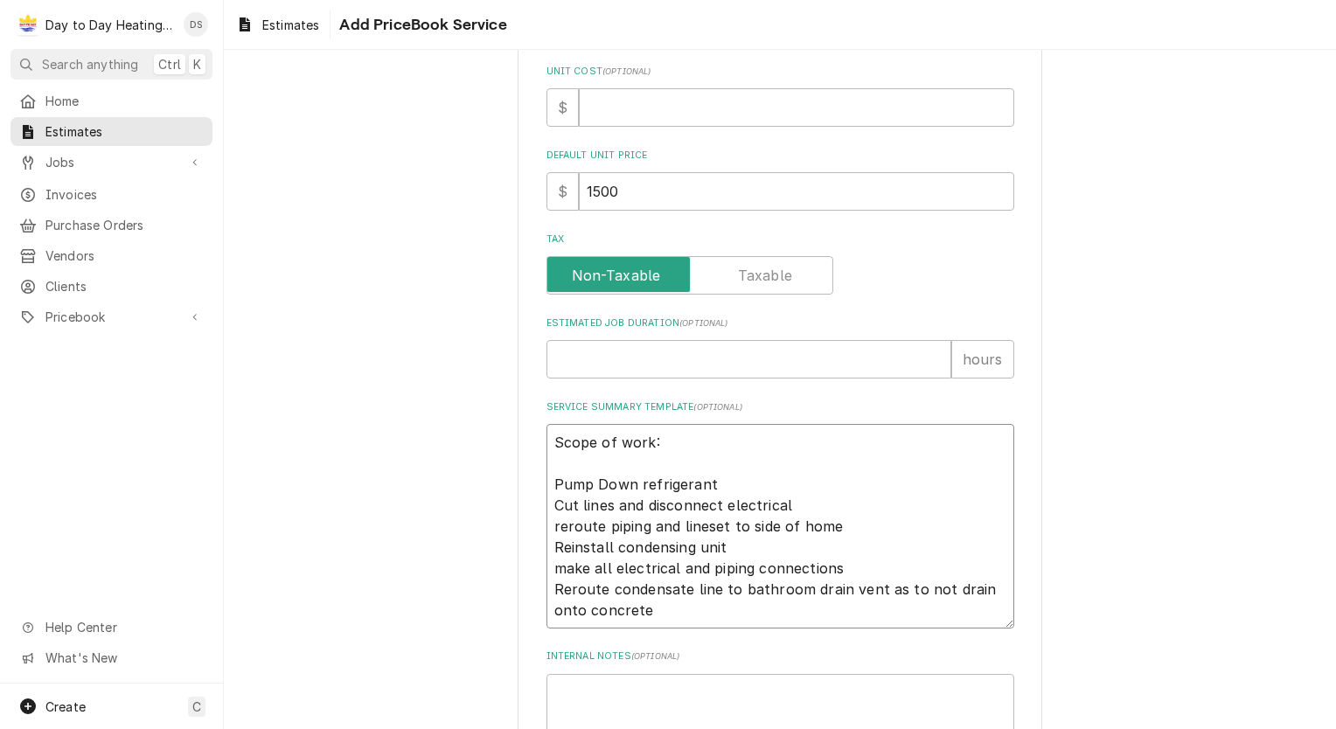
click at [548, 480] on textarea "Scope of work: Pump Down refrigerant Cut lines and disconnect electrical rerout…" at bounding box center [781, 526] width 468 height 205
click at [548, 544] on textarea "Scope of work: -Pump Down refrigerant -Cut lines and disconnect electrical -rer…" at bounding box center [781, 526] width 468 height 205
click at [547, 567] on textarea "Scope of work: -Pump Down refrigerant -Cut lines and disconnect electrical -rer…" at bounding box center [781, 526] width 468 height 205
click at [547, 583] on textarea "Scope of work: -Pump Down refrigerant -Cut lines and disconnect electrical -rer…" at bounding box center [781, 526] width 468 height 205
click at [659, 606] on textarea "Scope of work: -Pump Down refrigerant -Cut lines and disconnect electrical -rer…" at bounding box center [781, 526] width 468 height 205
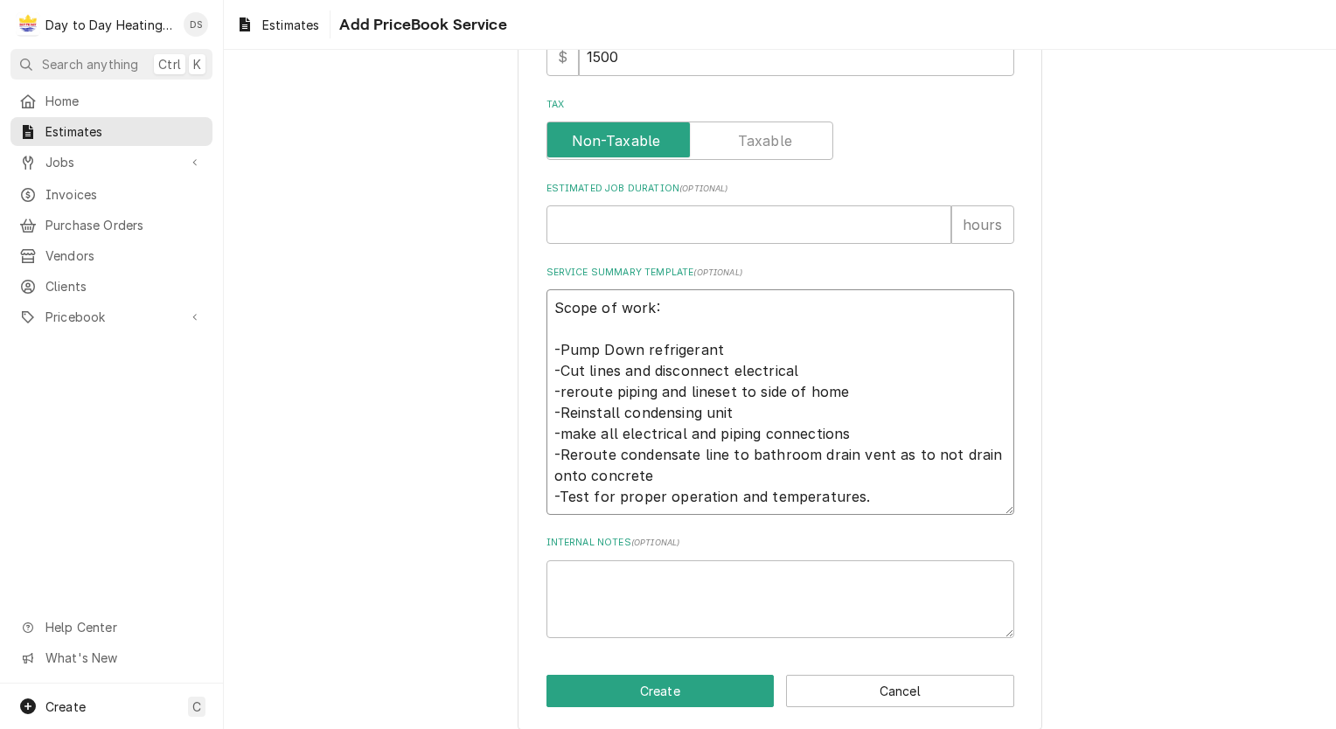
scroll to position [658, 0]
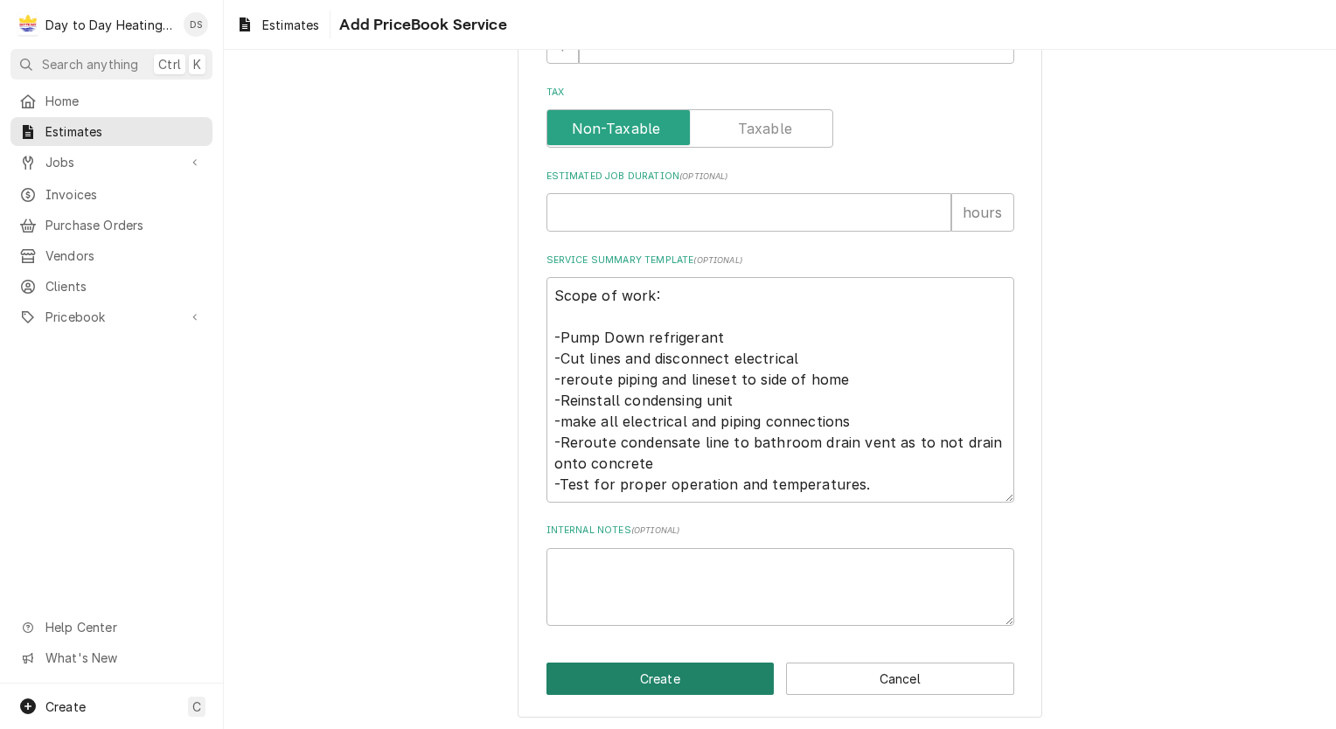
click at [625, 666] on button "Create" at bounding box center [661, 679] width 228 height 32
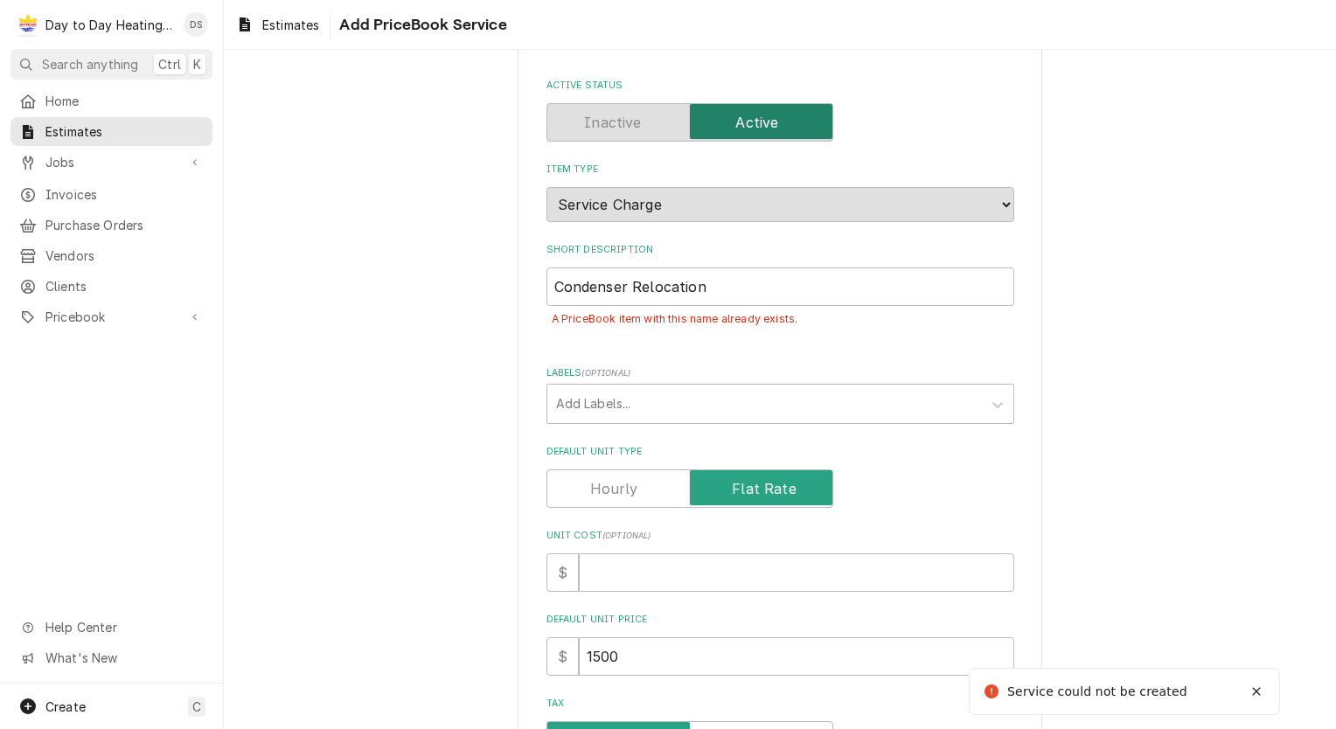
scroll to position [0, 0]
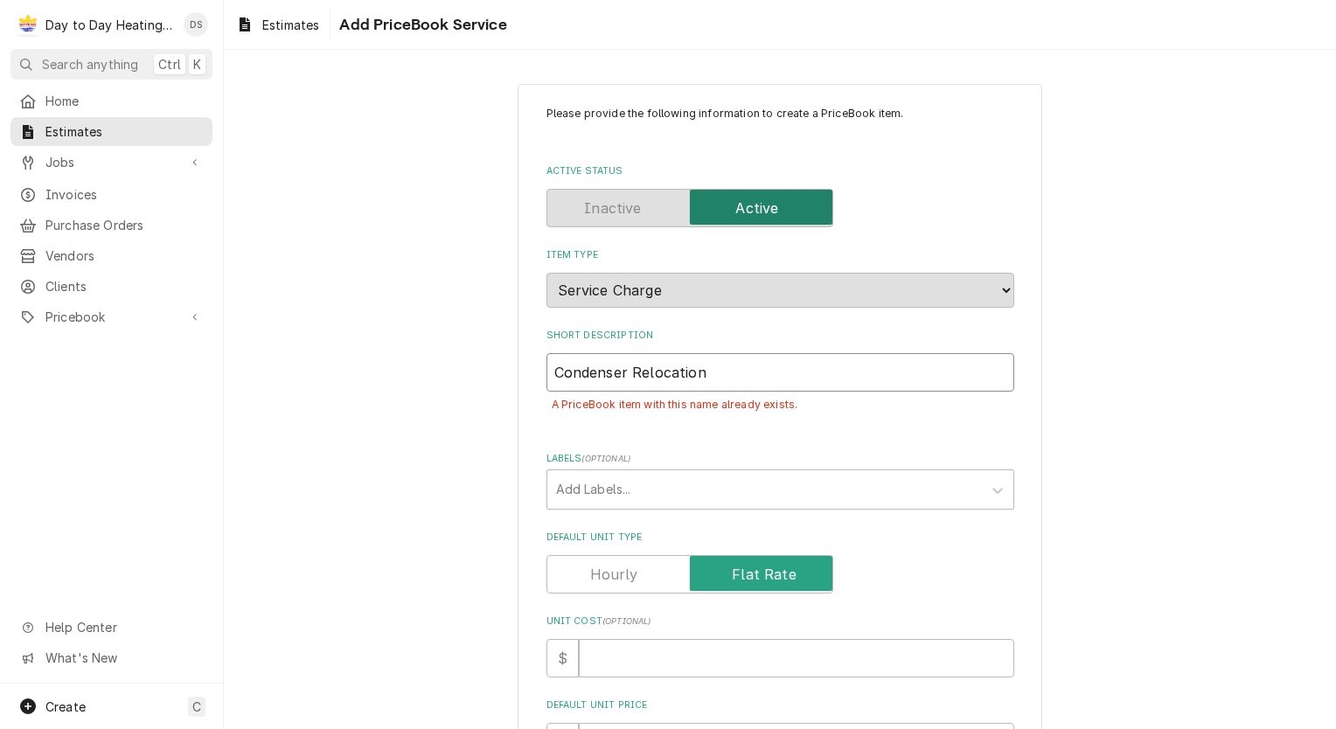
click at [711, 367] on input "Condenser Relocation" at bounding box center [781, 372] width 468 height 38
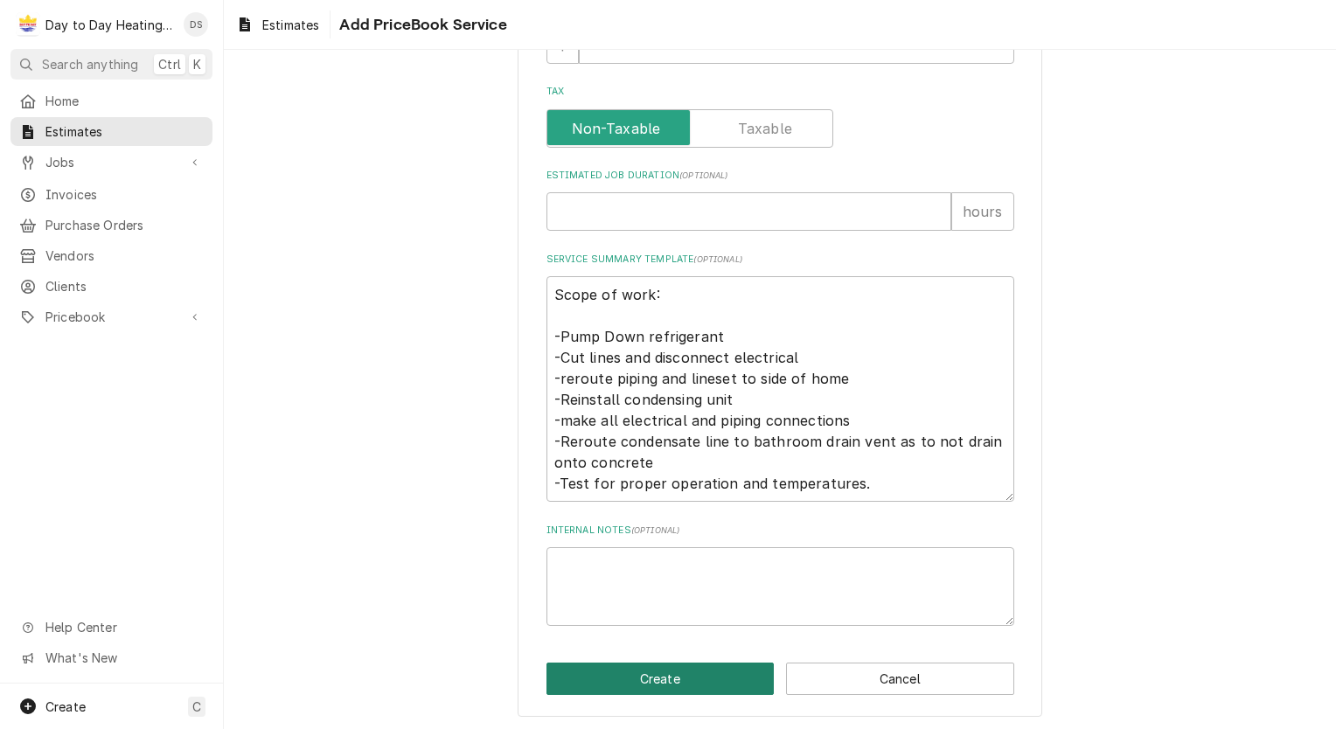
click at [687, 675] on button "Create" at bounding box center [661, 679] width 228 height 32
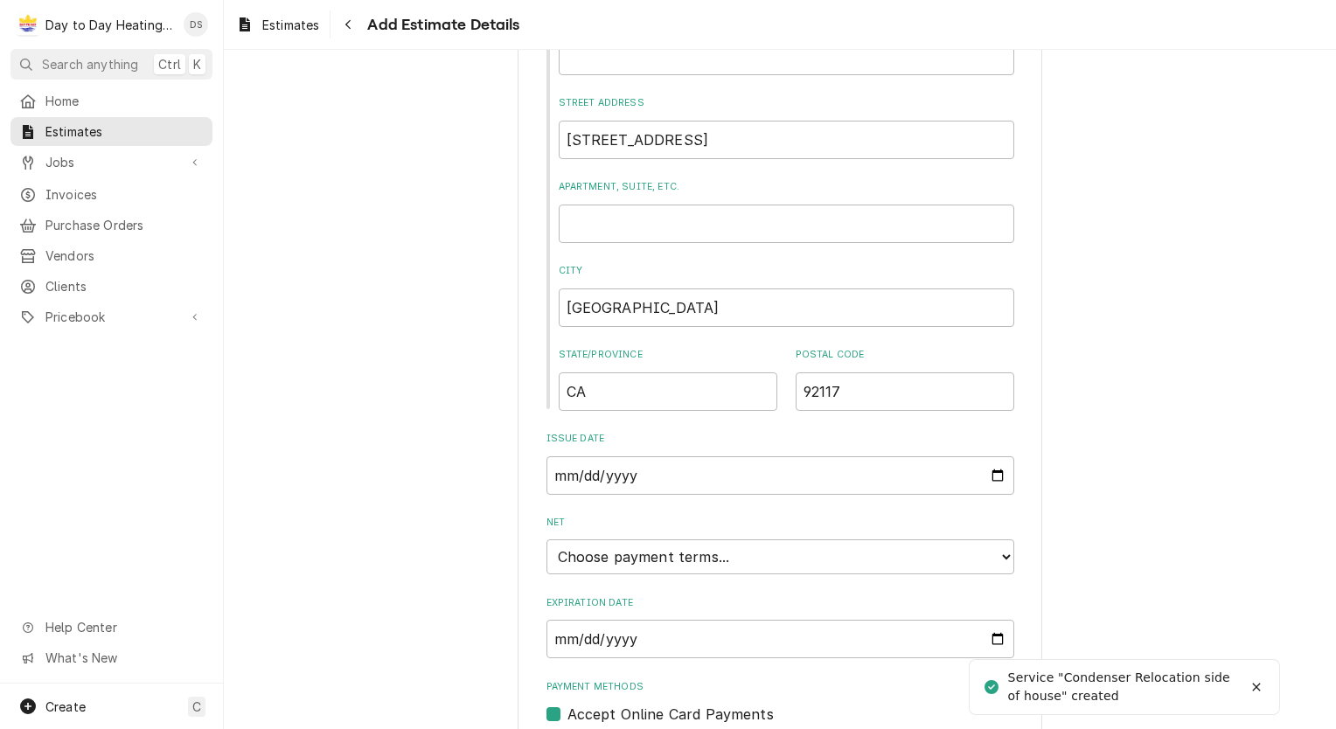
scroll to position [979, 0]
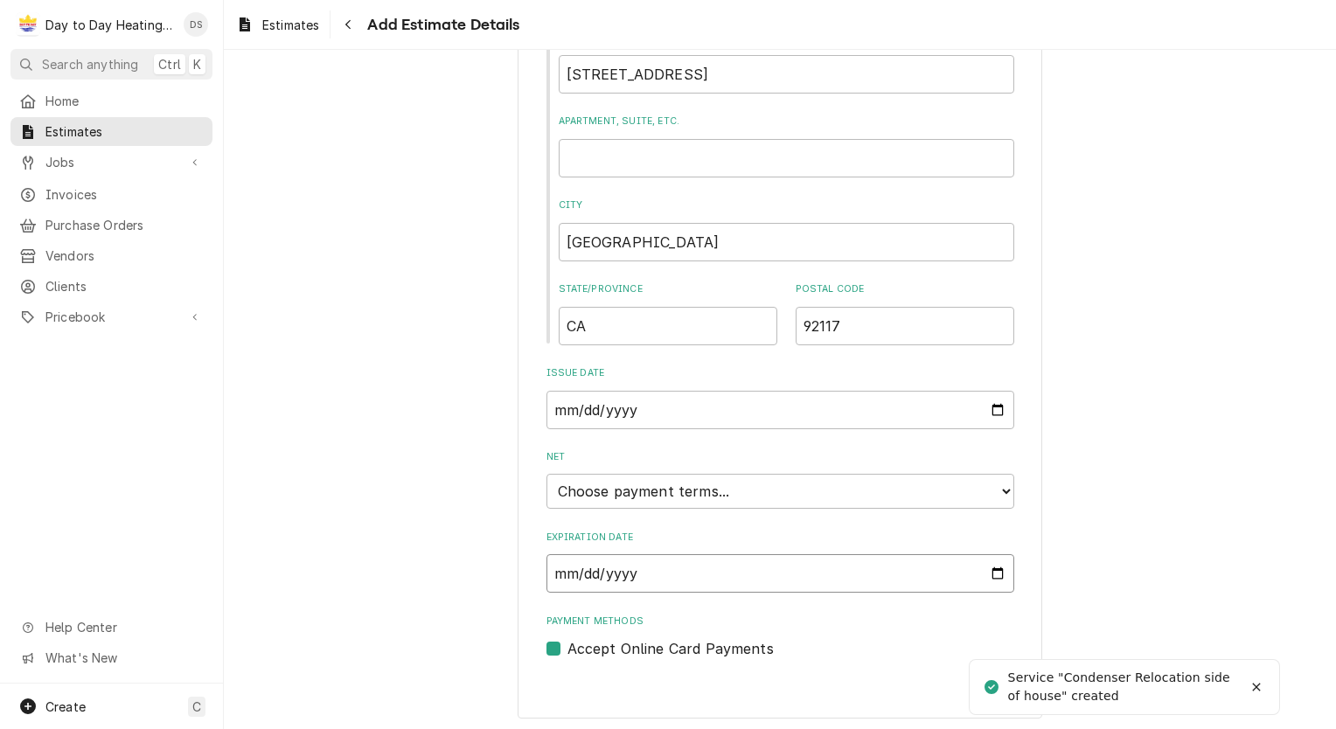
click at [986, 567] on input "Expiration Date" at bounding box center [781, 573] width 468 height 38
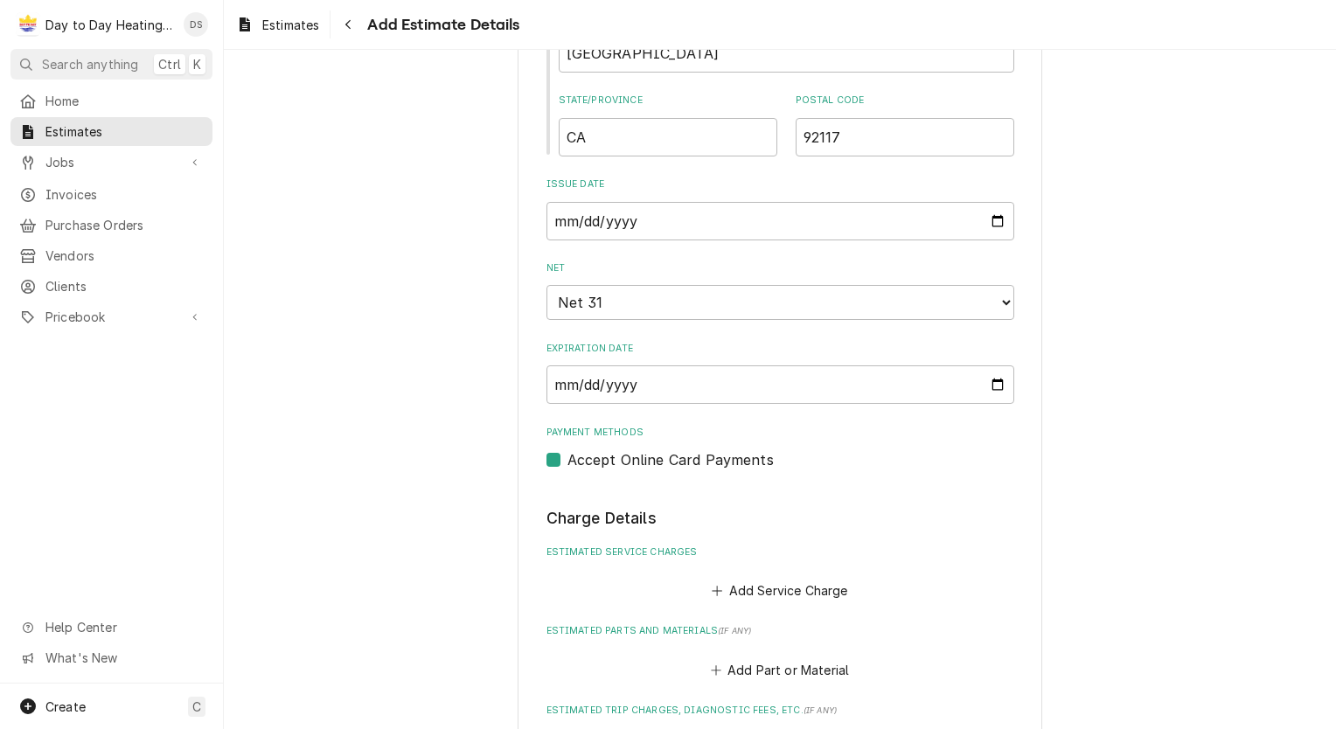
scroll to position [1163, 0]
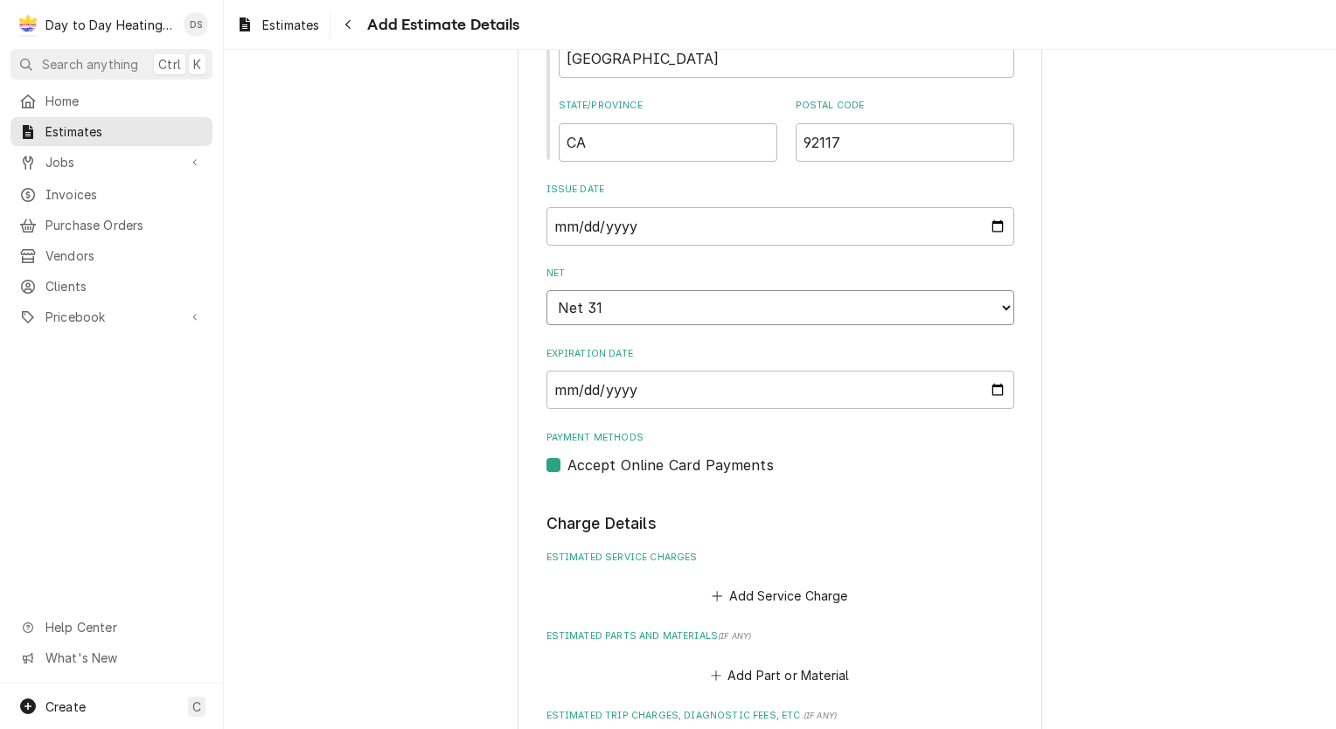
click at [974, 314] on select "Choose payment terms... Same Day Net 7 Net 14 Net 21 Net 30 Net 31 Net 45 Net 6…" at bounding box center [781, 307] width 468 height 35
click at [986, 390] on input "2025-08-29" at bounding box center [781, 390] width 468 height 38
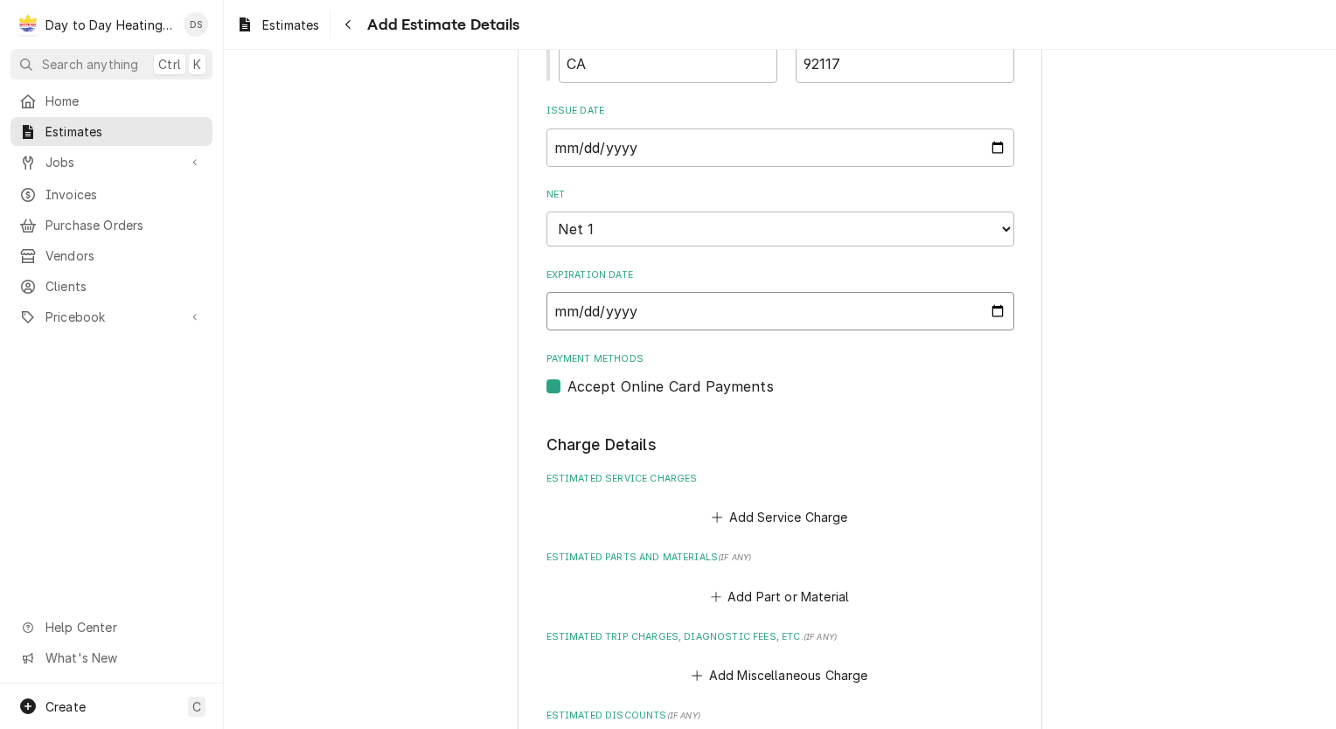
click at [992, 317] on input "2025-08-30" at bounding box center [781, 311] width 468 height 38
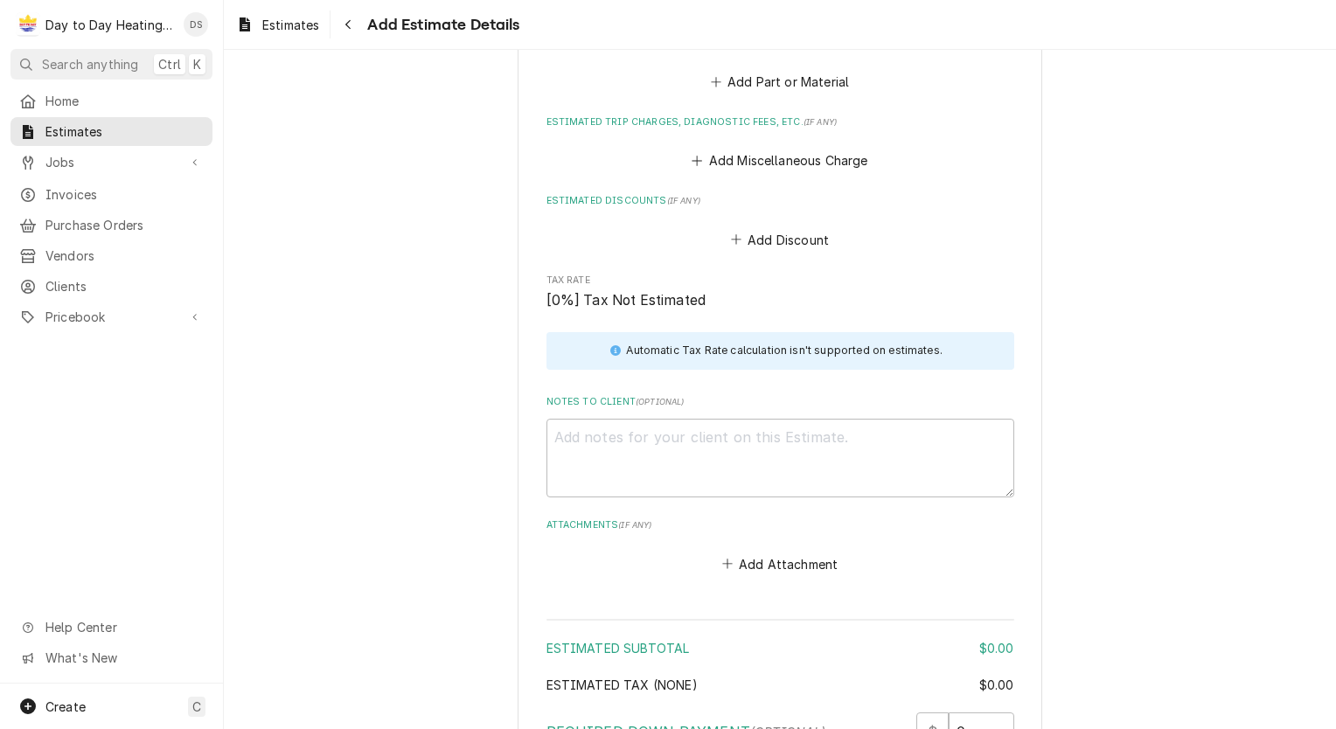
scroll to position [1407, 0]
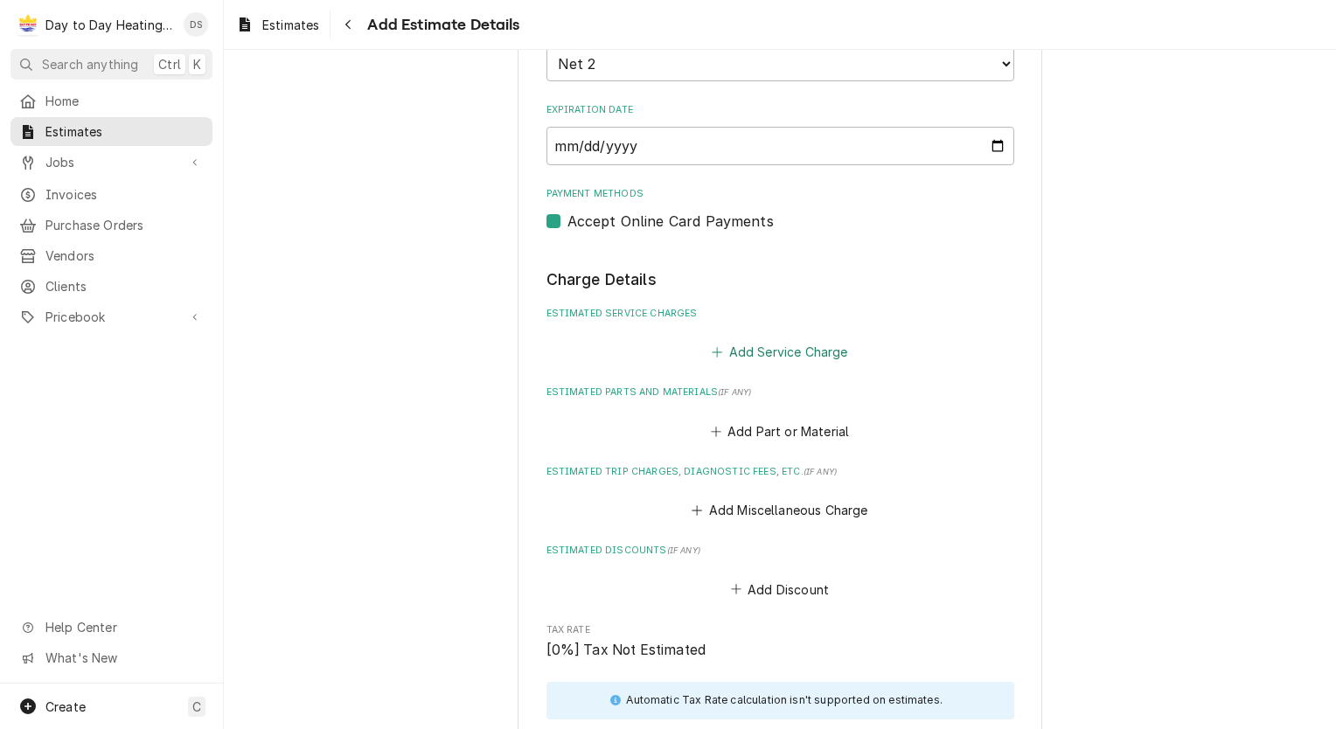
click at [770, 357] on button "Add Service Charge" at bounding box center [780, 352] width 142 height 24
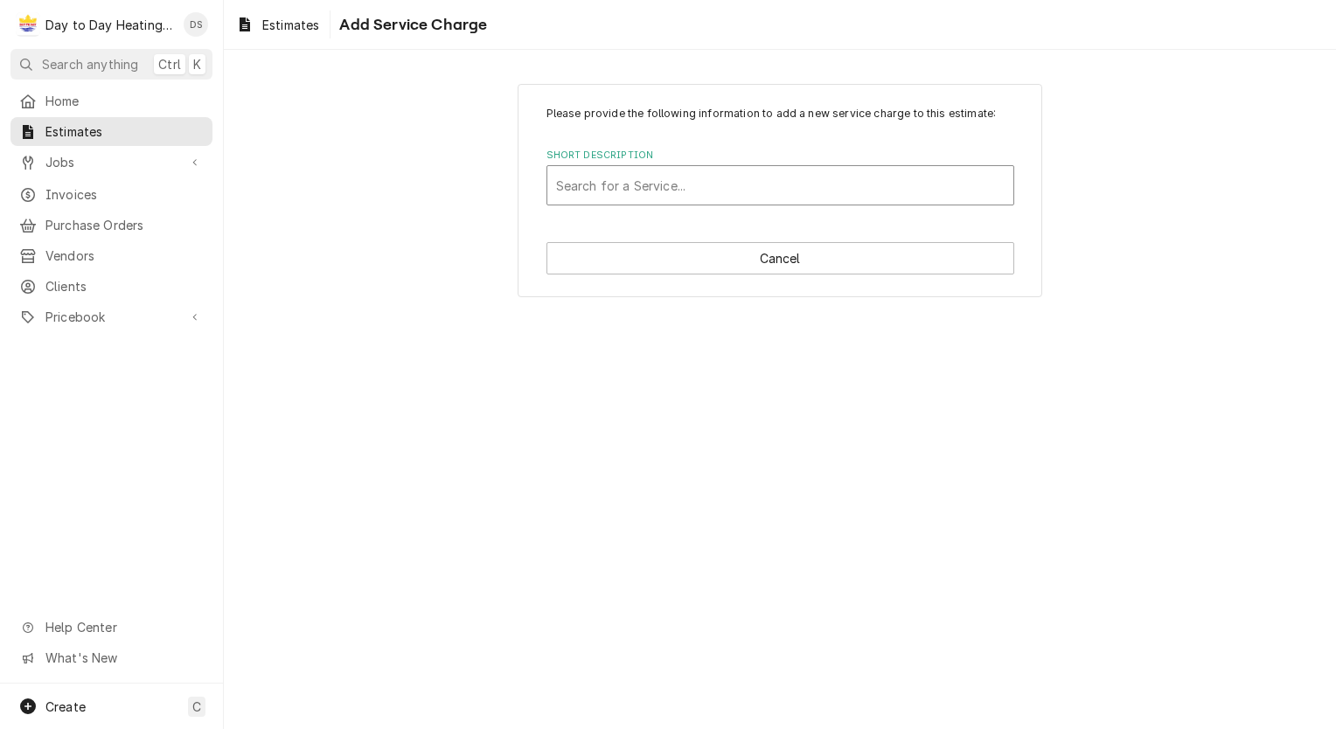
click at [686, 191] on div "Short Description" at bounding box center [780, 185] width 449 height 31
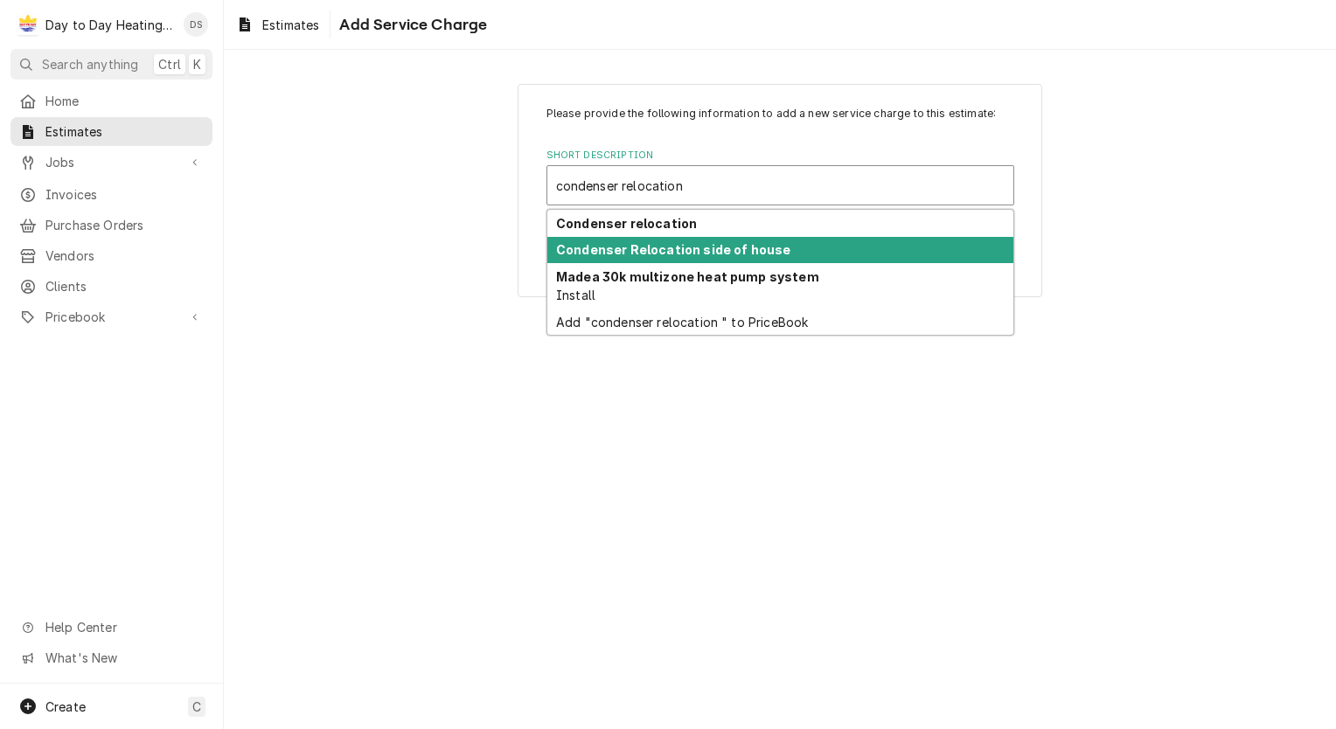
click at [721, 247] on strong "Condenser Relocation side of house" at bounding box center [673, 249] width 234 height 15
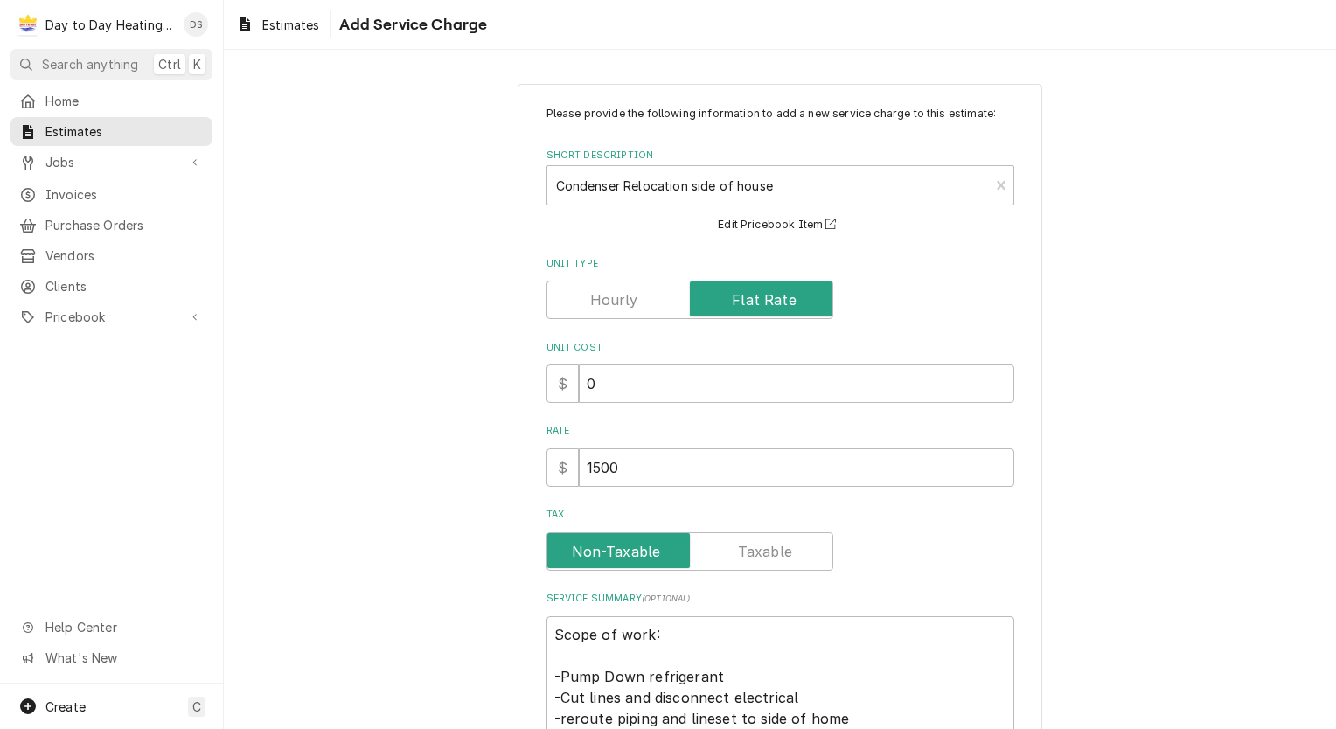
scroll to position [217, 0]
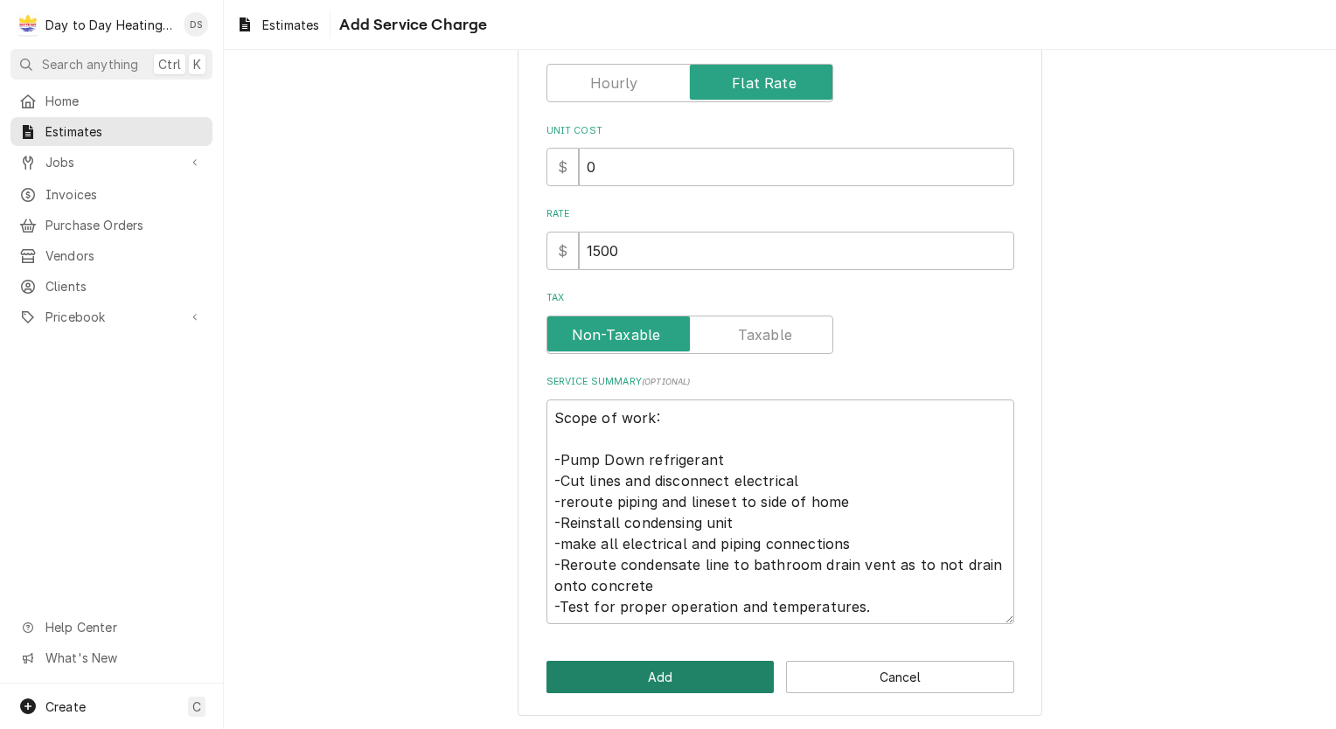
click at [697, 686] on button "Add" at bounding box center [661, 677] width 228 height 32
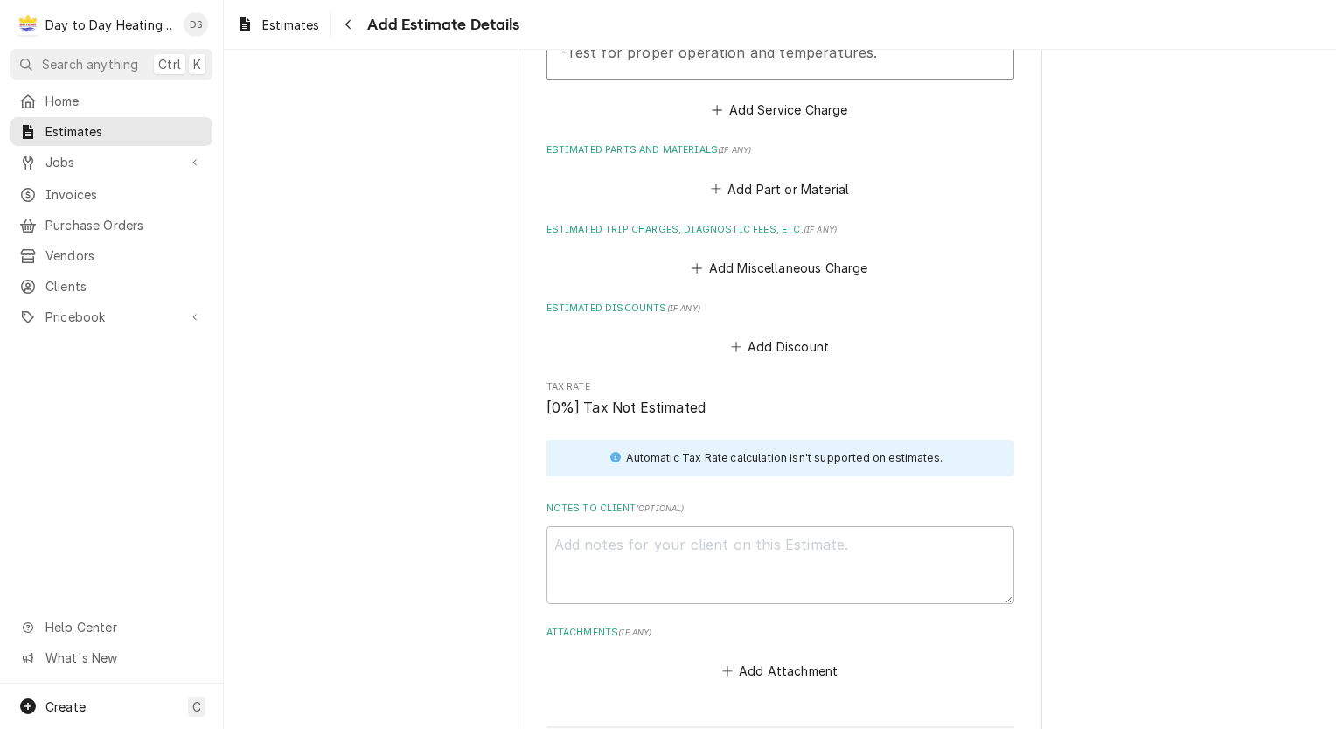
scroll to position [2461, 0]
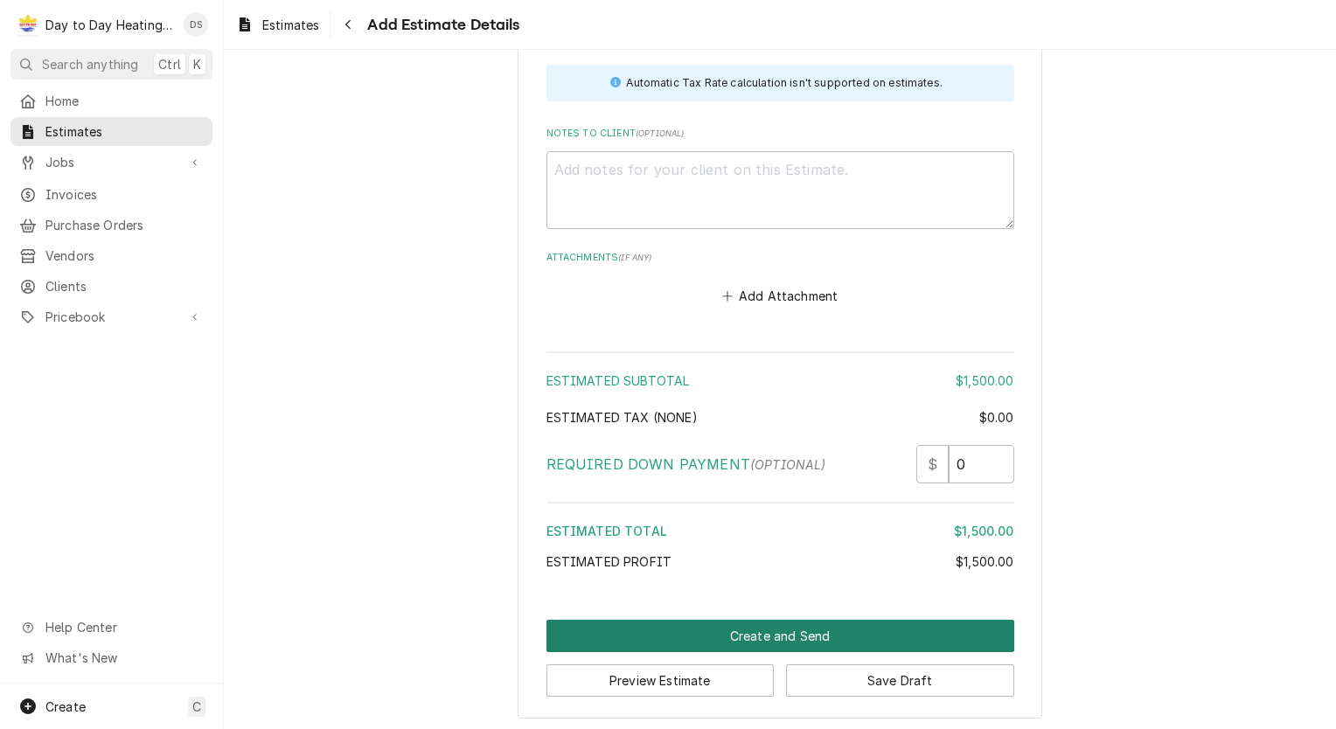
click at [821, 628] on button "Create and Send" at bounding box center [781, 636] width 468 height 32
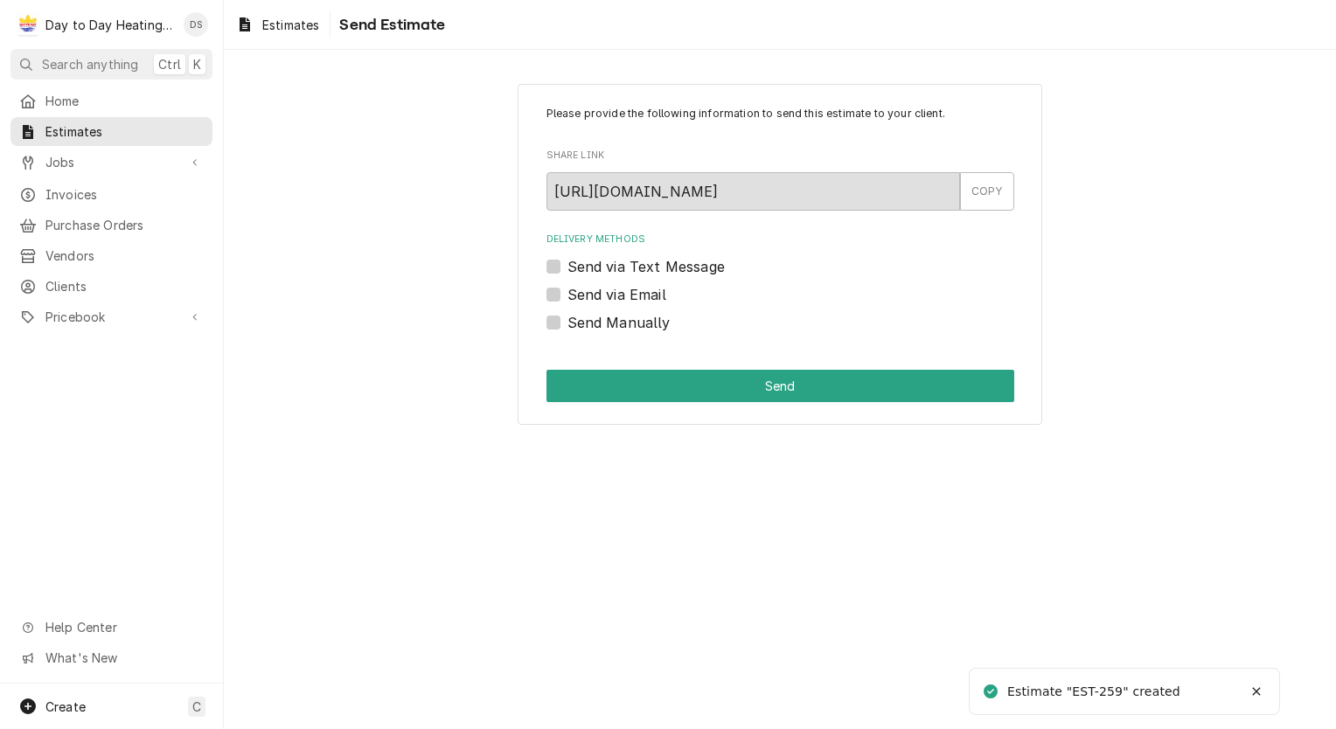
click at [616, 264] on label "Send via Text Message" at bounding box center [646, 266] width 157 height 21
click at [616, 264] on input "Send via Text Message" at bounding box center [802, 275] width 468 height 38
checkbox input "true"
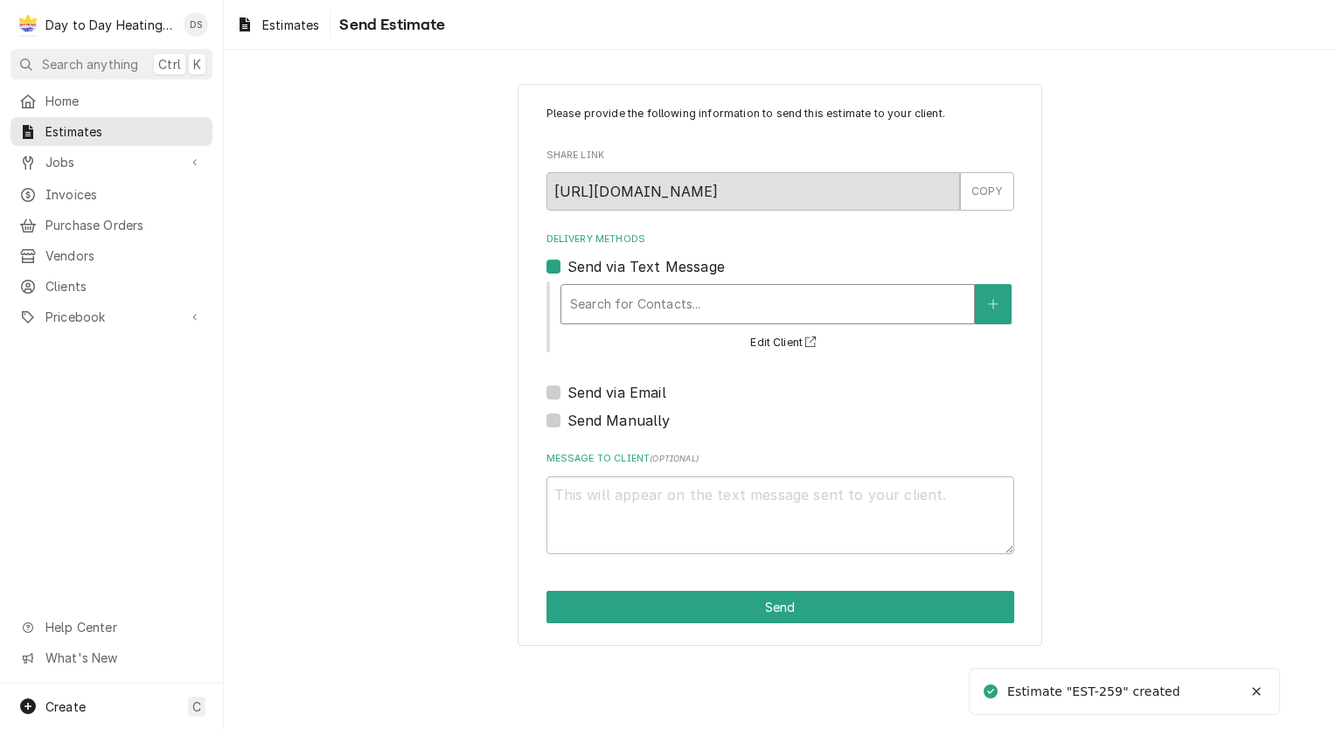
click at [623, 299] on div "Delivery Methods" at bounding box center [767, 304] width 395 height 31
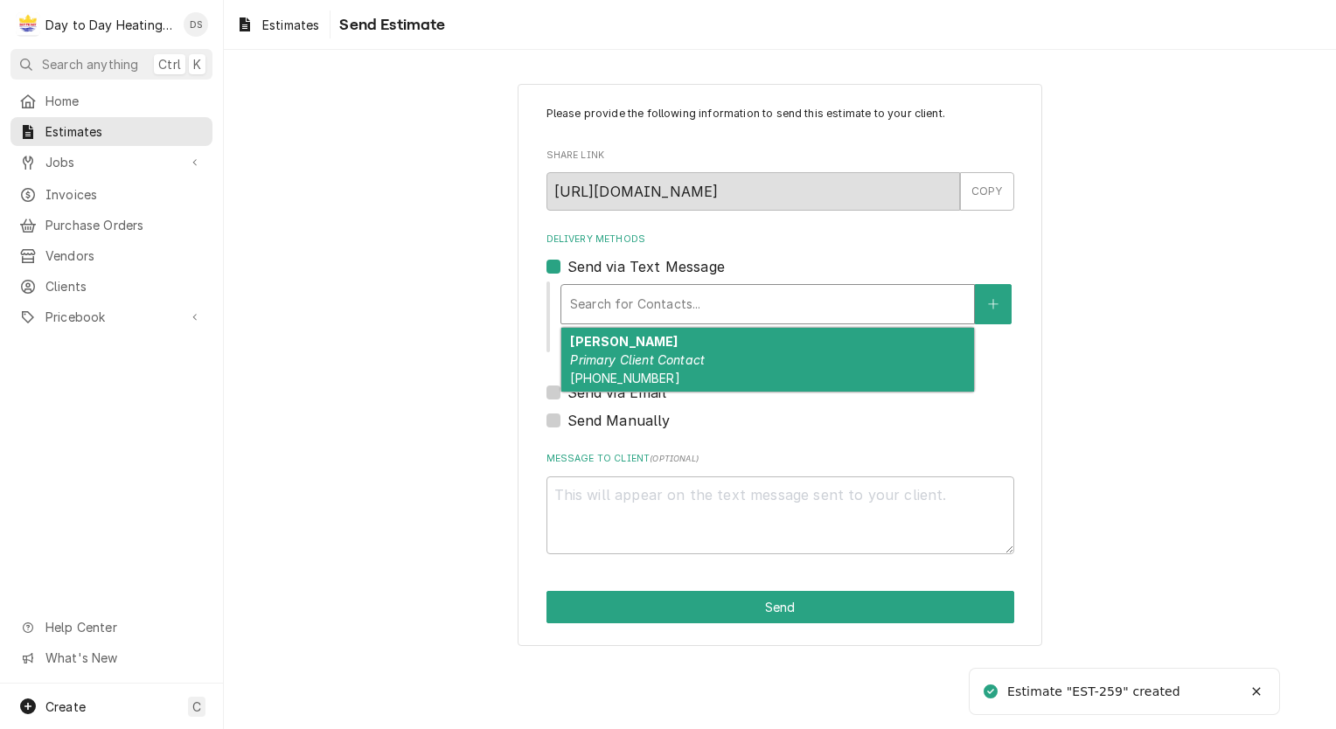
click at [623, 352] on em "Primary Client Contact" at bounding box center [637, 359] width 135 height 15
type textarea "x"
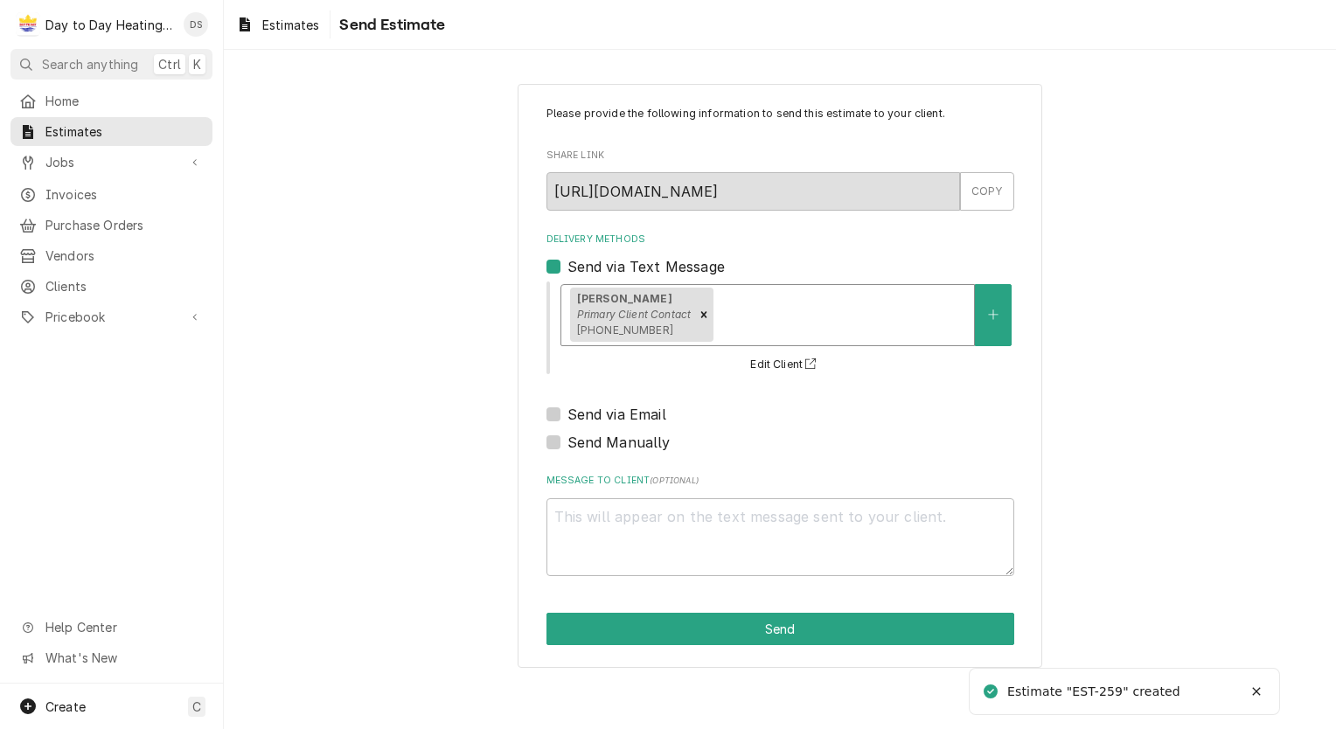
click at [614, 419] on label "Send via Email" at bounding box center [617, 414] width 99 height 21
click at [614, 419] on input "Send via Email" at bounding box center [802, 423] width 468 height 38
checkbox input "true"
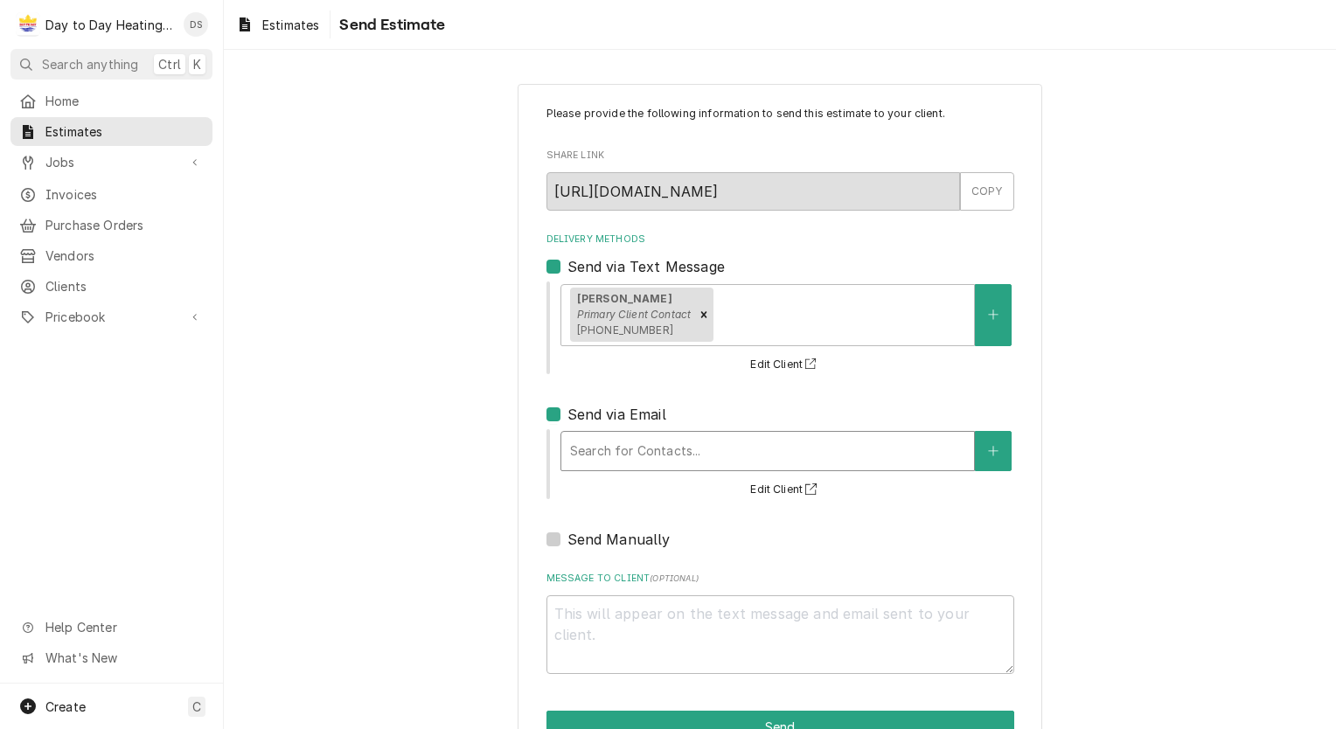
click at [614, 443] on div "Delivery Methods" at bounding box center [767, 450] width 395 height 31
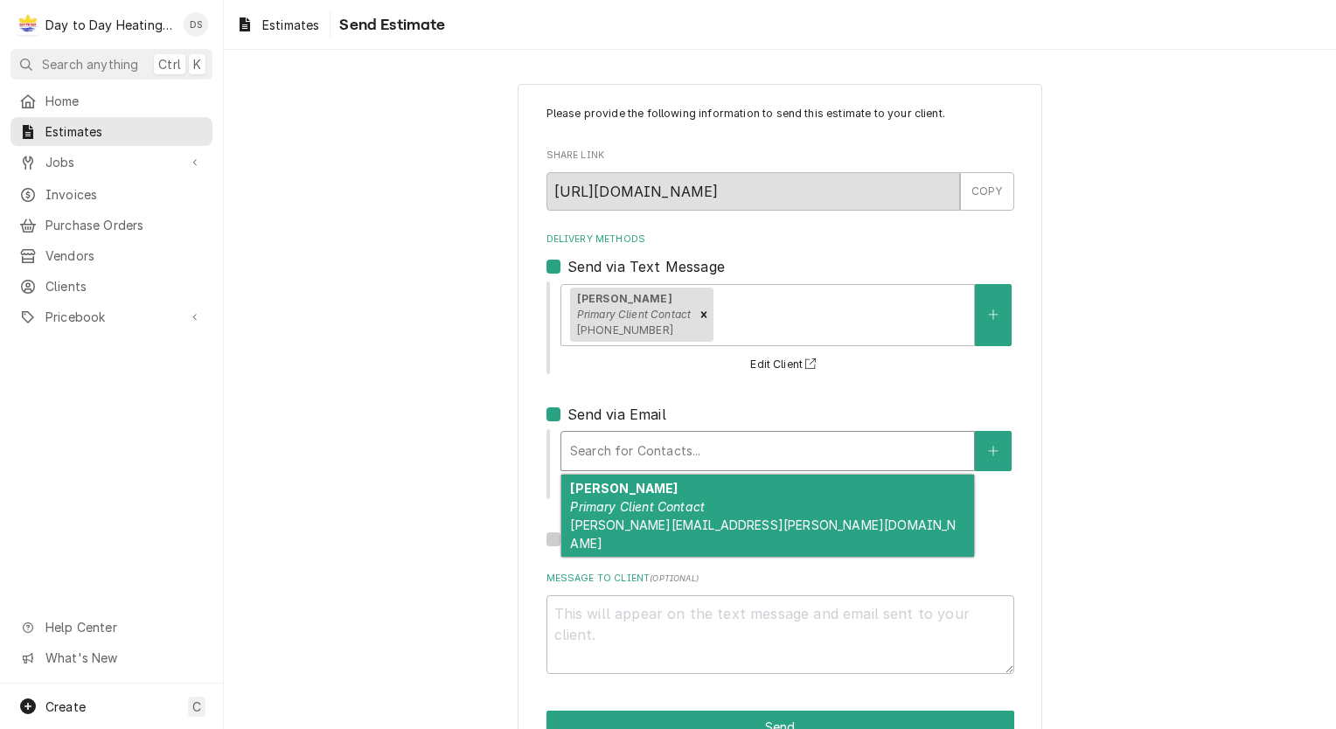
click at [620, 523] on span "david.l.payne@hotmail.com" at bounding box center [763, 534] width 386 height 33
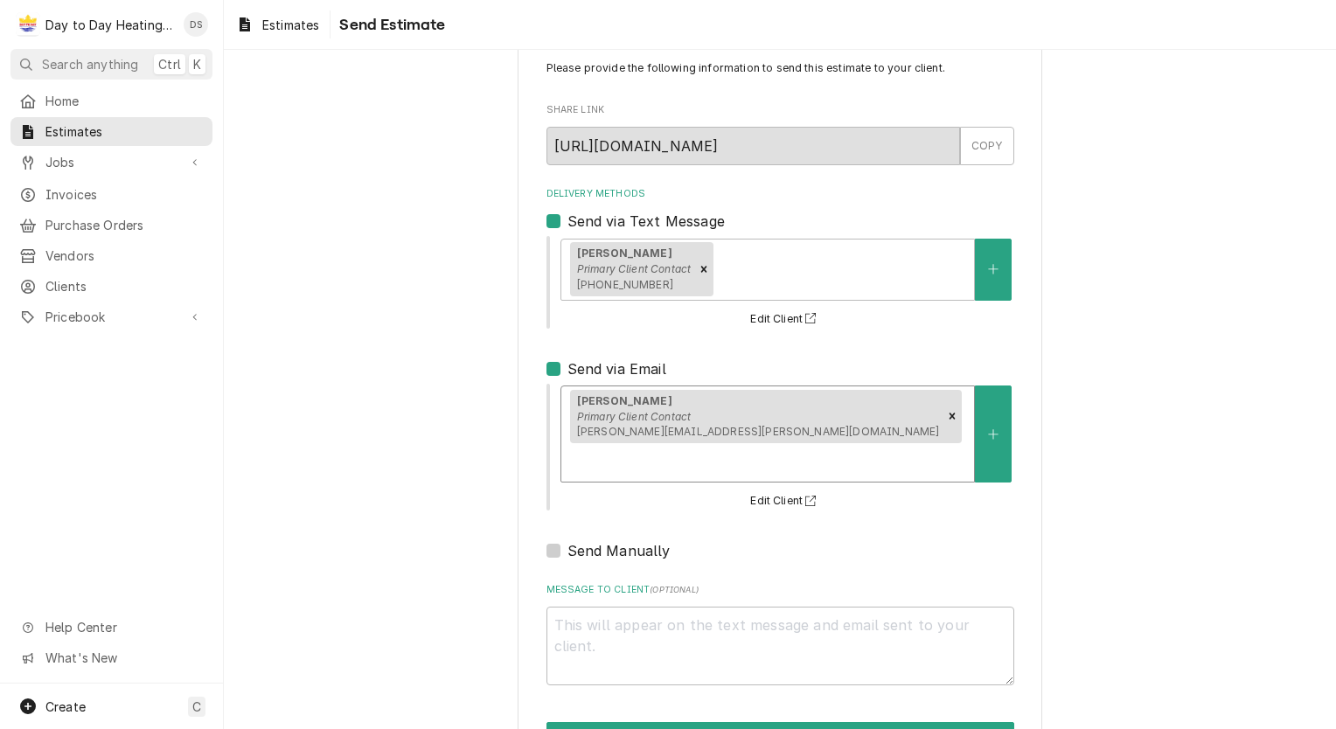
scroll to position [71, 0]
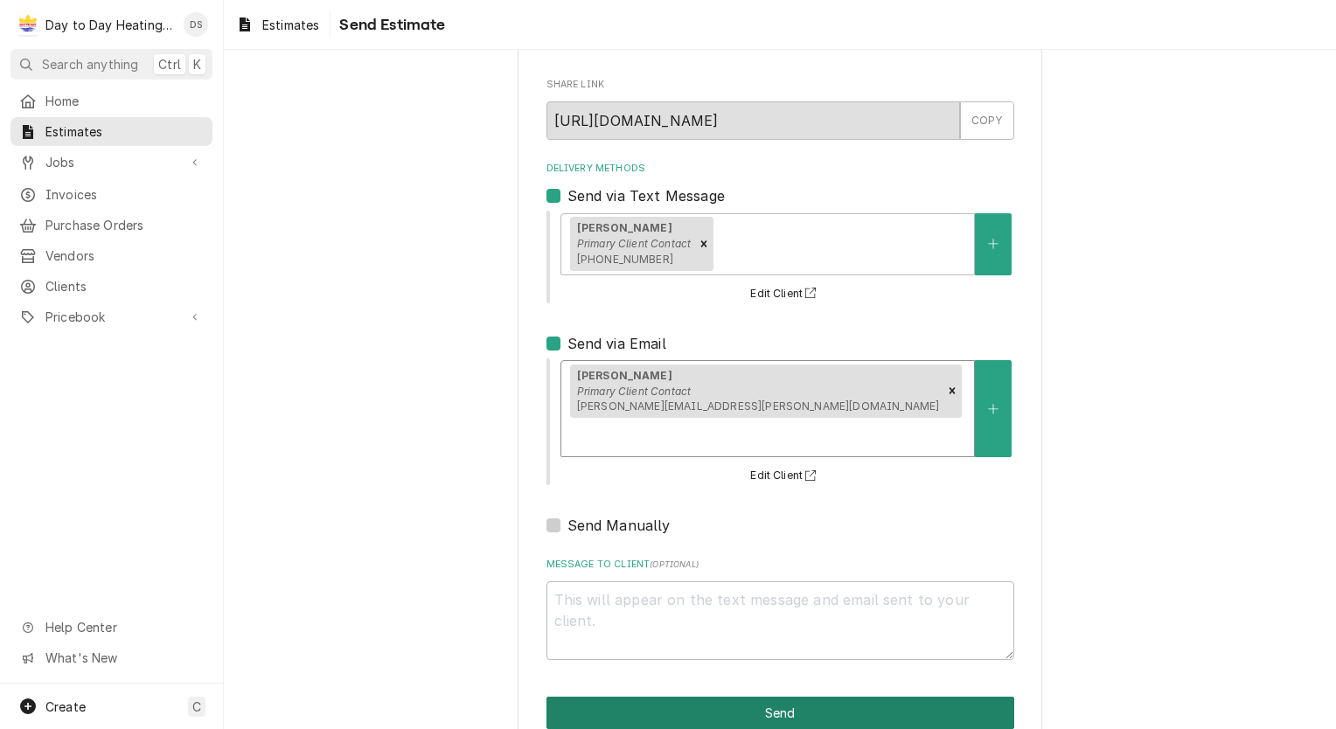
click at [746, 697] on button "Send" at bounding box center [781, 713] width 468 height 32
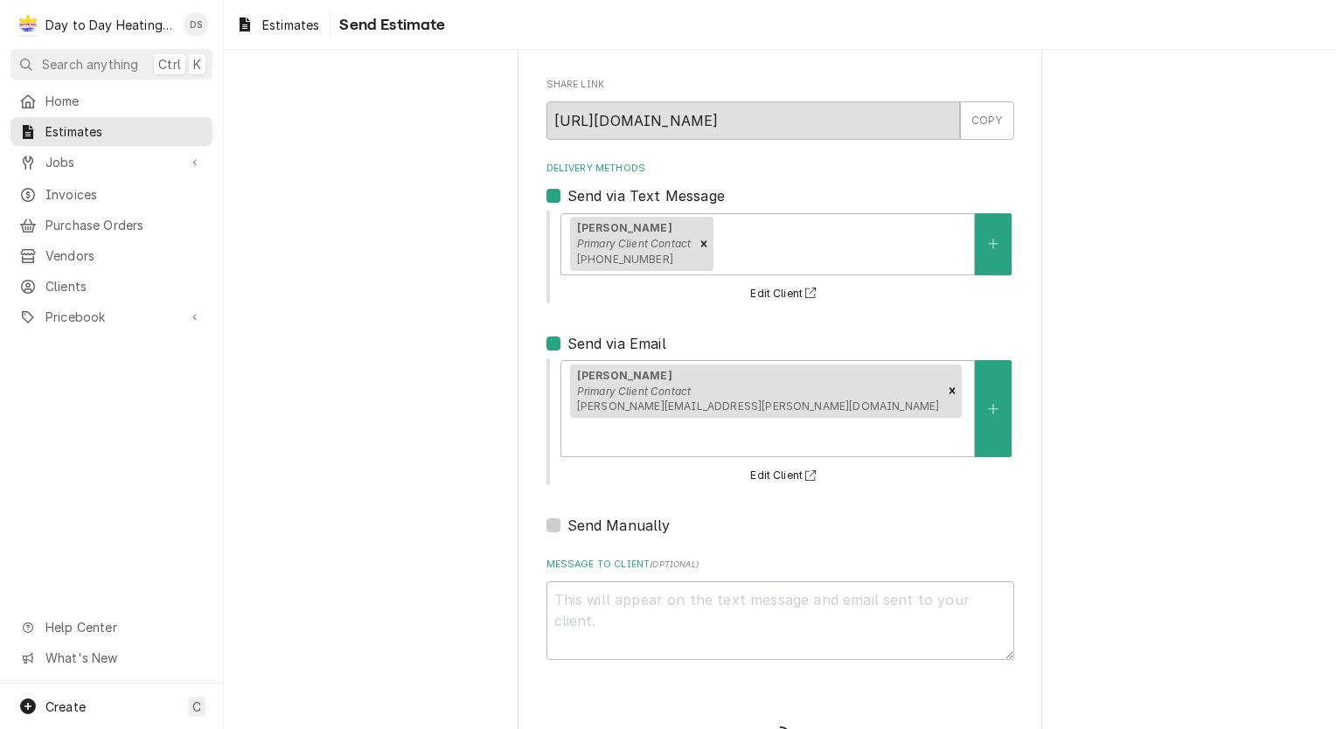
type textarea "x"
